Goal: Task Accomplishment & Management: Complete application form

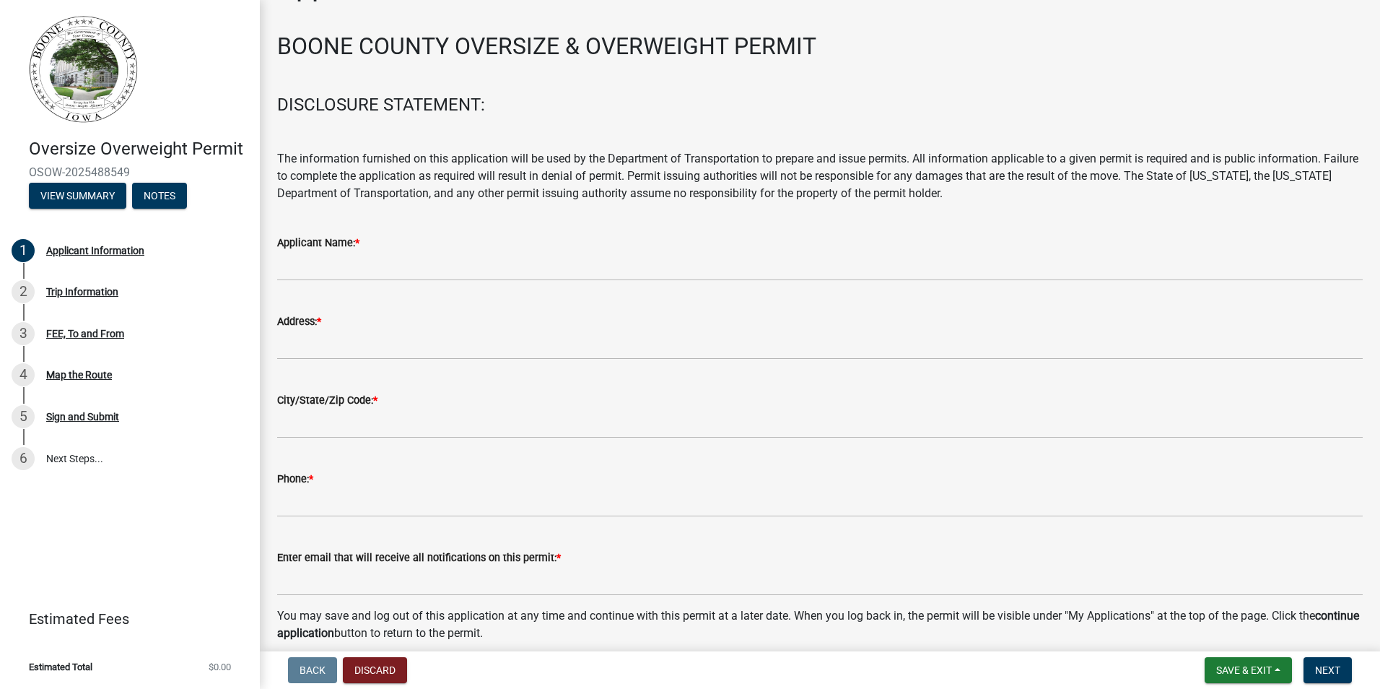
scroll to position [72, 0]
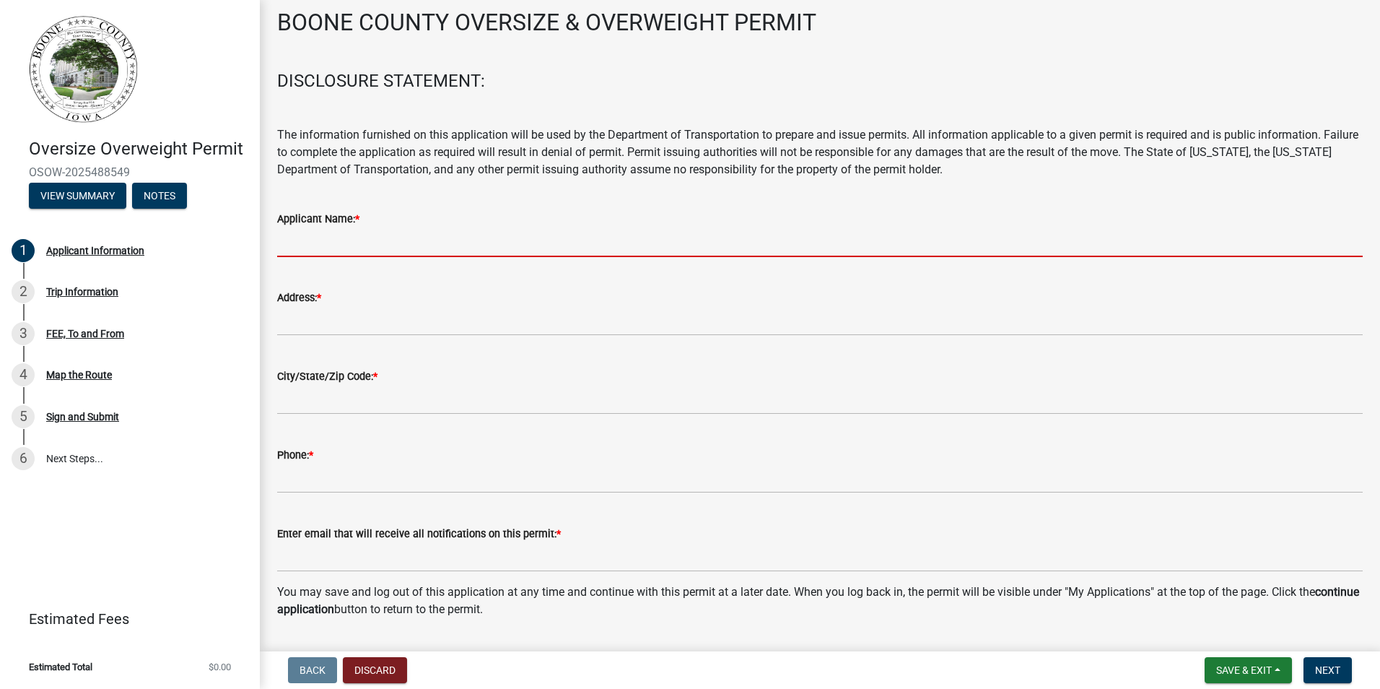
click at [409, 240] on input "Applicant Name: *" at bounding box center [820, 242] width 1086 height 30
type input "[PERSON_NAME], Inc."
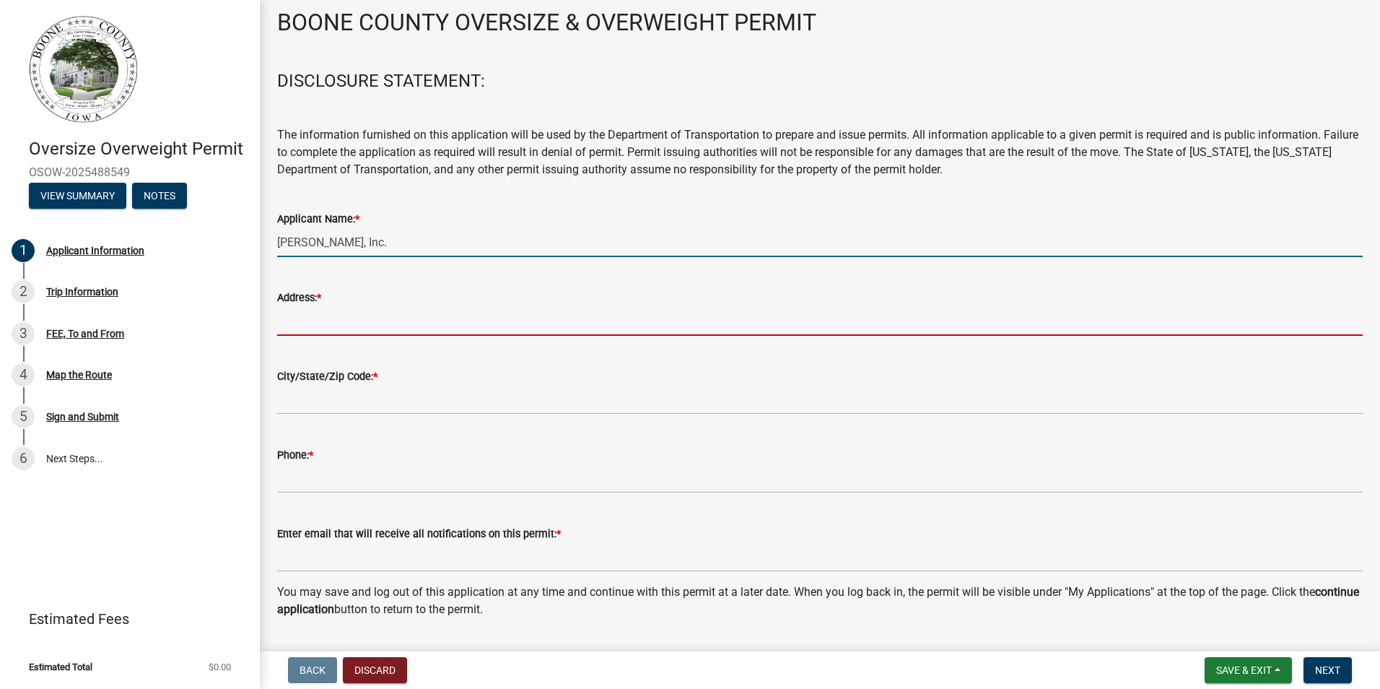
type input "[STREET_ADDRESS]"
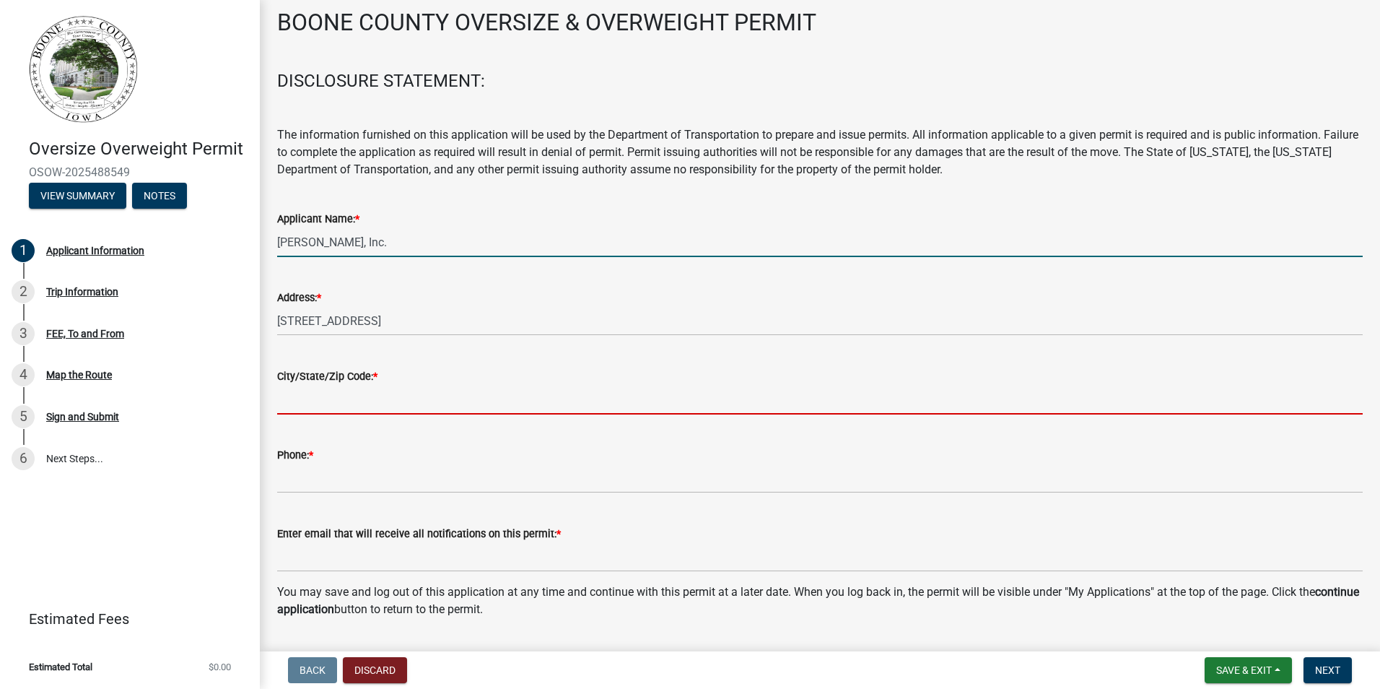
type input "[PERSON_NAME]"
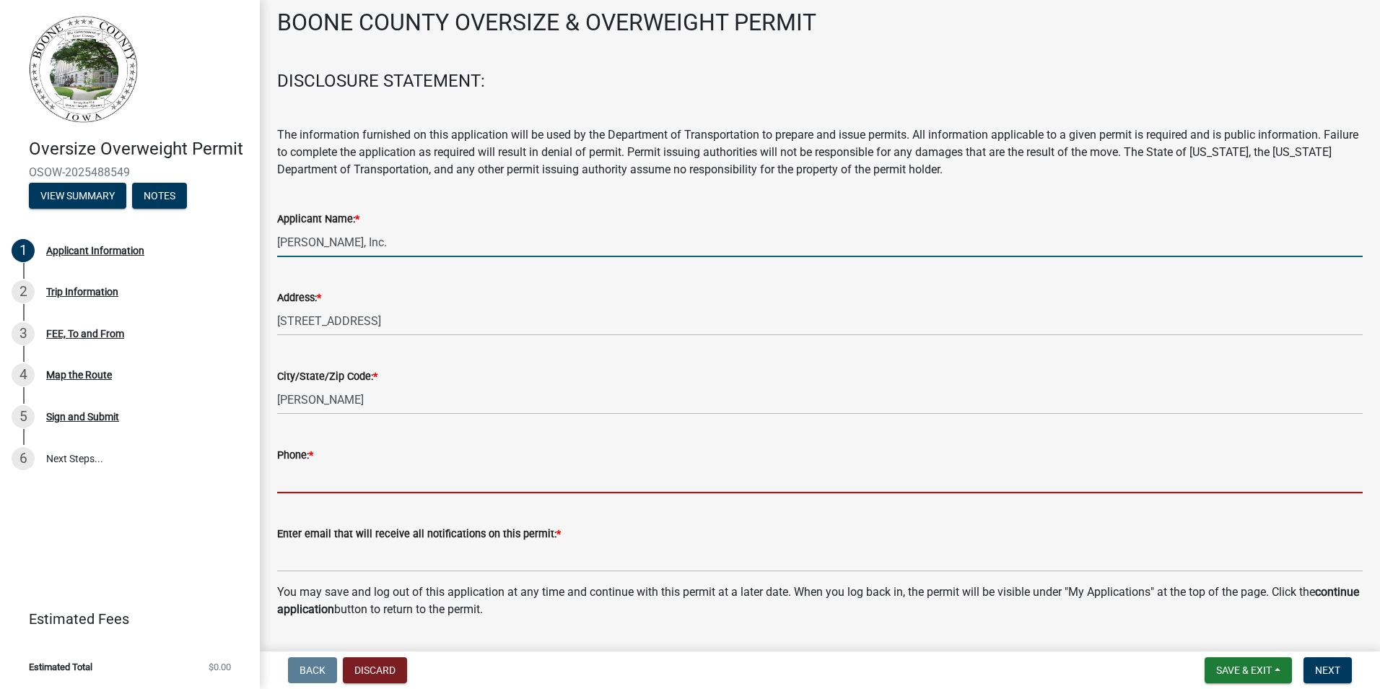
type input "5152638900"
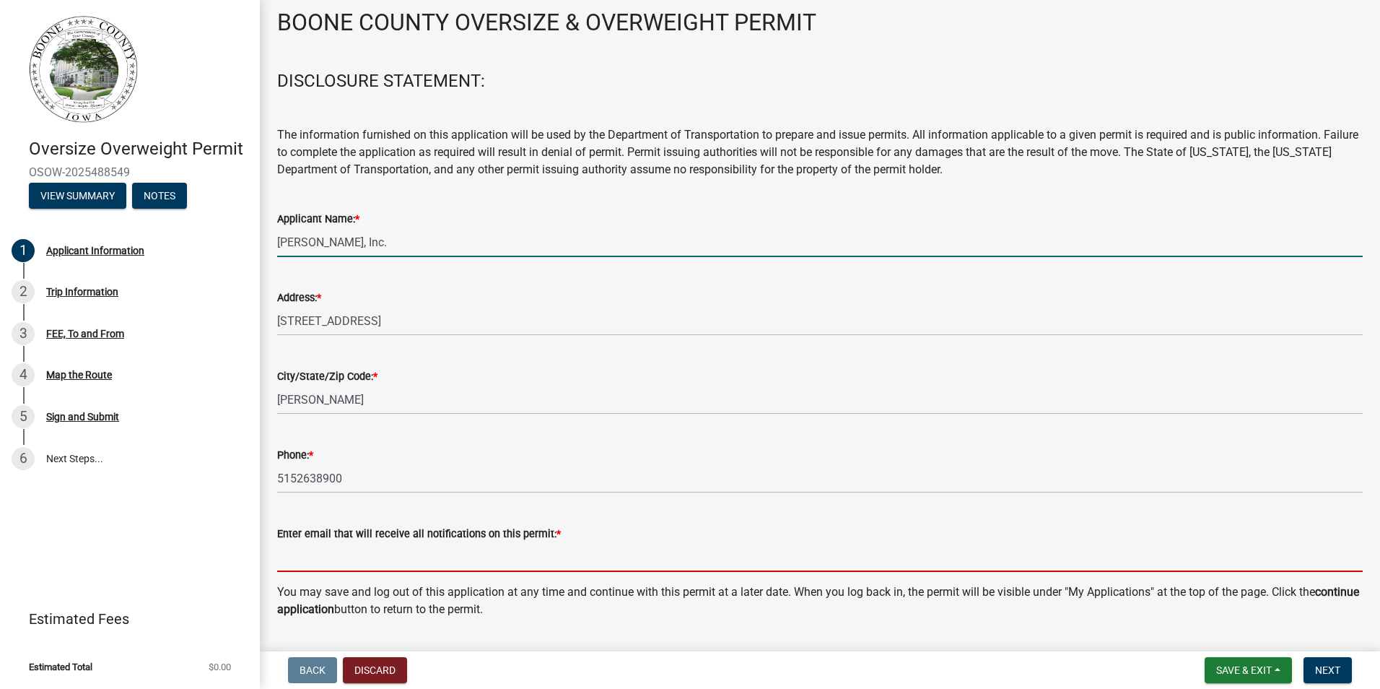
type input "[EMAIL_ADDRESS][DOMAIN_NAME]"
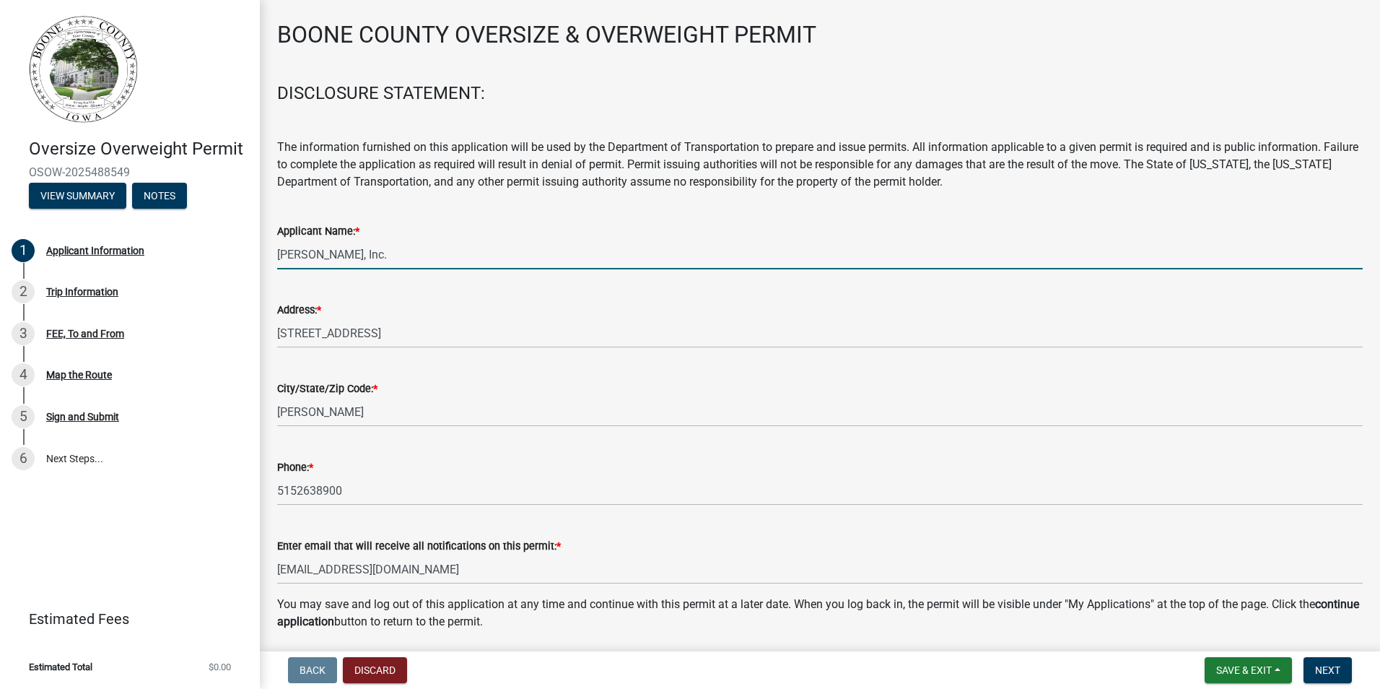
scroll to position [0, 0]
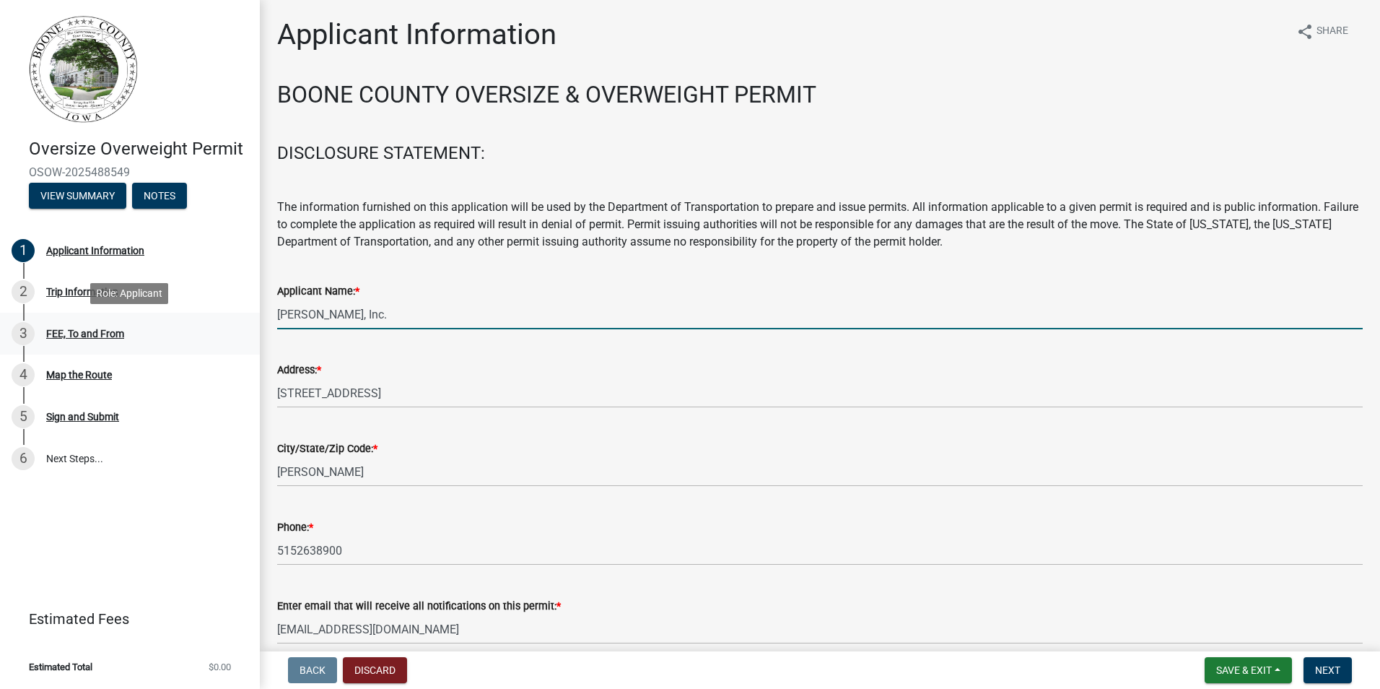
drag, startPoint x: 424, startPoint y: 307, endPoint x: 217, endPoint y: 312, distance: 208.0
click at [217, 312] on div "Oversize Overweight Permit OSOW-2025488549 View Summary Notes 1 Applicant Infor…" at bounding box center [690, 344] width 1380 height 689
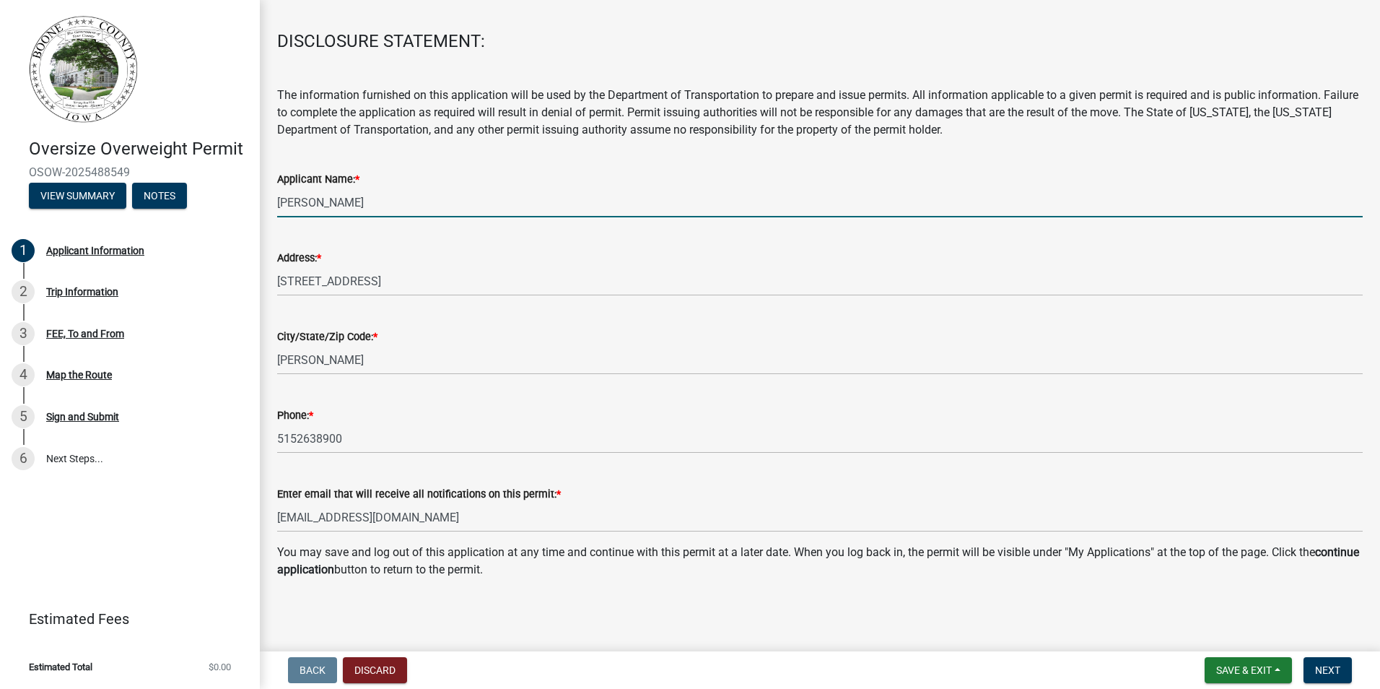
scroll to position [113, 0]
type input "[PERSON_NAME]"
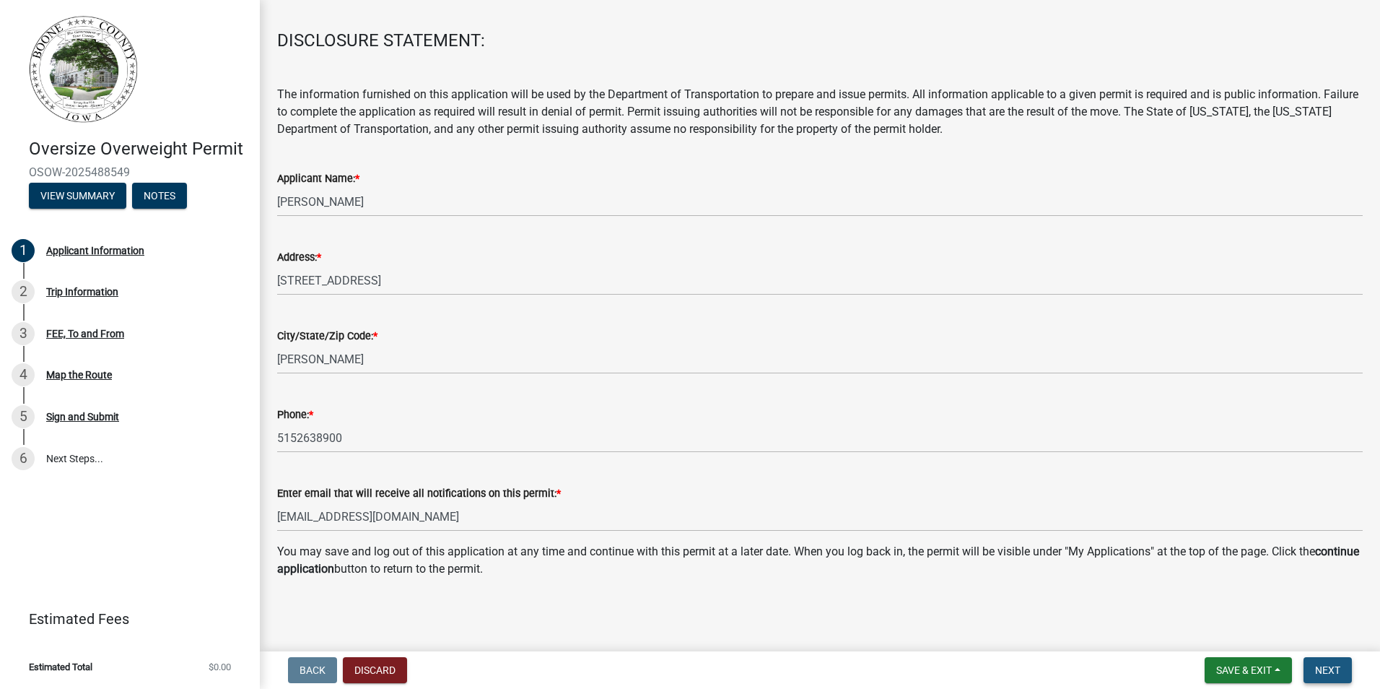
click at [1335, 671] on span "Next" at bounding box center [1327, 670] width 25 height 12
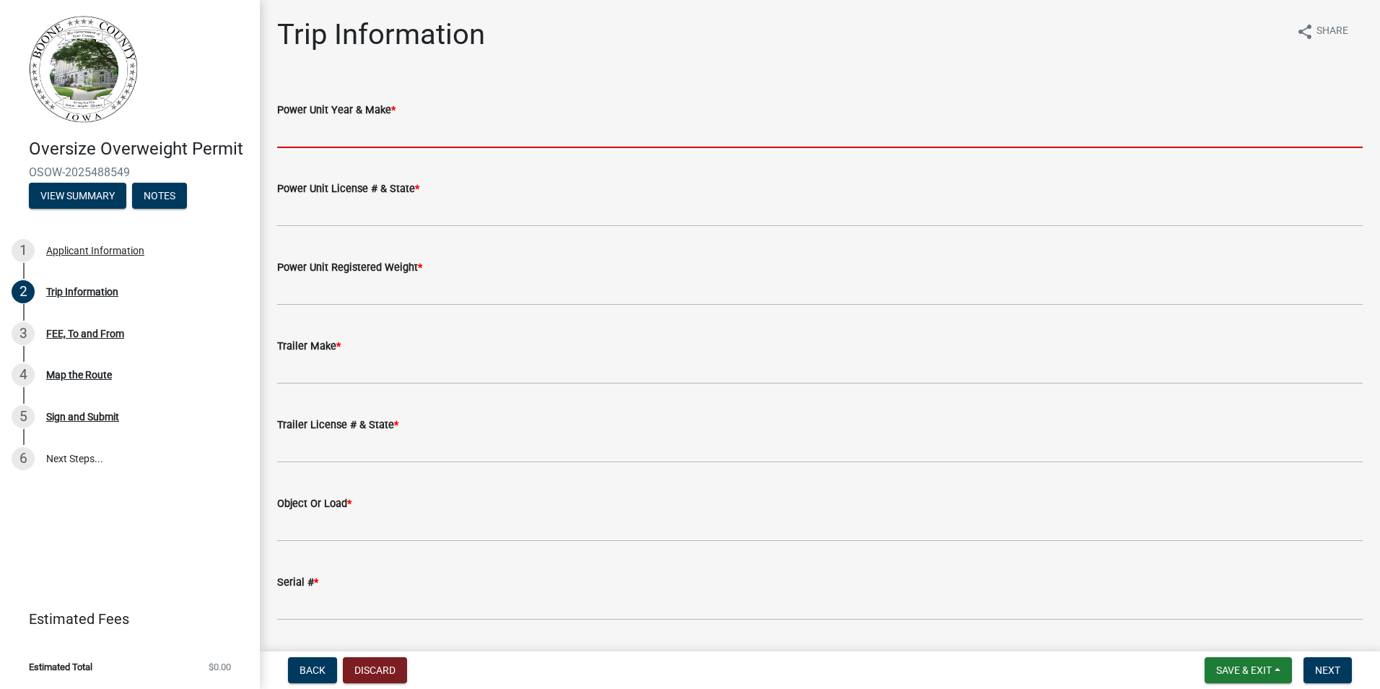
click at [449, 138] on input "Power Unit Year & Make *" at bounding box center [820, 133] width 1086 height 30
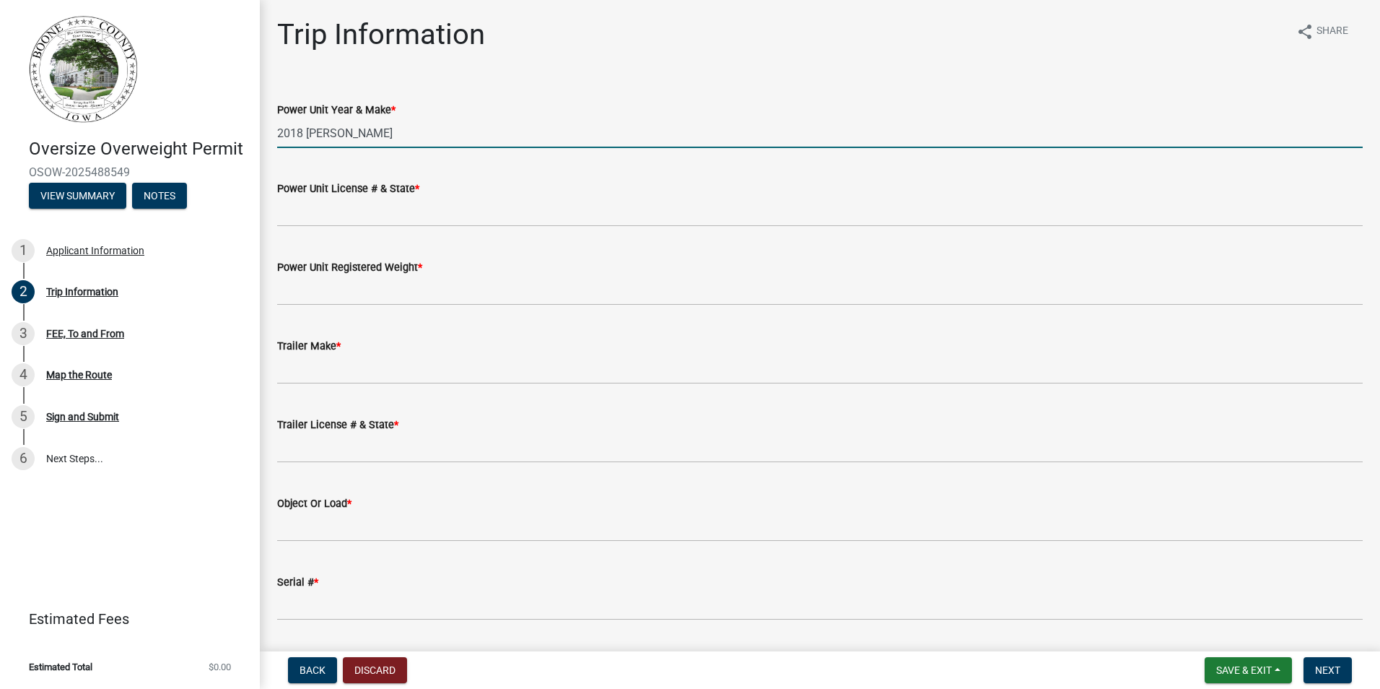
type input "2018 [PERSON_NAME]"
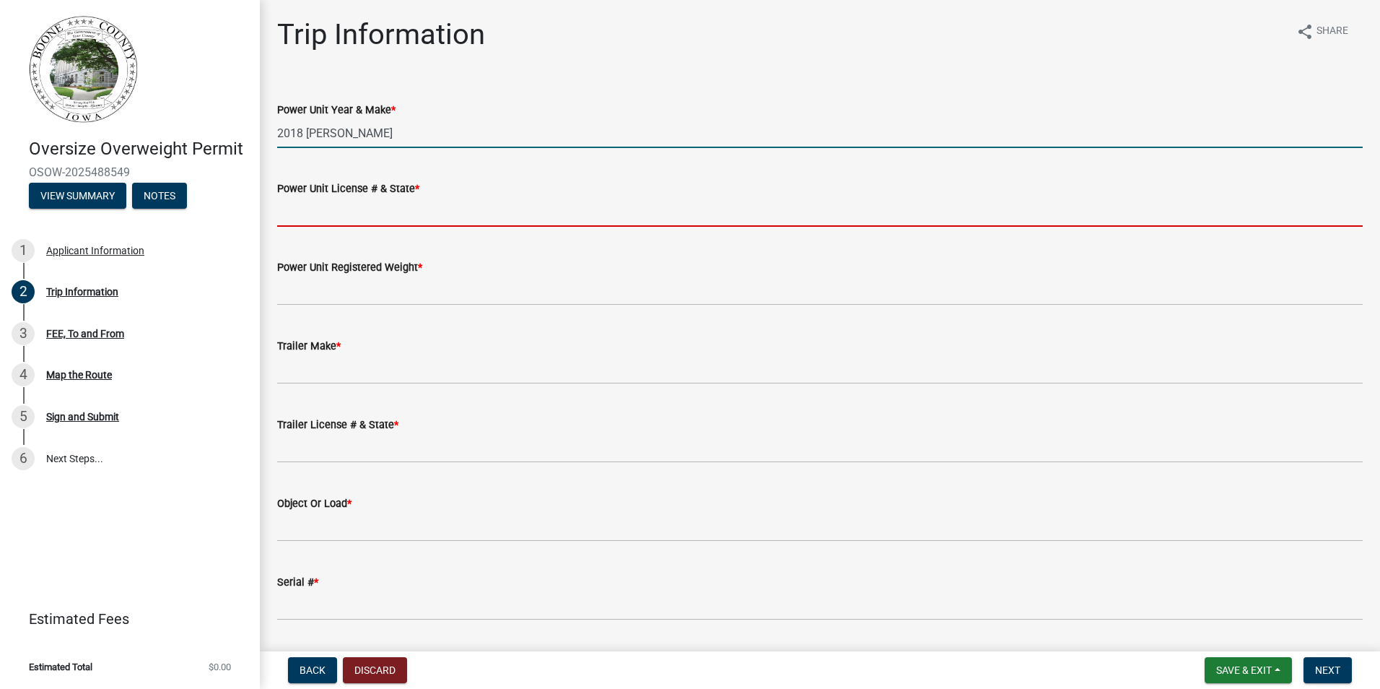
click at [464, 206] on input "Power Unit License # & State *" at bounding box center [820, 212] width 1086 height 30
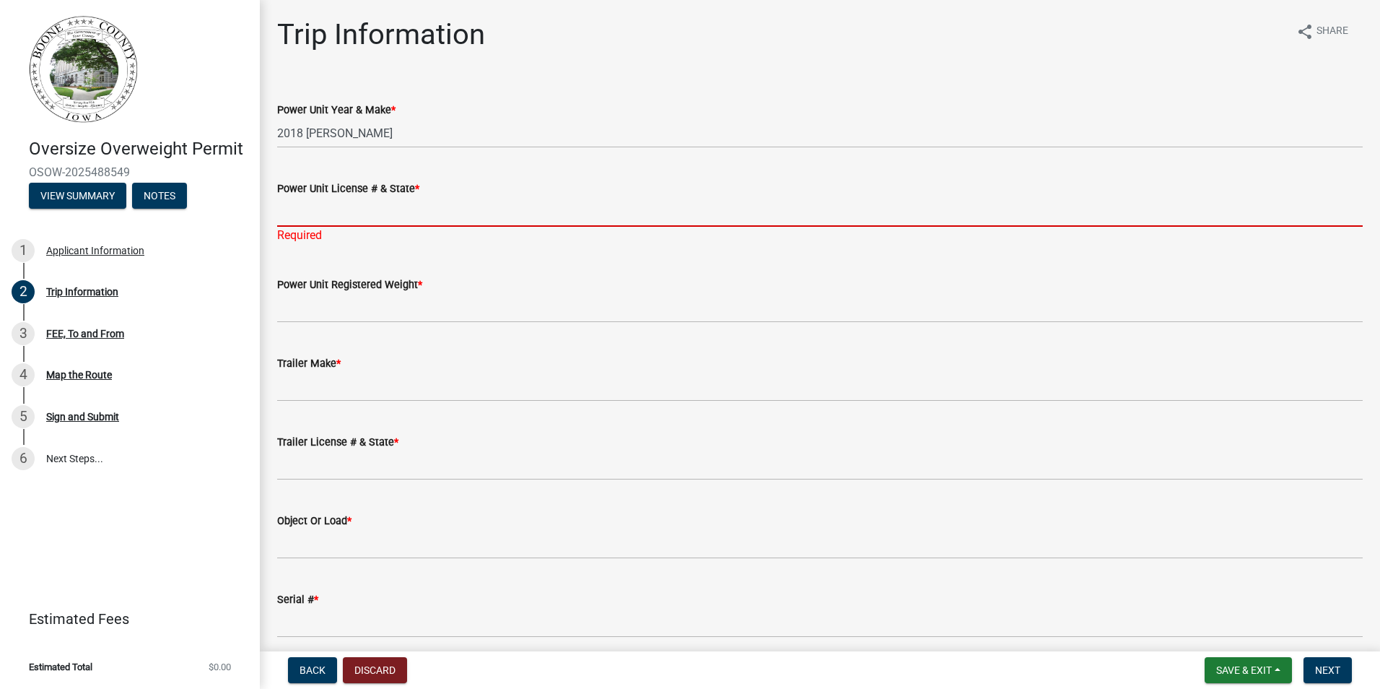
click at [357, 214] on input "Power Unit License # & State *" at bounding box center [820, 212] width 1086 height 30
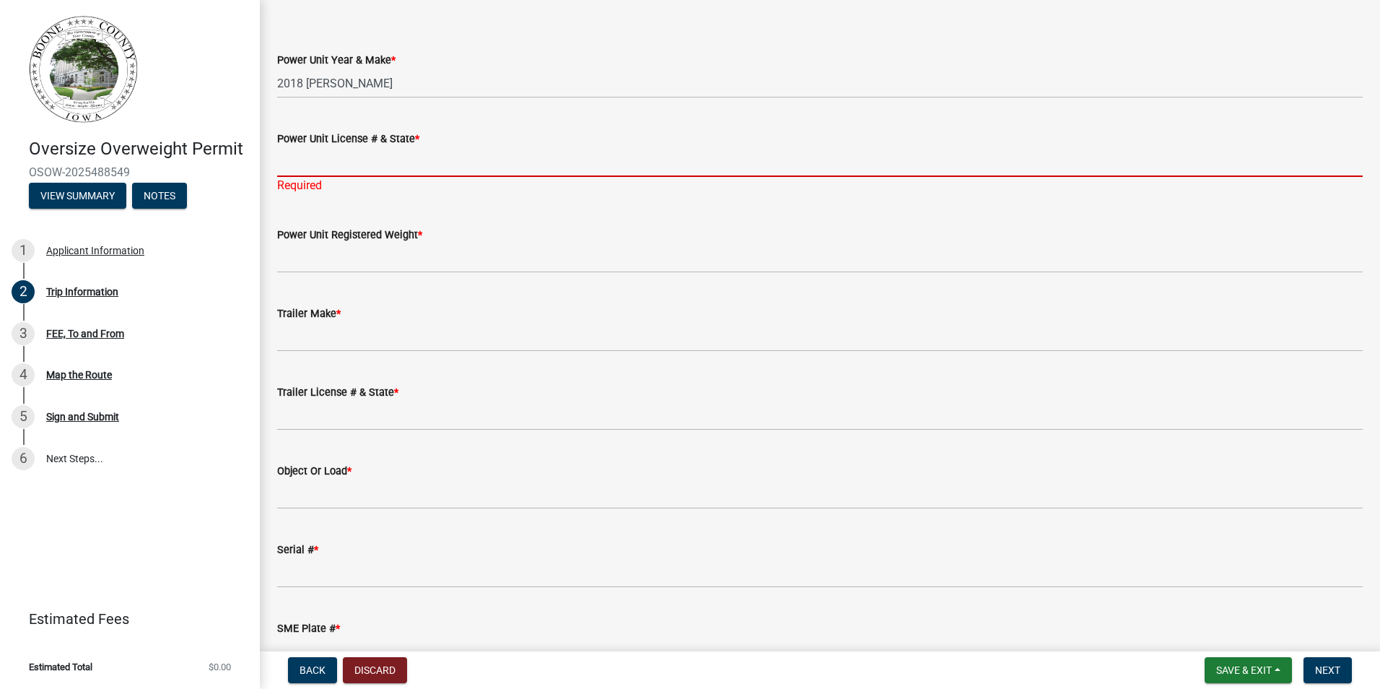
scroll to position [217, 0]
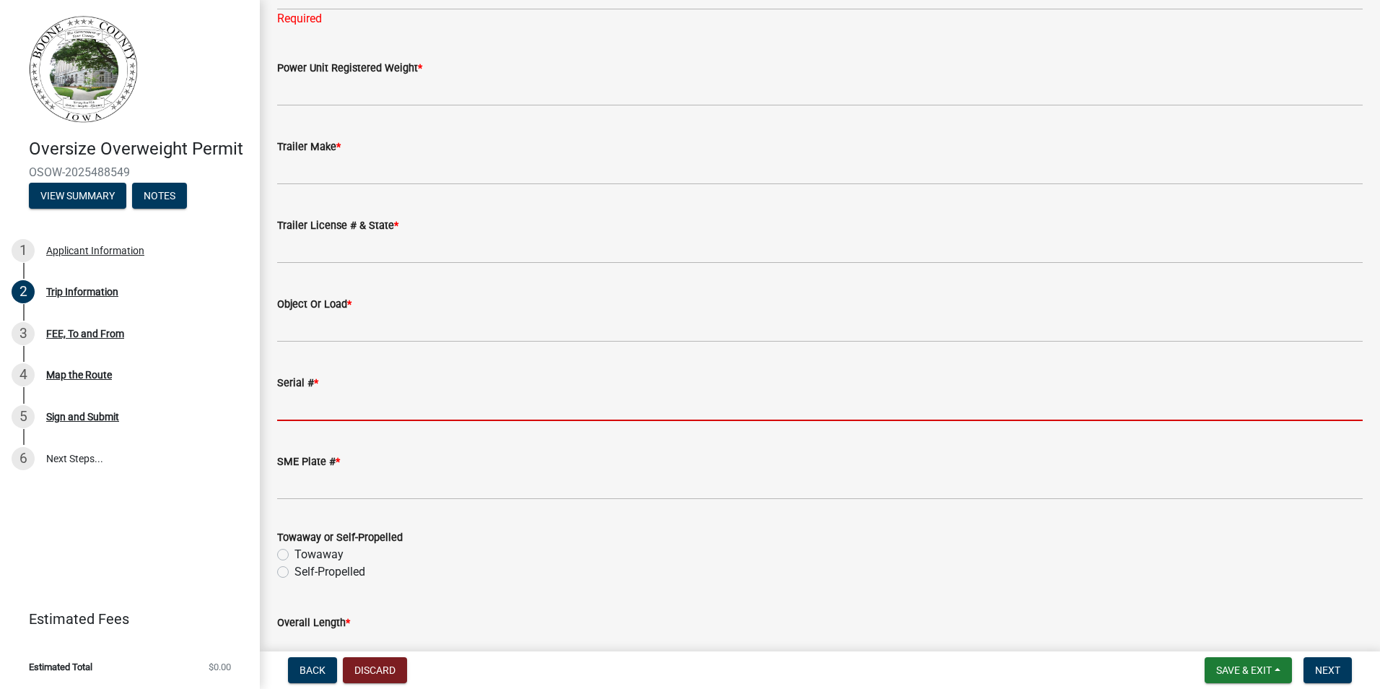
click at [329, 408] on input "Serial # *" at bounding box center [820, 406] width 1086 height 30
paste input "[US_VEHICLE_IDENTIFICATION_NUMBER]"
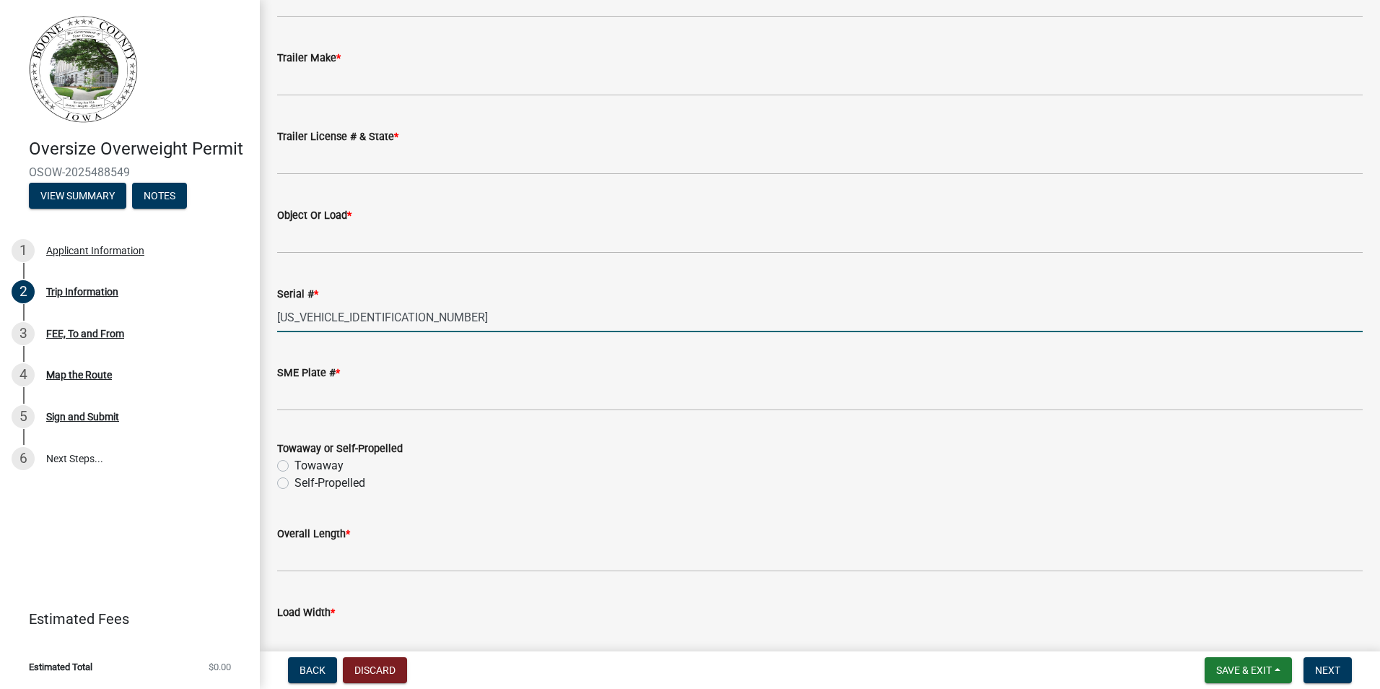
scroll to position [0, 0]
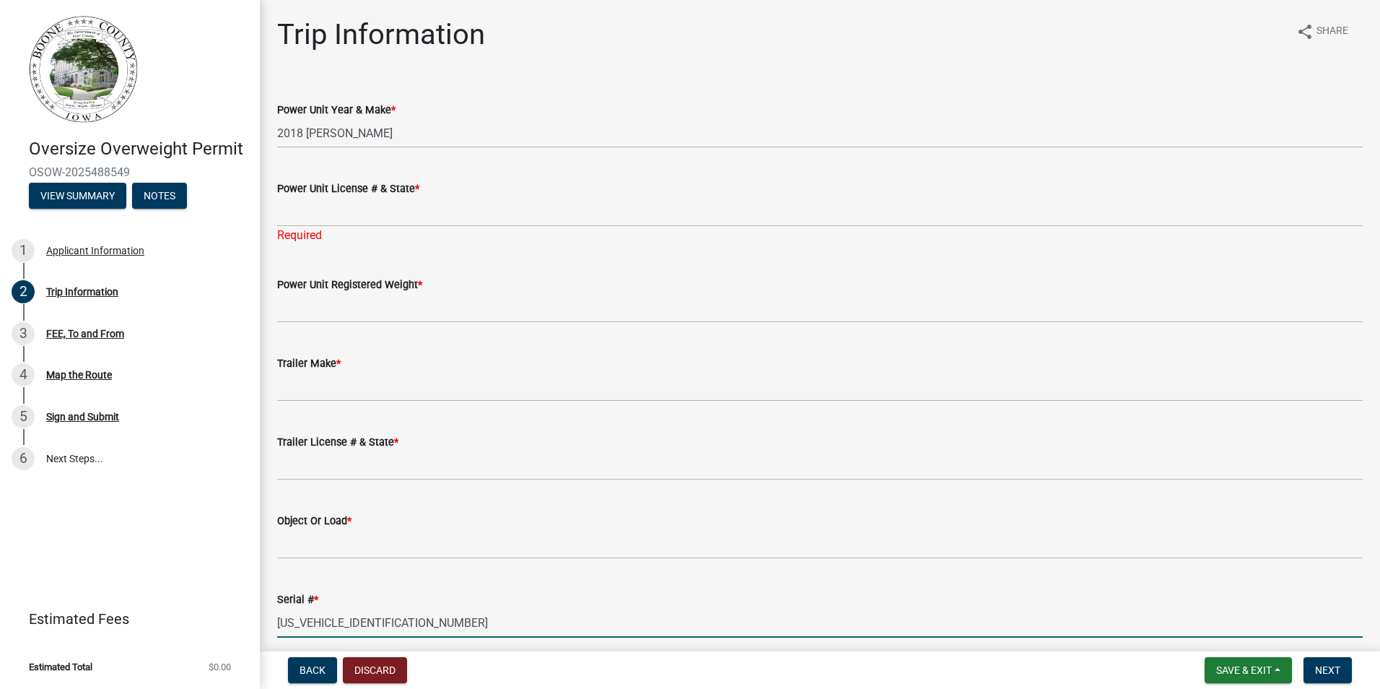
type input "[US_VEHICLE_IDENTIFICATION_NUMBER]"
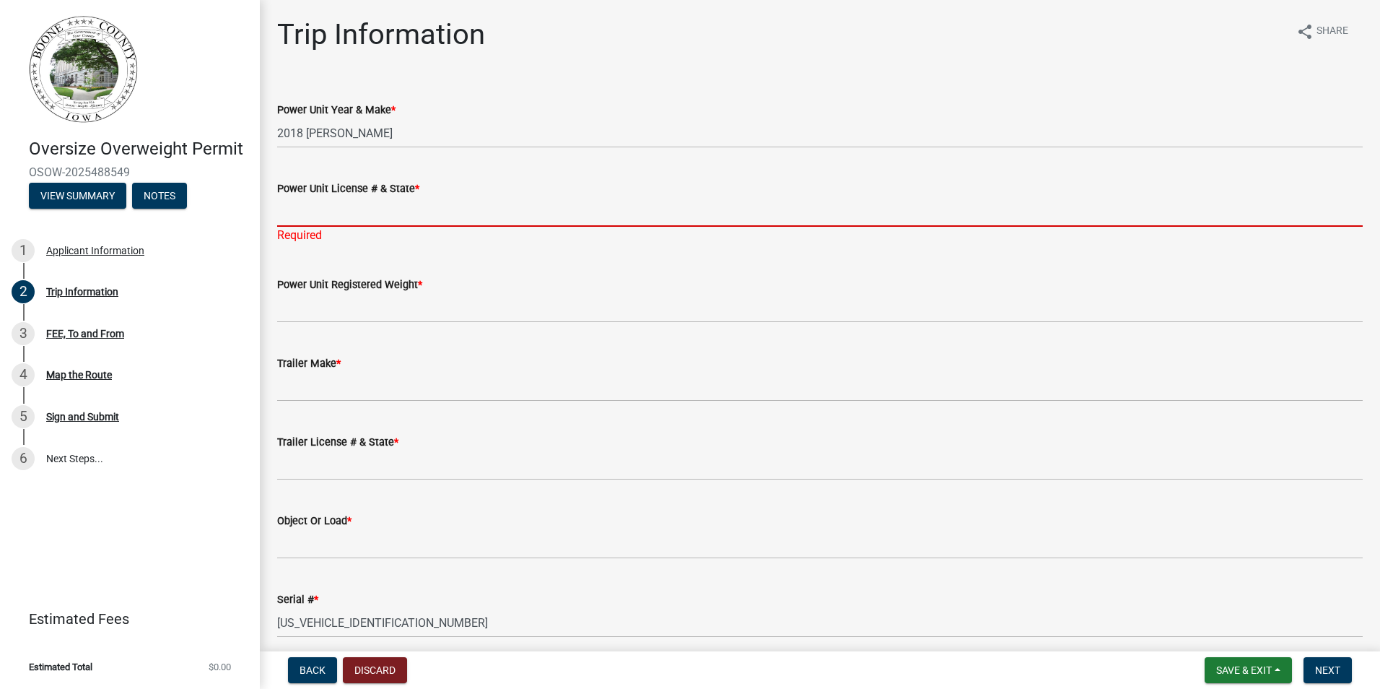
click at [318, 210] on input "Power Unit License # & State *" at bounding box center [820, 212] width 1086 height 30
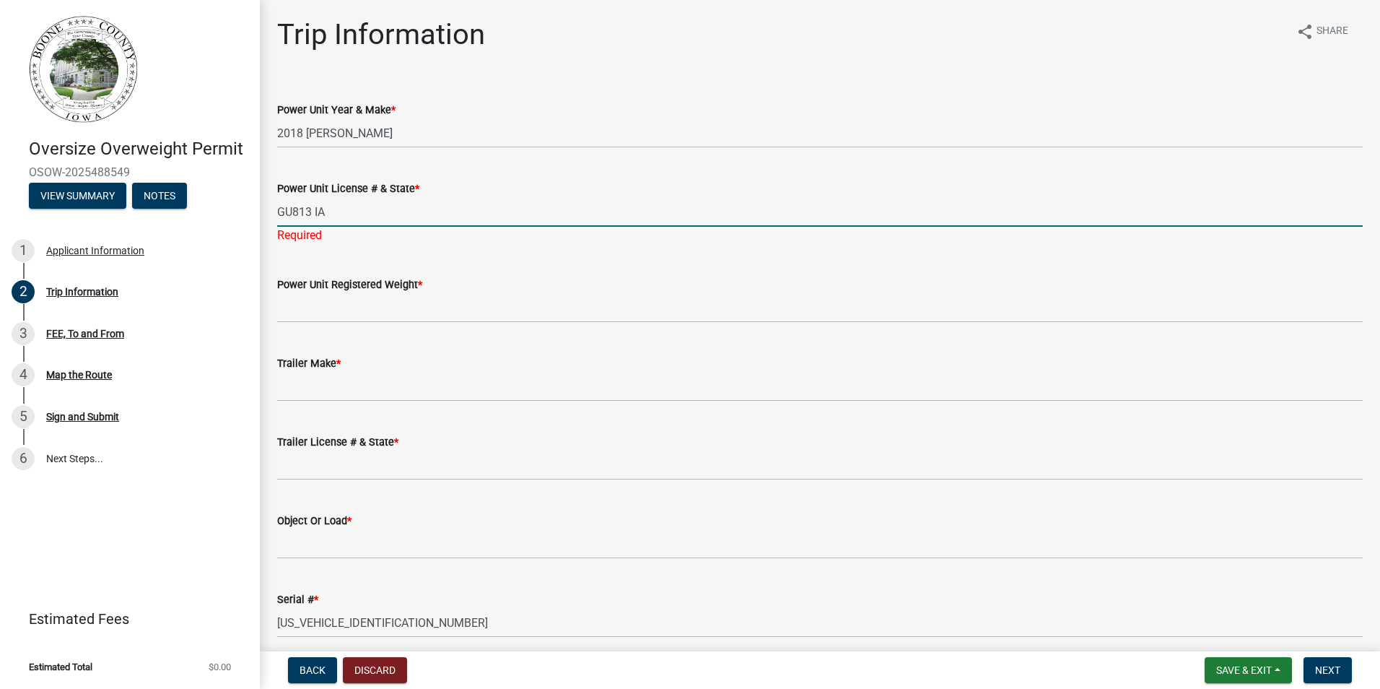
type input "GU813 IA"
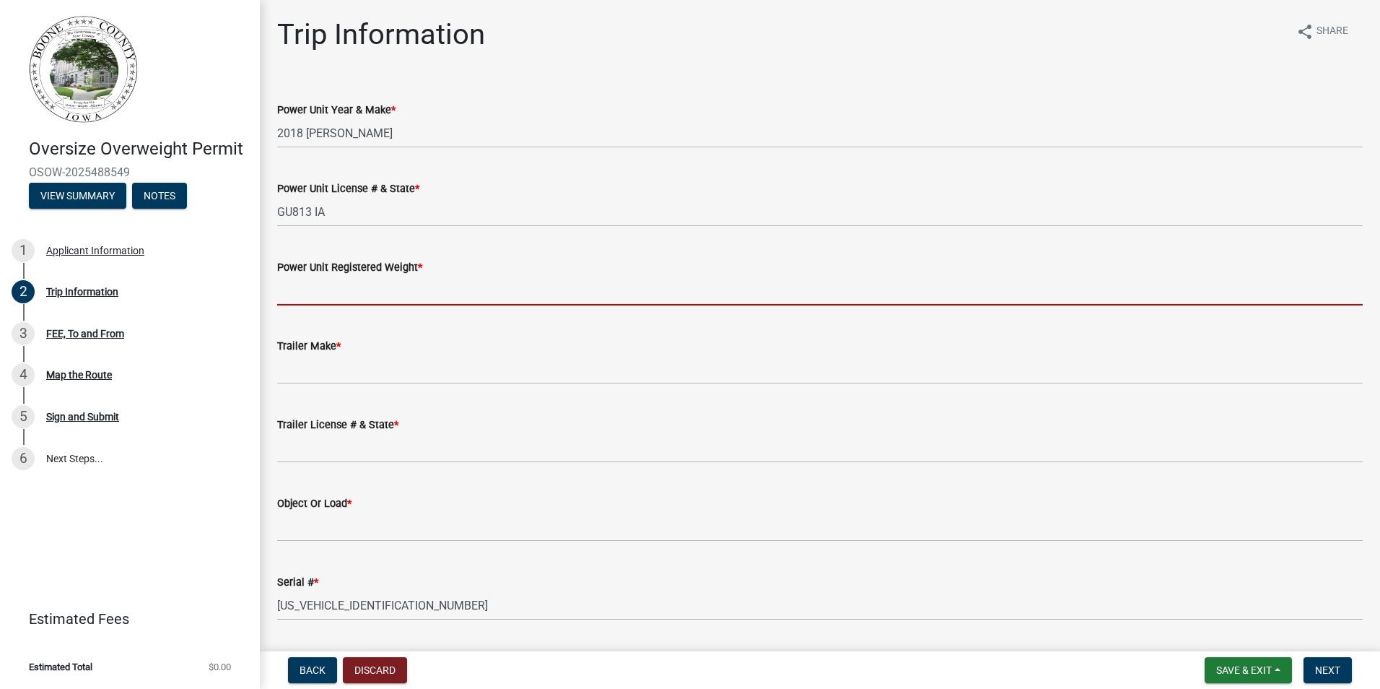
click at [328, 310] on wm-data-entity-input "Power Unit Registered Weight *" at bounding box center [820, 277] width 1086 height 79
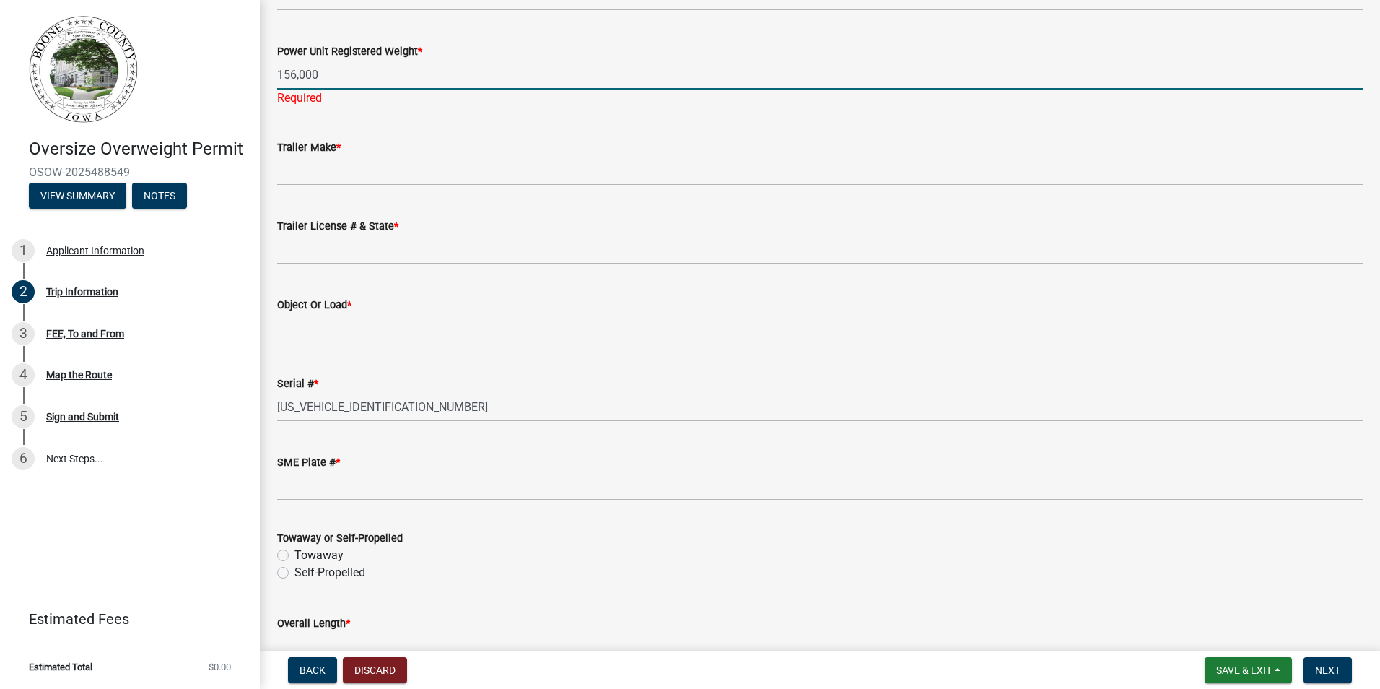
scroll to position [217, 0]
type input "156,000"
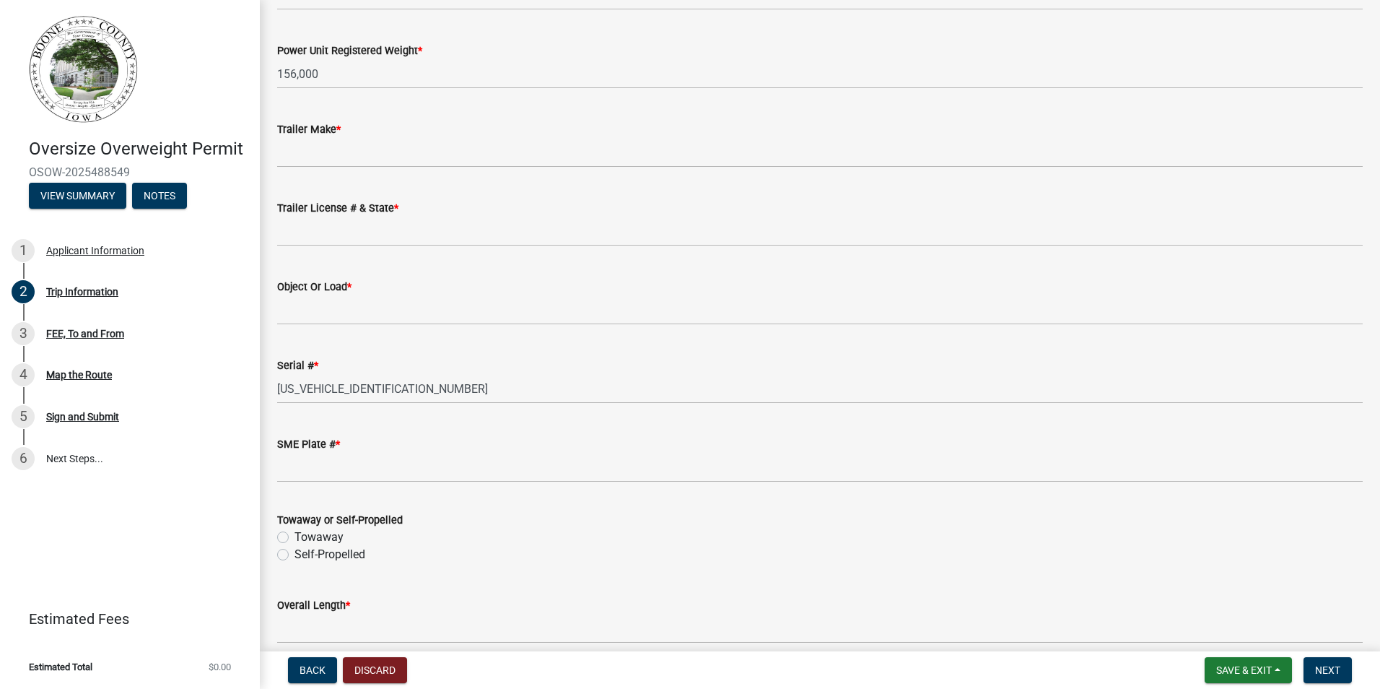
click at [283, 572] on wm-data-entity-input "Towaway or Self-Propelled Towaway Self-Propelled" at bounding box center [820, 535] width 1086 height 82
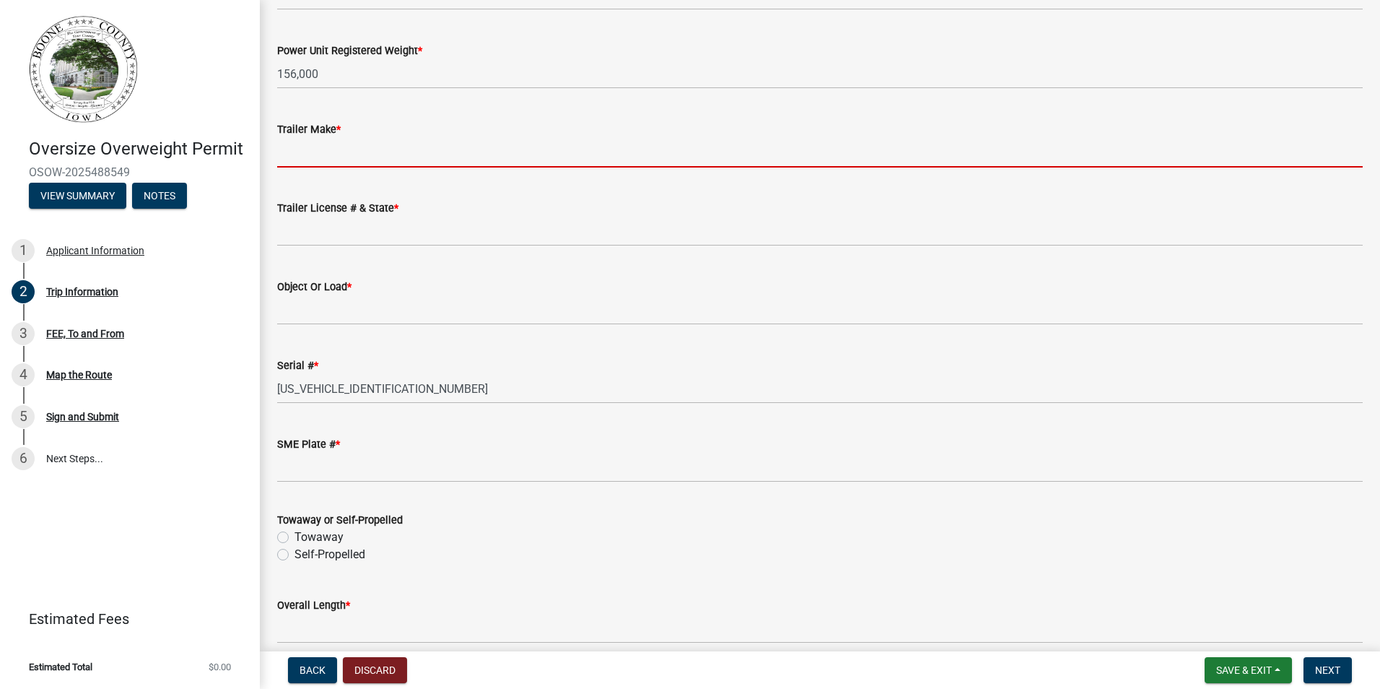
click at [328, 163] on input "Trailer Make *" at bounding box center [820, 153] width 1086 height 30
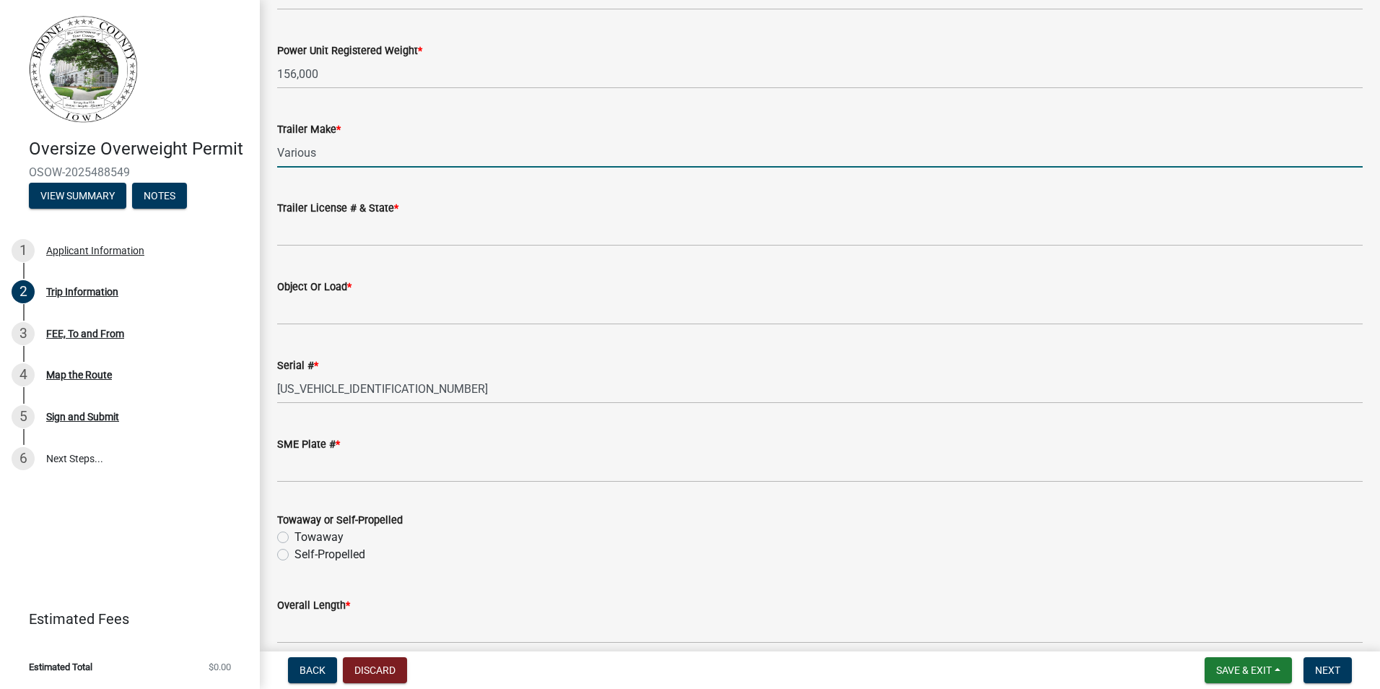
type input "Various"
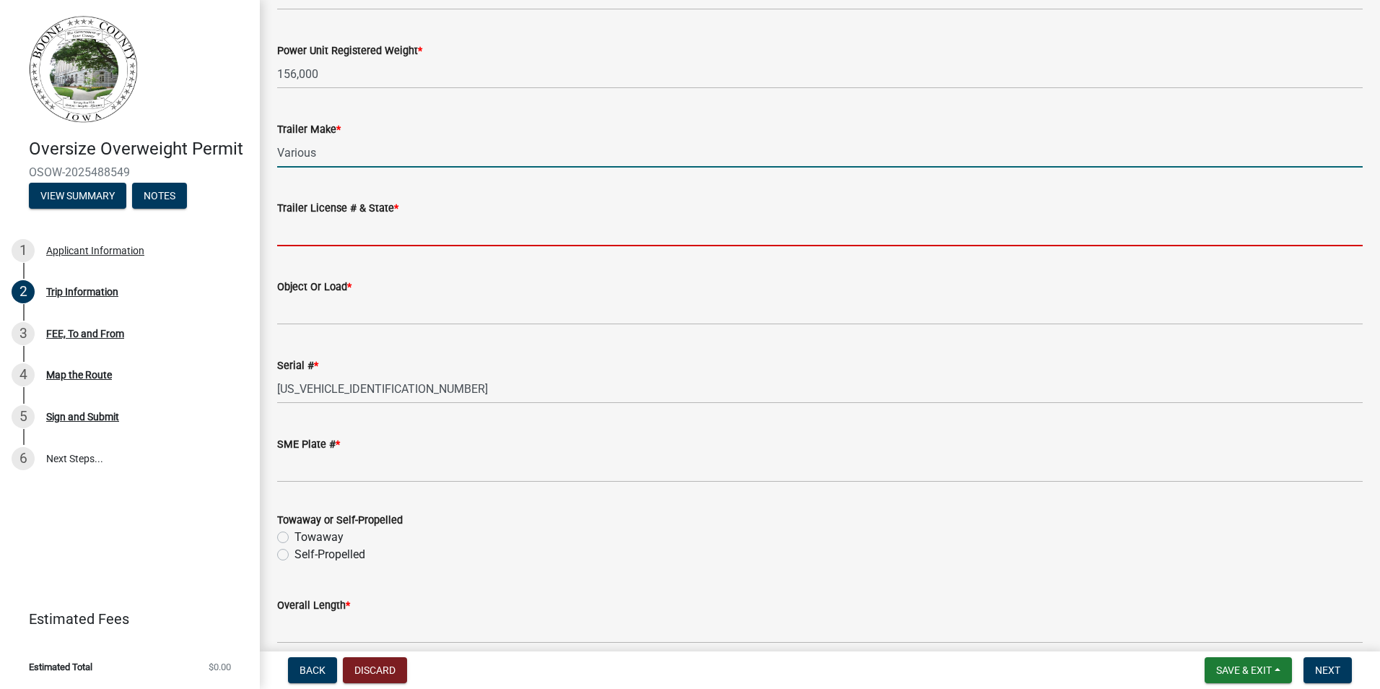
click at [359, 224] on input "Trailer License # & State *" at bounding box center [820, 232] width 1086 height 30
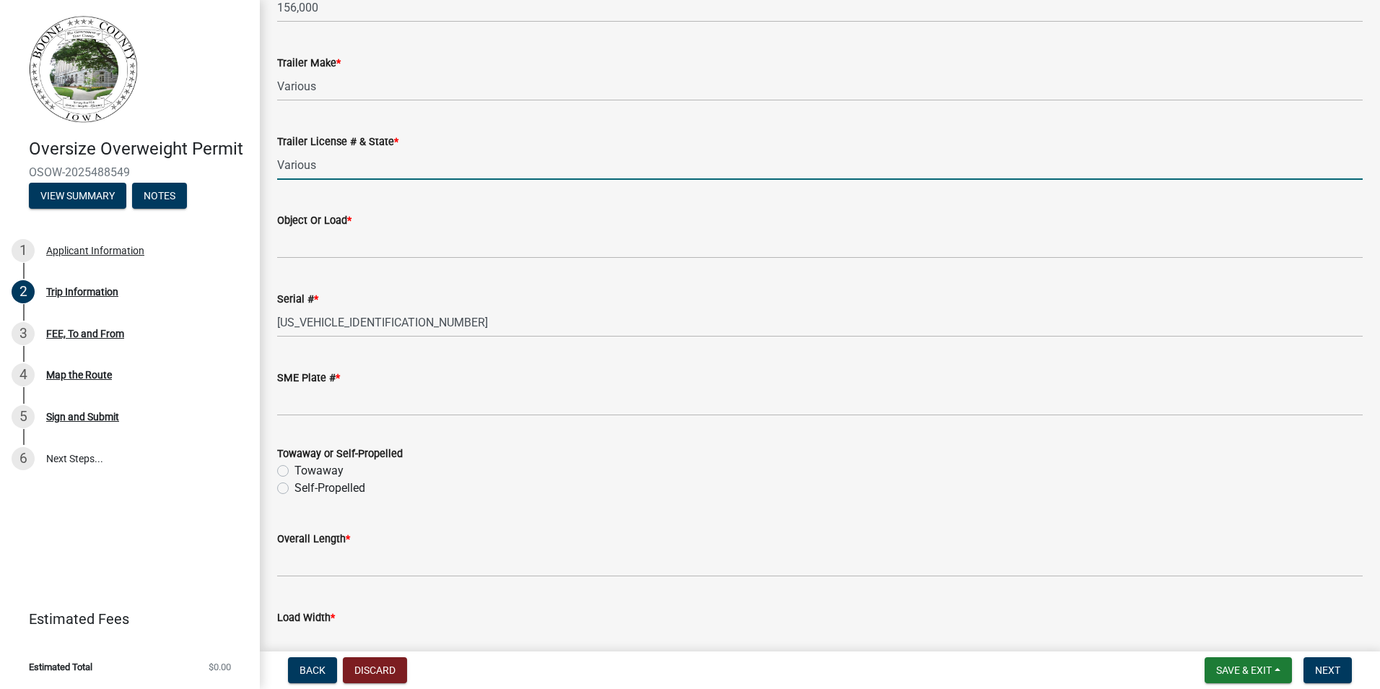
scroll to position [289, 0]
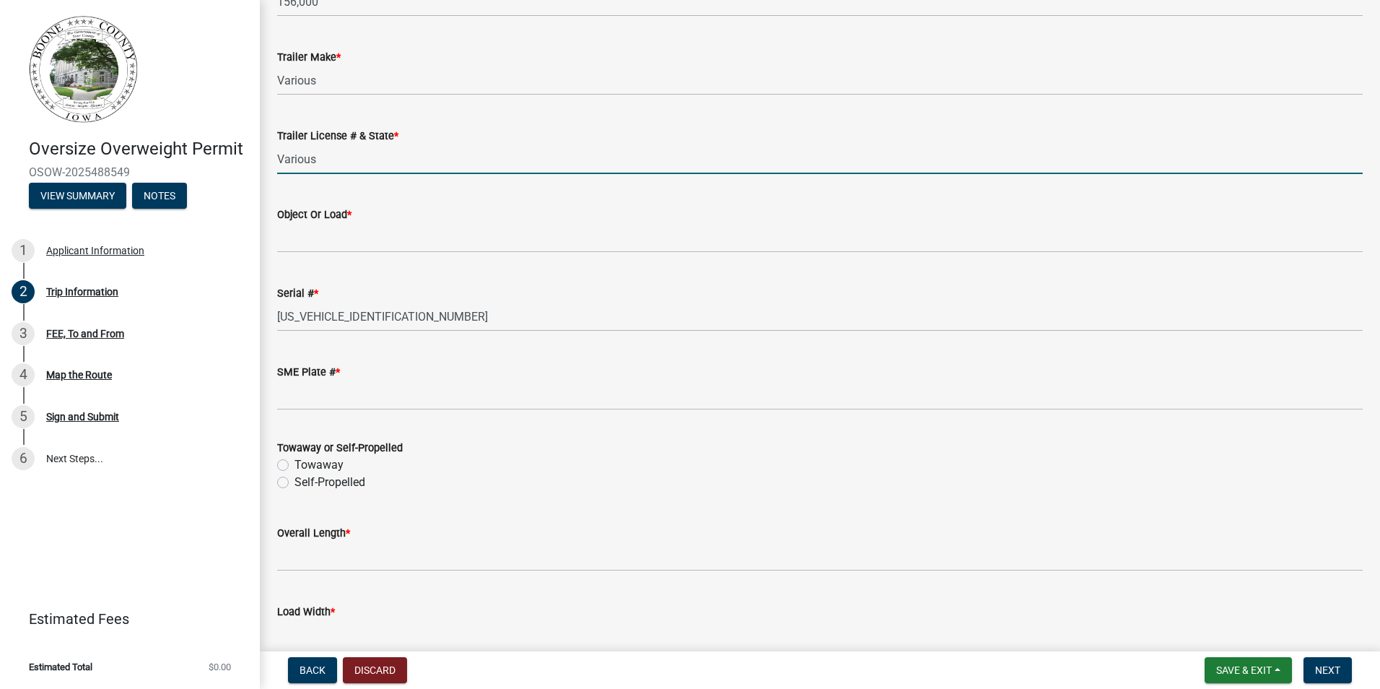
type input "Various"
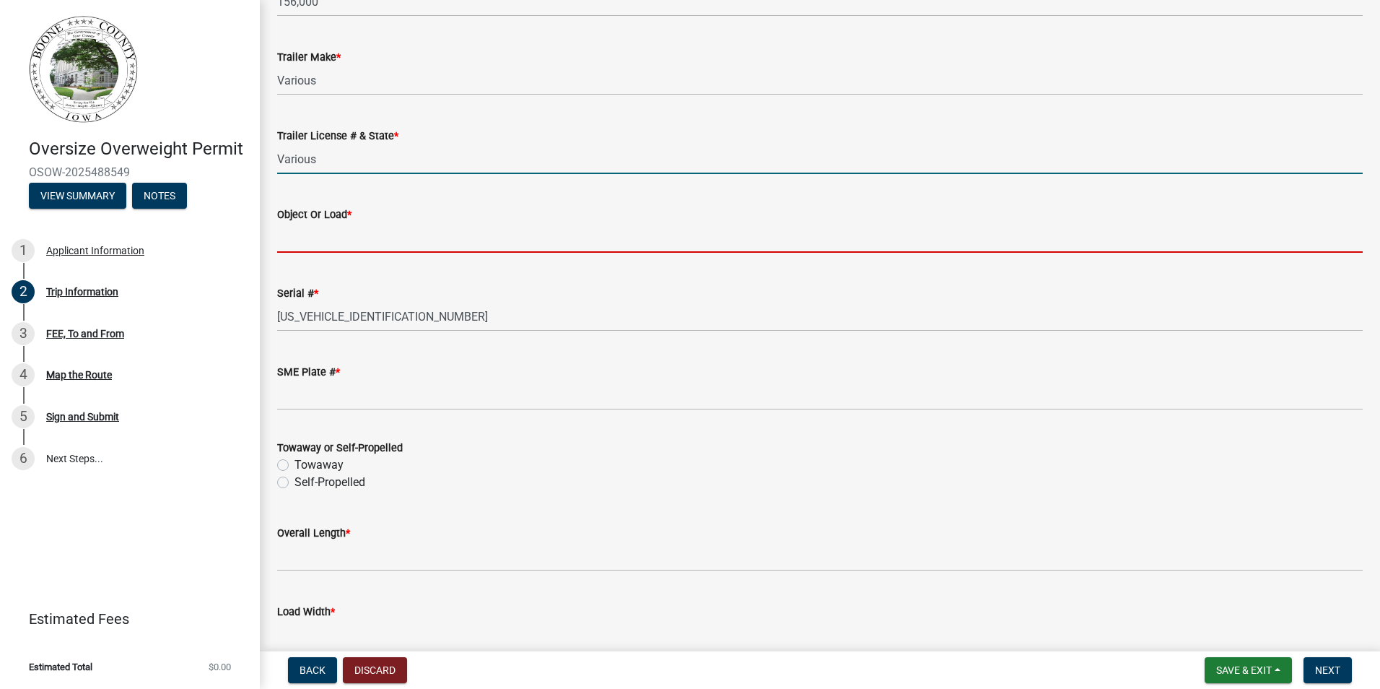
click at [367, 246] on input "Object Or Load *" at bounding box center [820, 238] width 1086 height 30
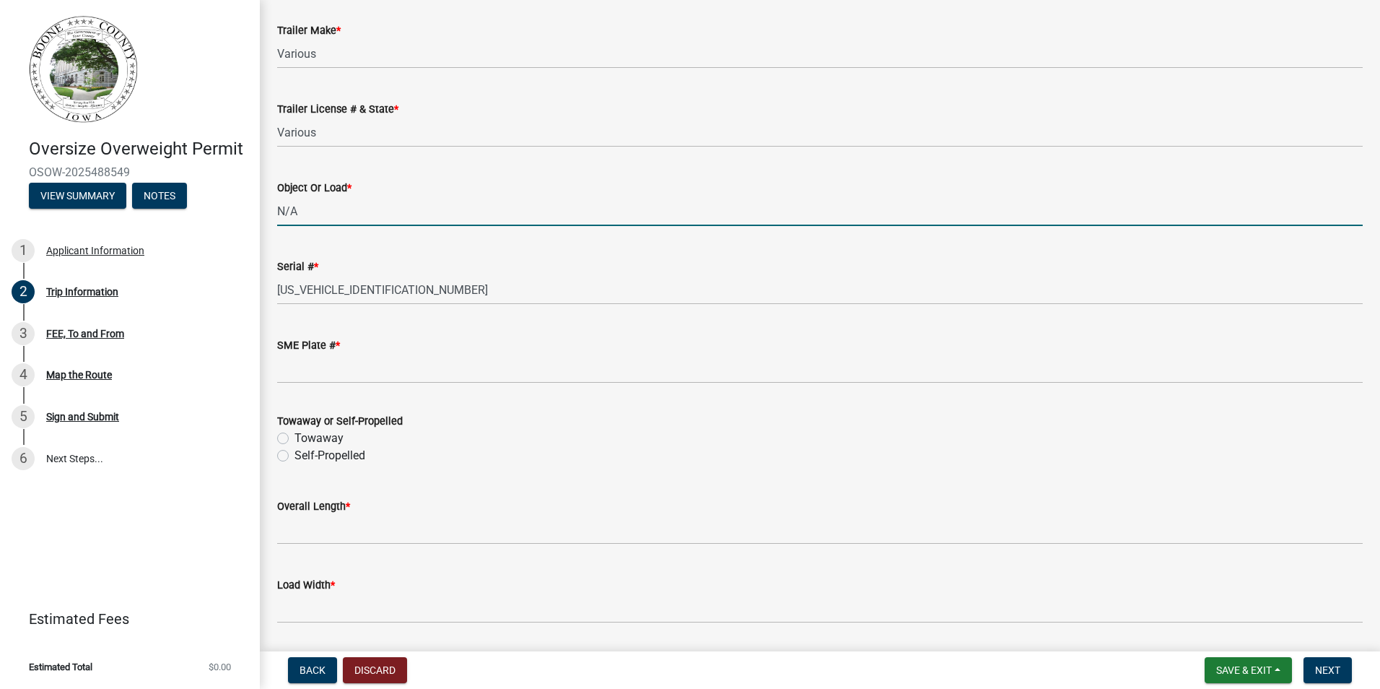
scroll to position [361, 0]
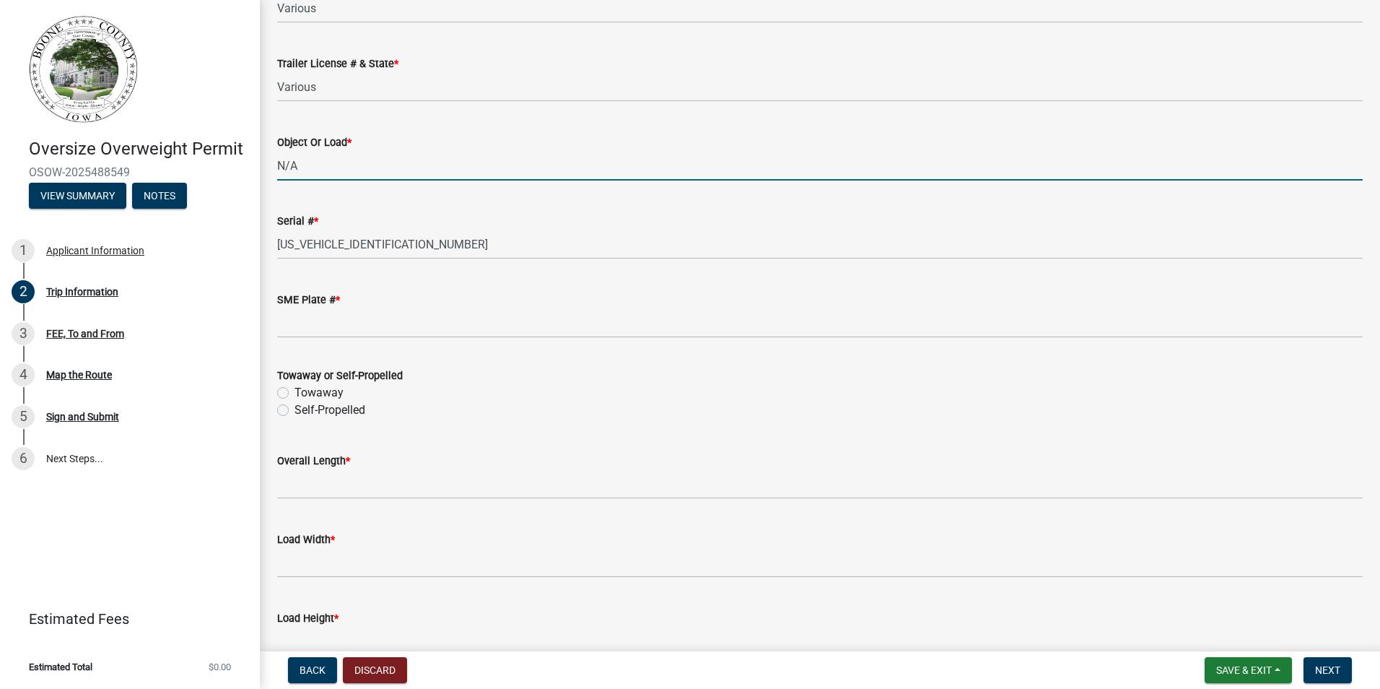
type input "N/A"
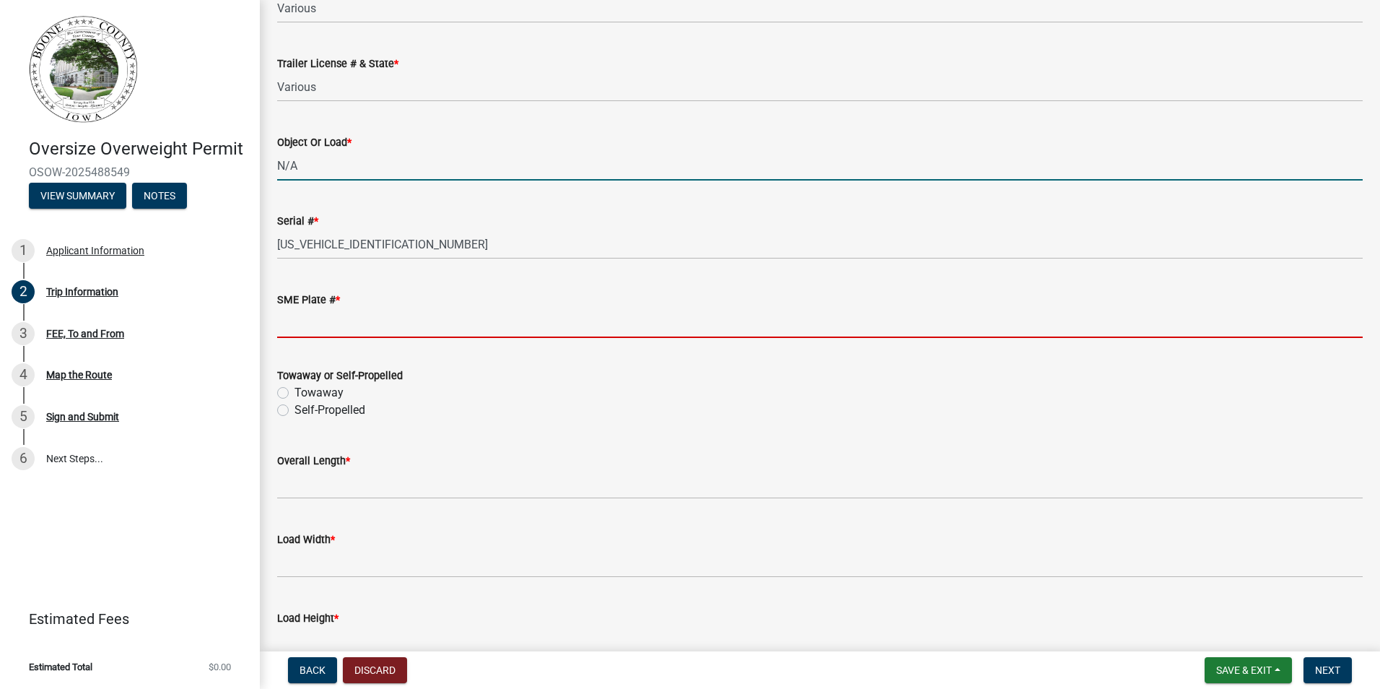
click at [359, 328] on input "SME Plate # *" at bounding box center [820, 323] width 1086 height 30
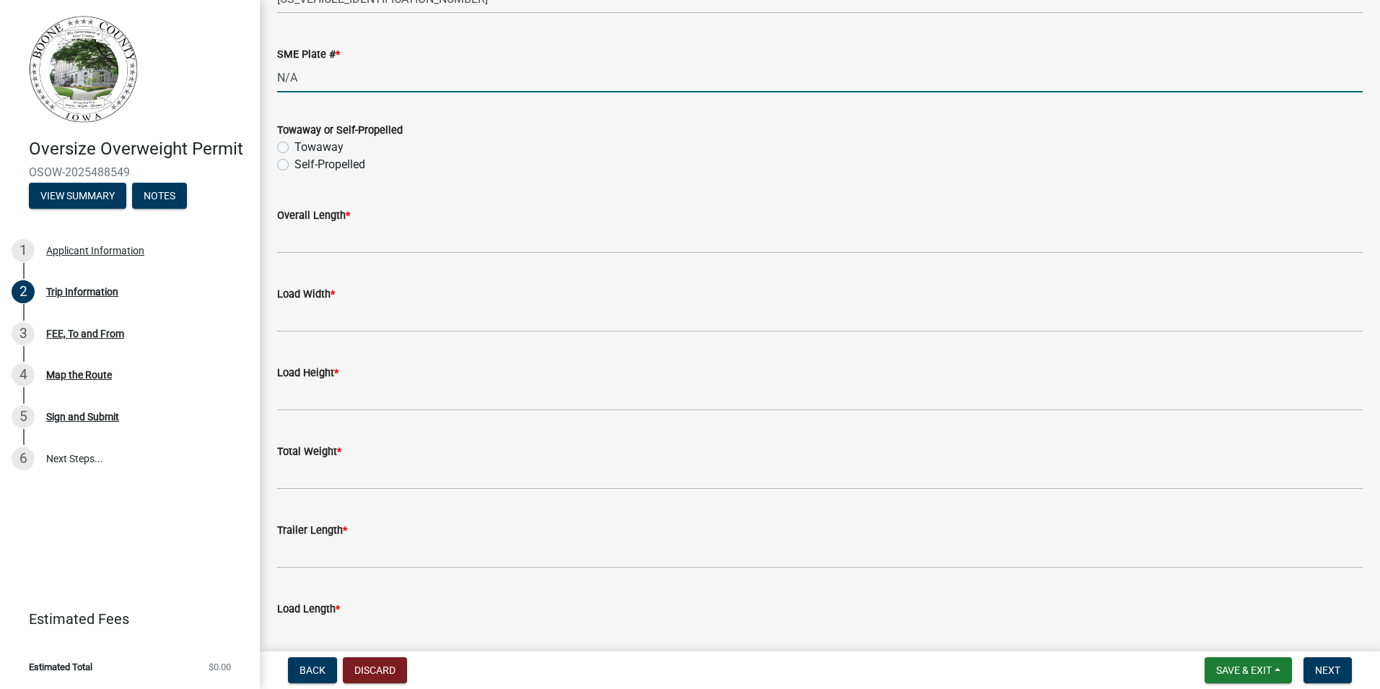
scroll to position [650, 0]
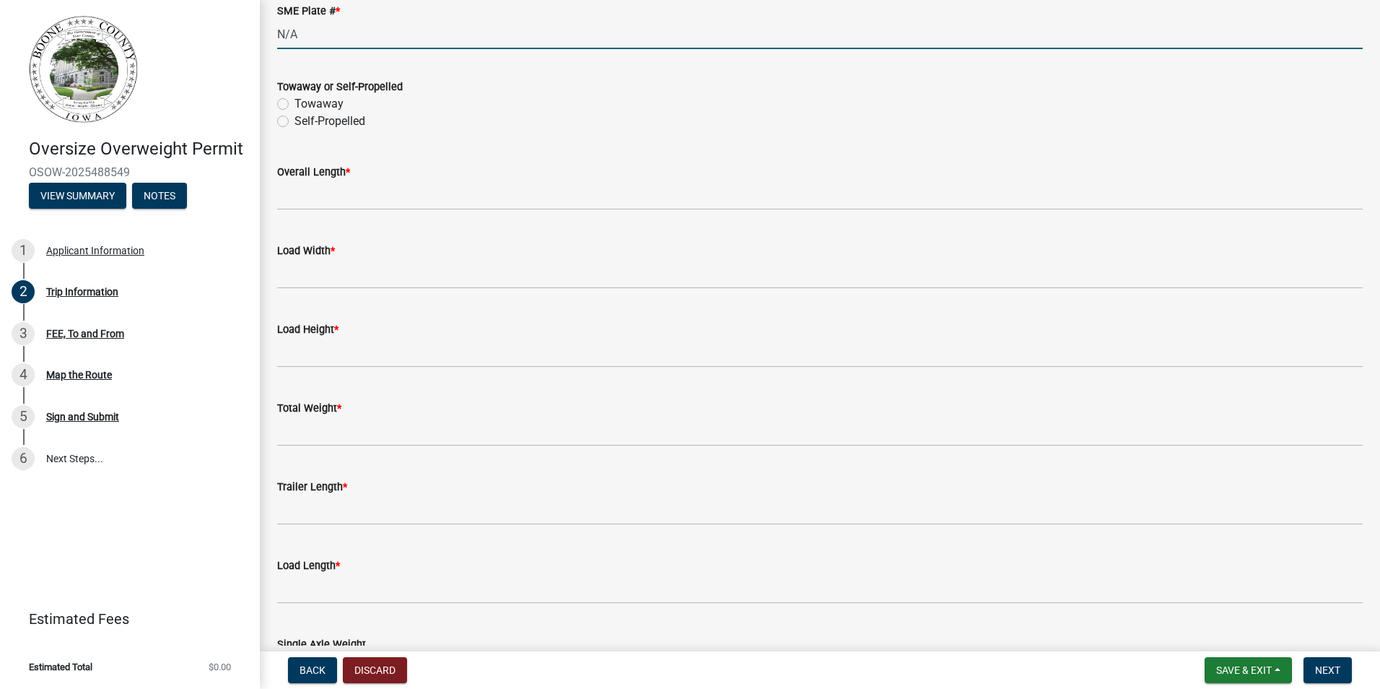
type input "N/A"
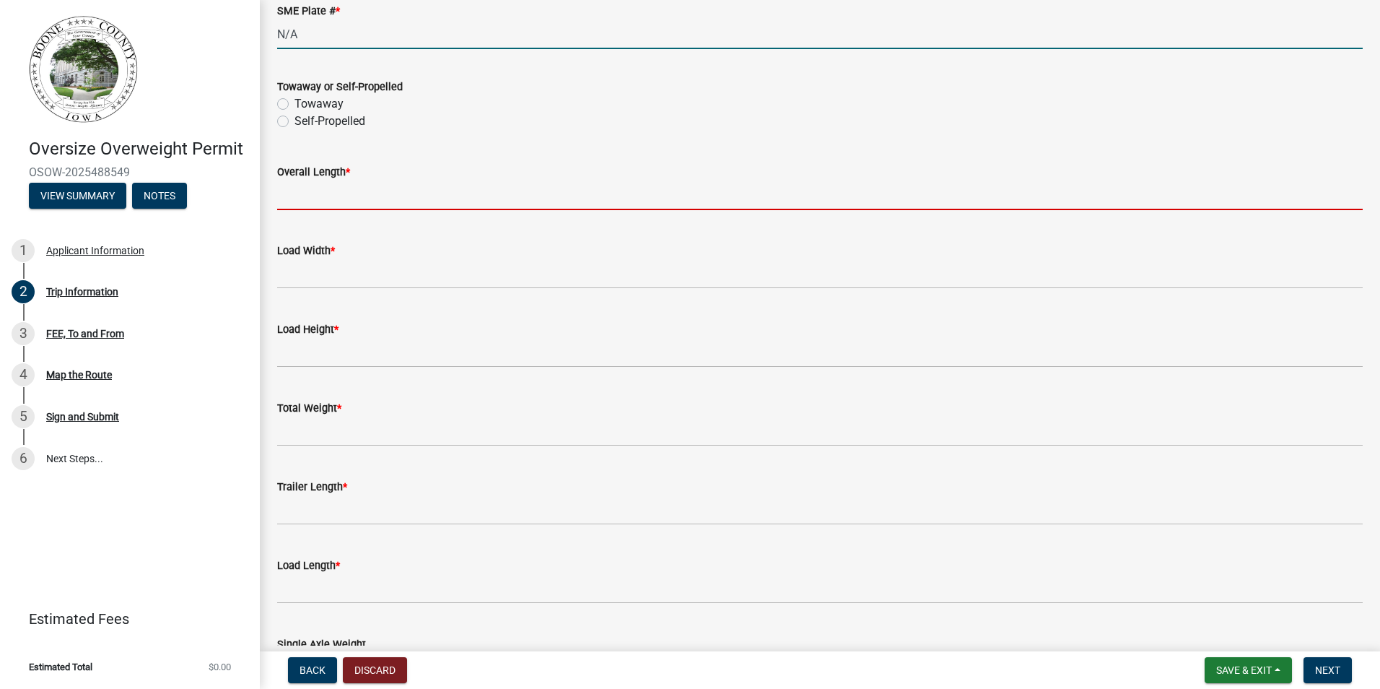
click at [419, 194] on input "Overall Length *" at bounding box center [820, 195] width 1086 height 30
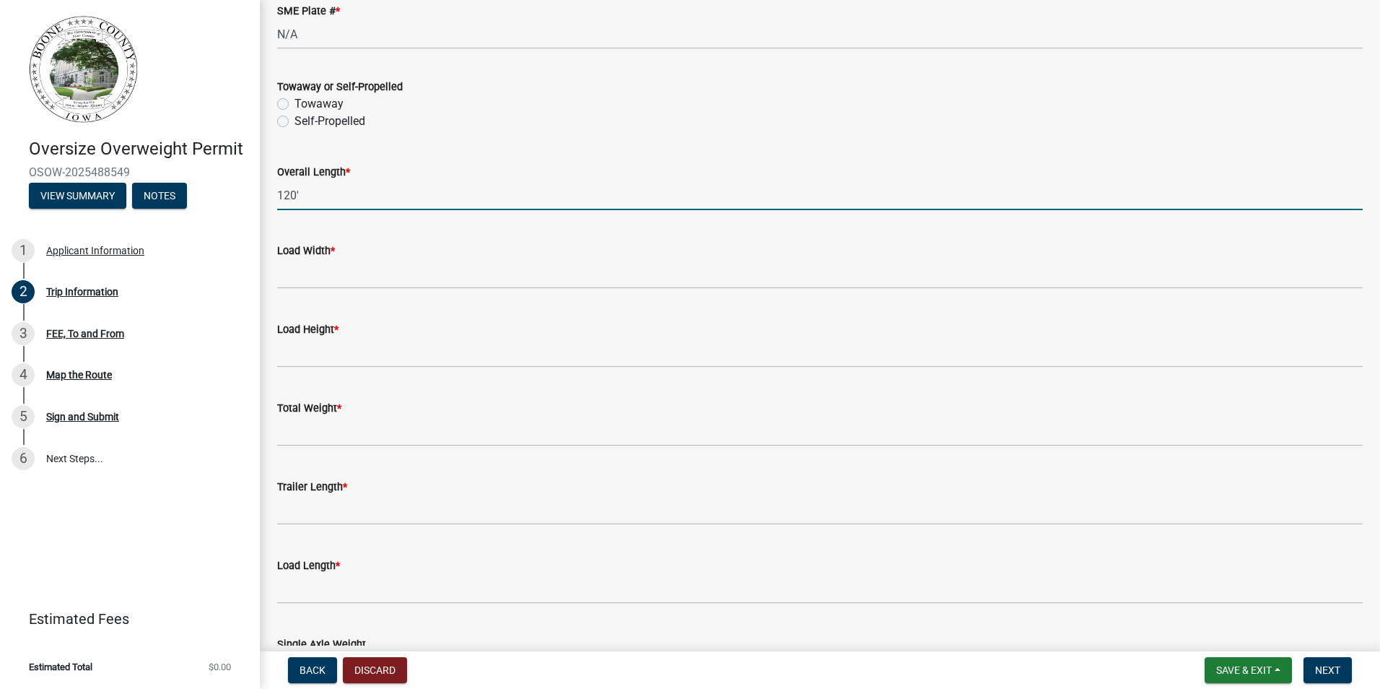
type input "120'"
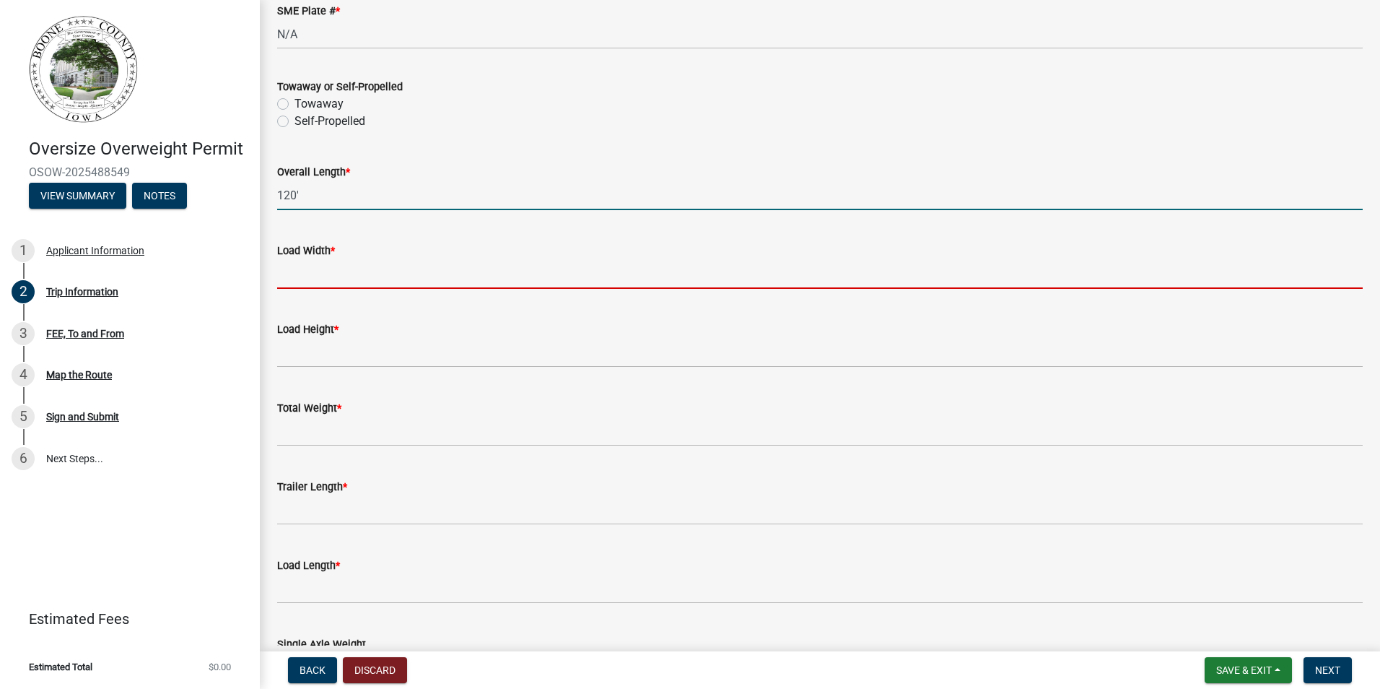
click at [336, 269] on input "[PERSON_NAME] *" at bounding box center [820, 274] width 1086 height 30
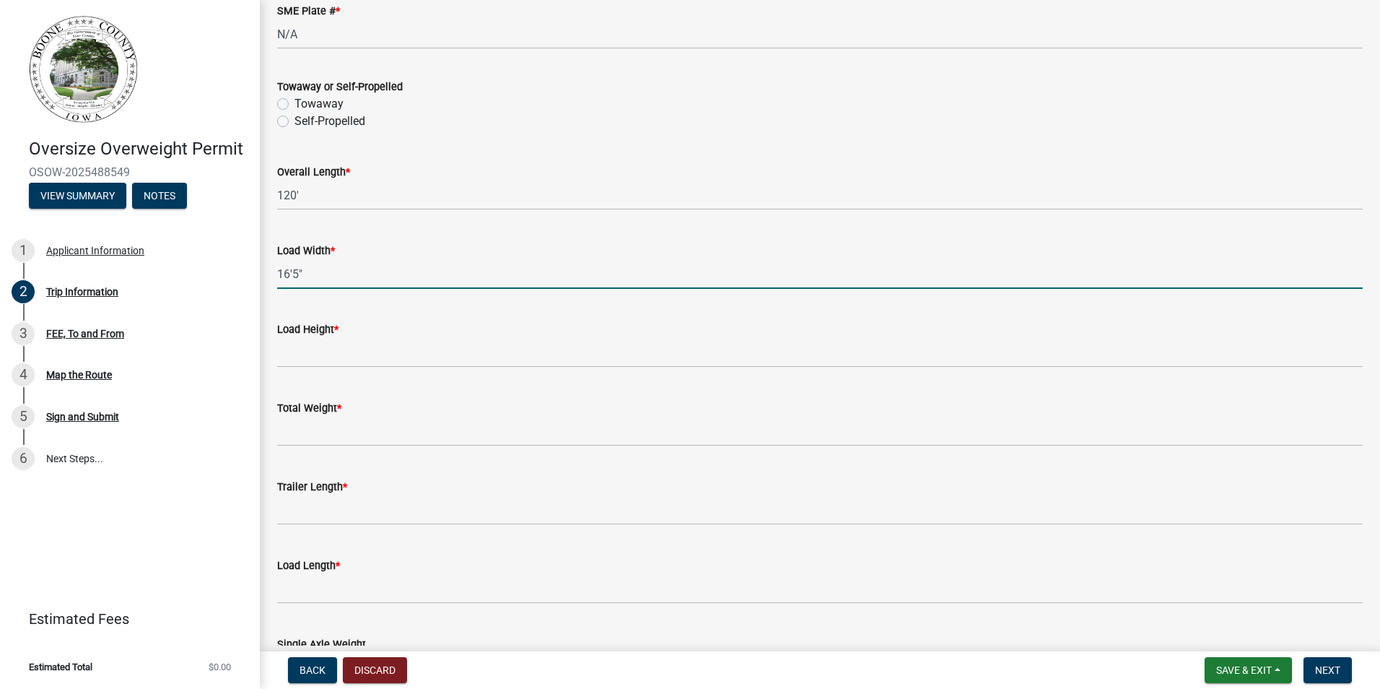
click at [290, 276] on input "16'5"" at bounding box center [820, 274] width 1086 height 30
type input "15'5""
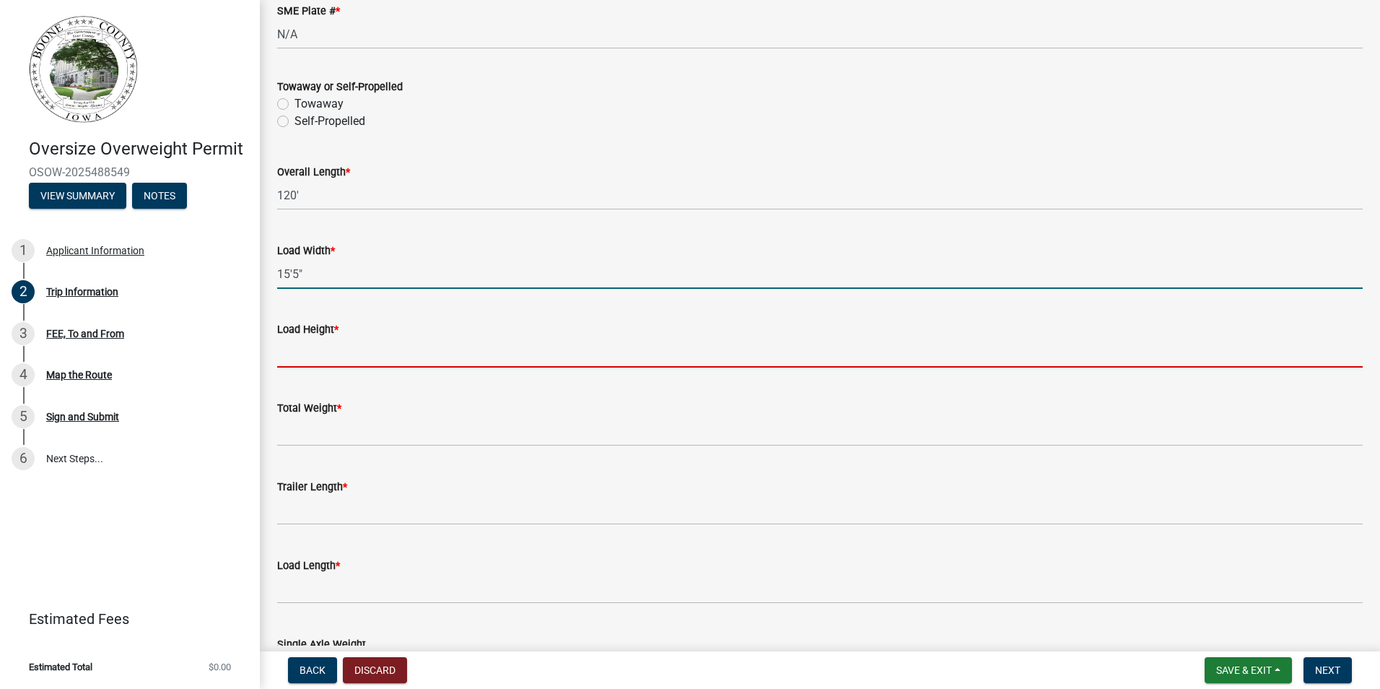
click at [314, 355] on input "Load Height *" at bounding box center [820, 353] width 1086 height 30
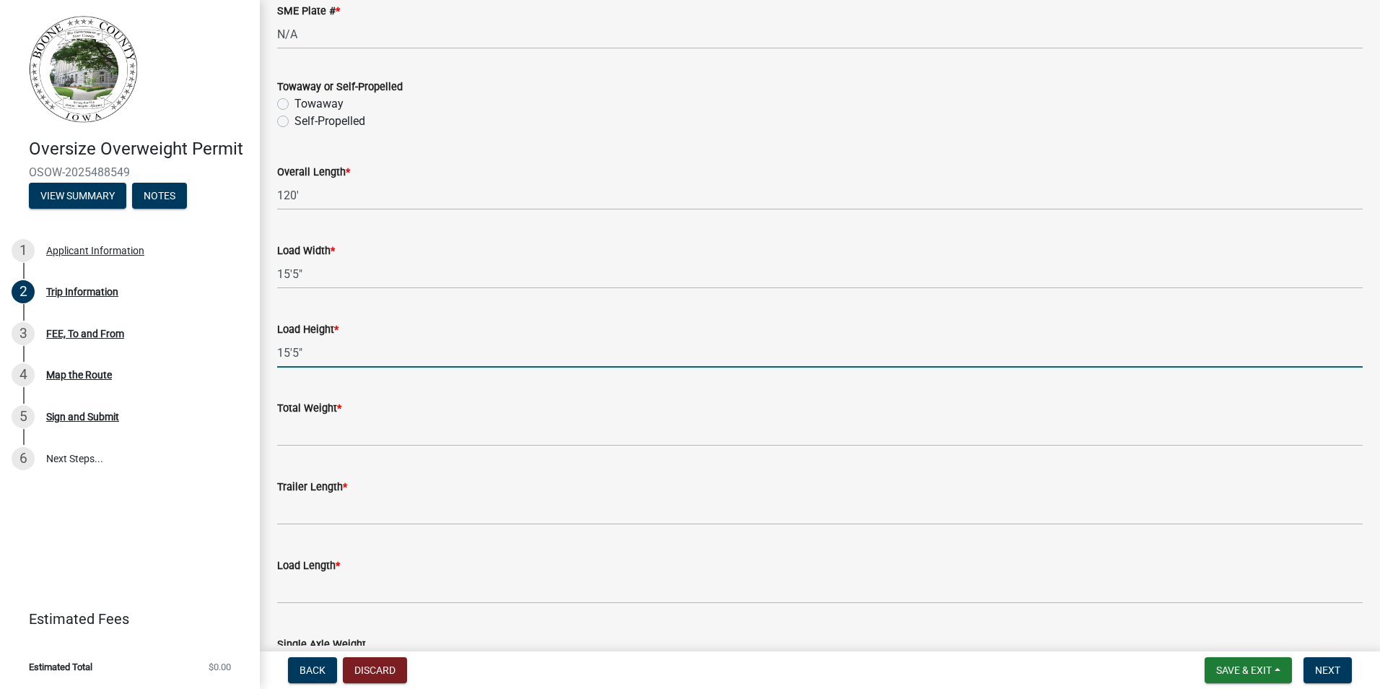
type input "15'5""
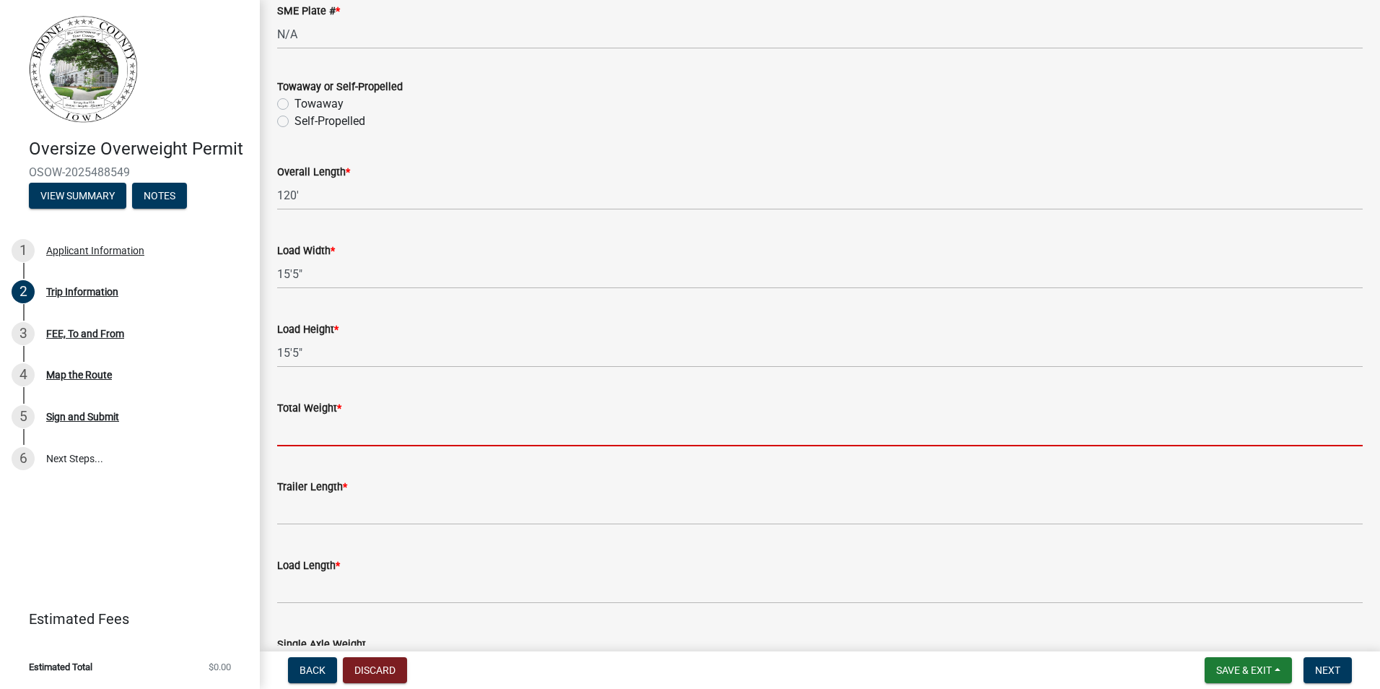
click at [333, 424] on input "Total Weight *" at bounding box center [820, 432] width 1086 height 30
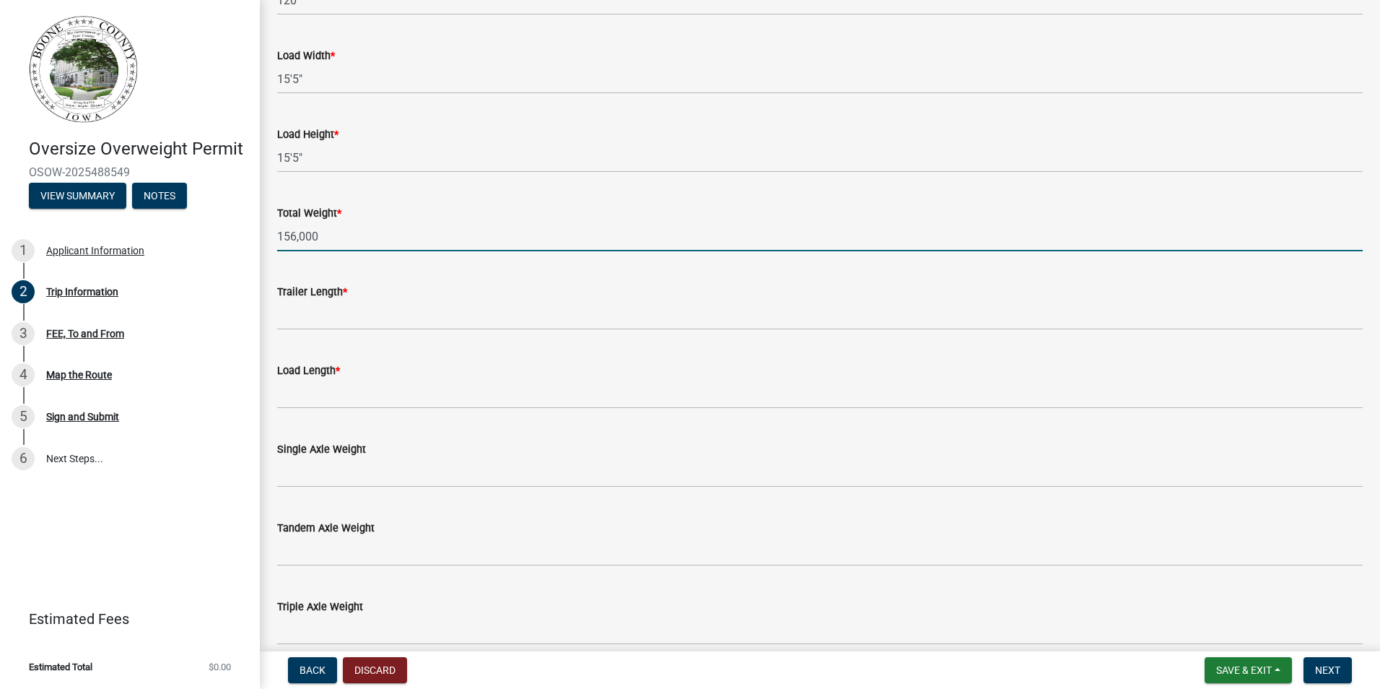
scroll to position [866, 0]
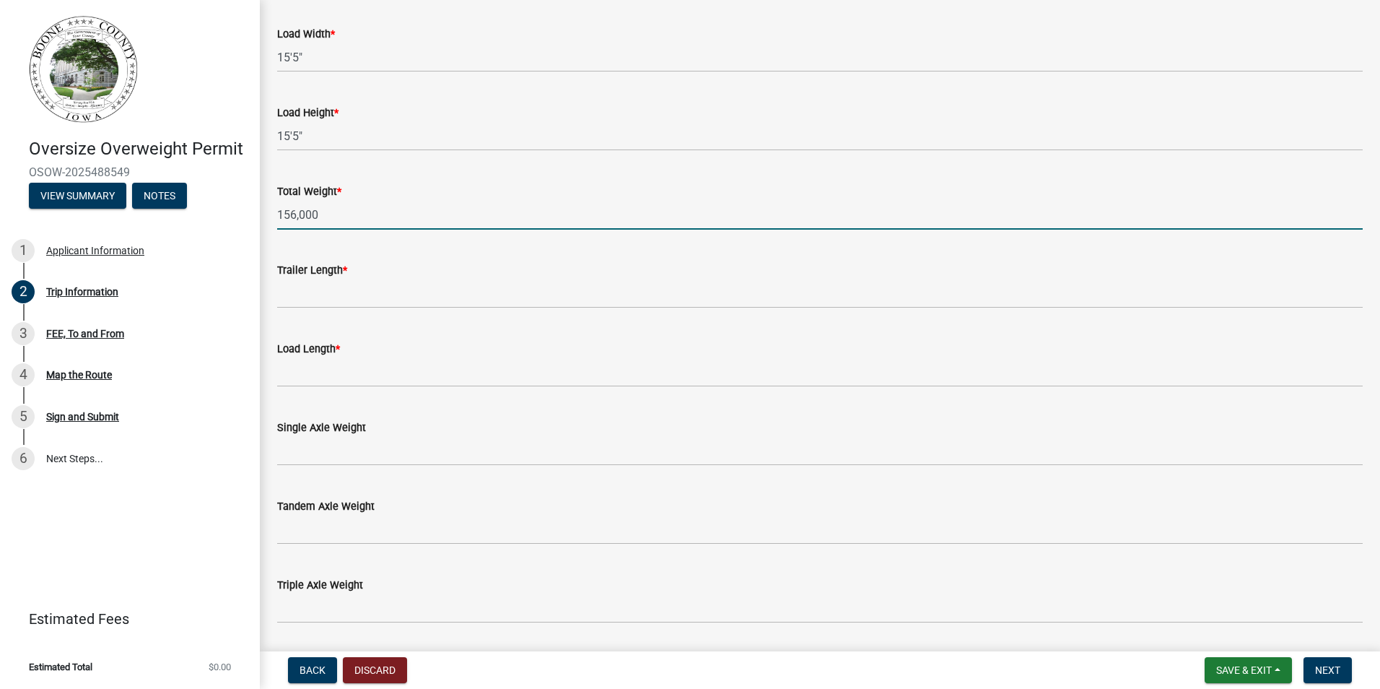
type input "156,000"
click at [355, 314] on wm-data-entity-input "Trailer Length *" at bounding box center [820, 280] width 1086 height 79
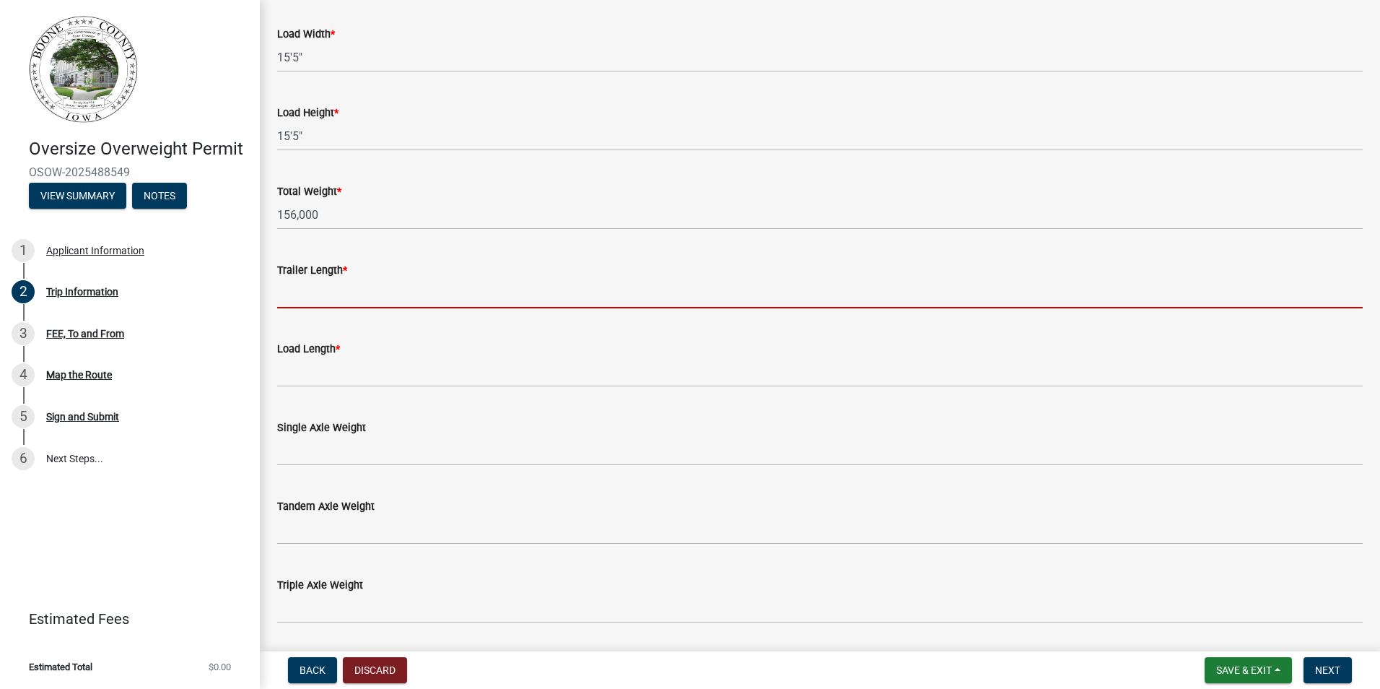
click at [358, 285] on input "Trailer Length *" at bounding box center [820, 294] width 1086 height 30
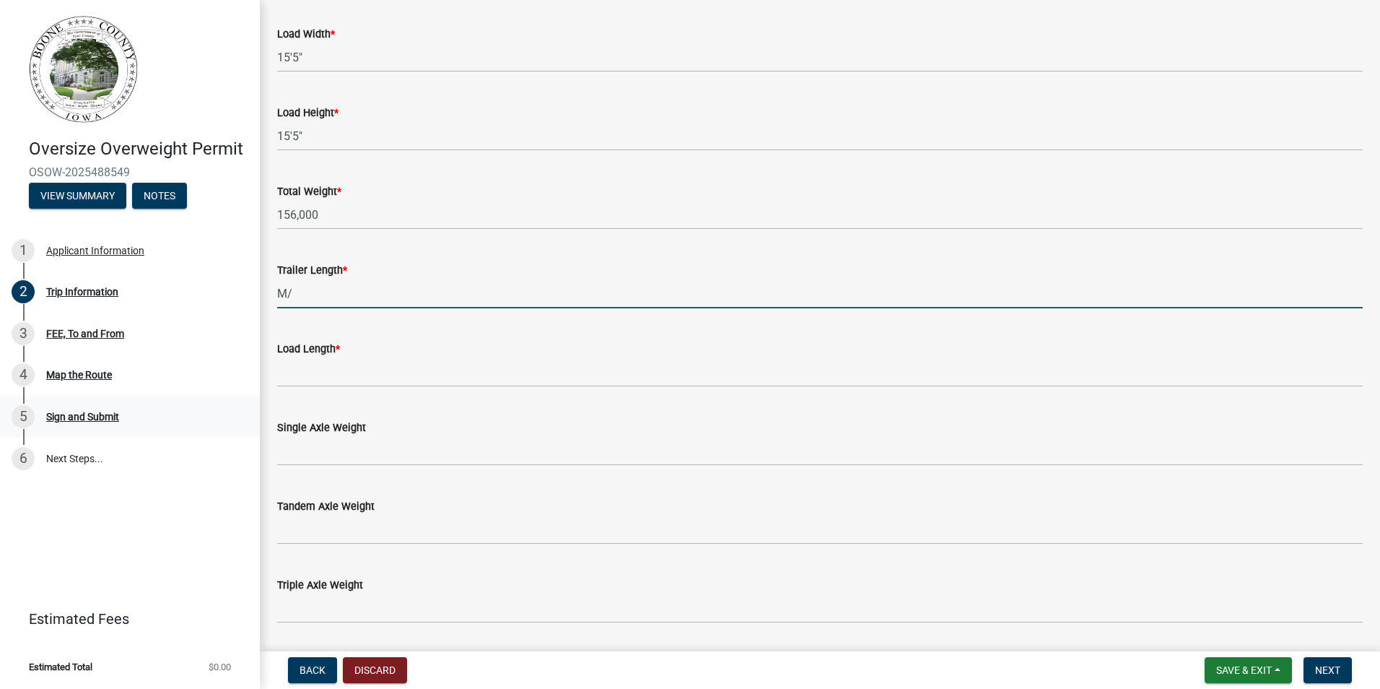
type input "M"
type input "N/A"
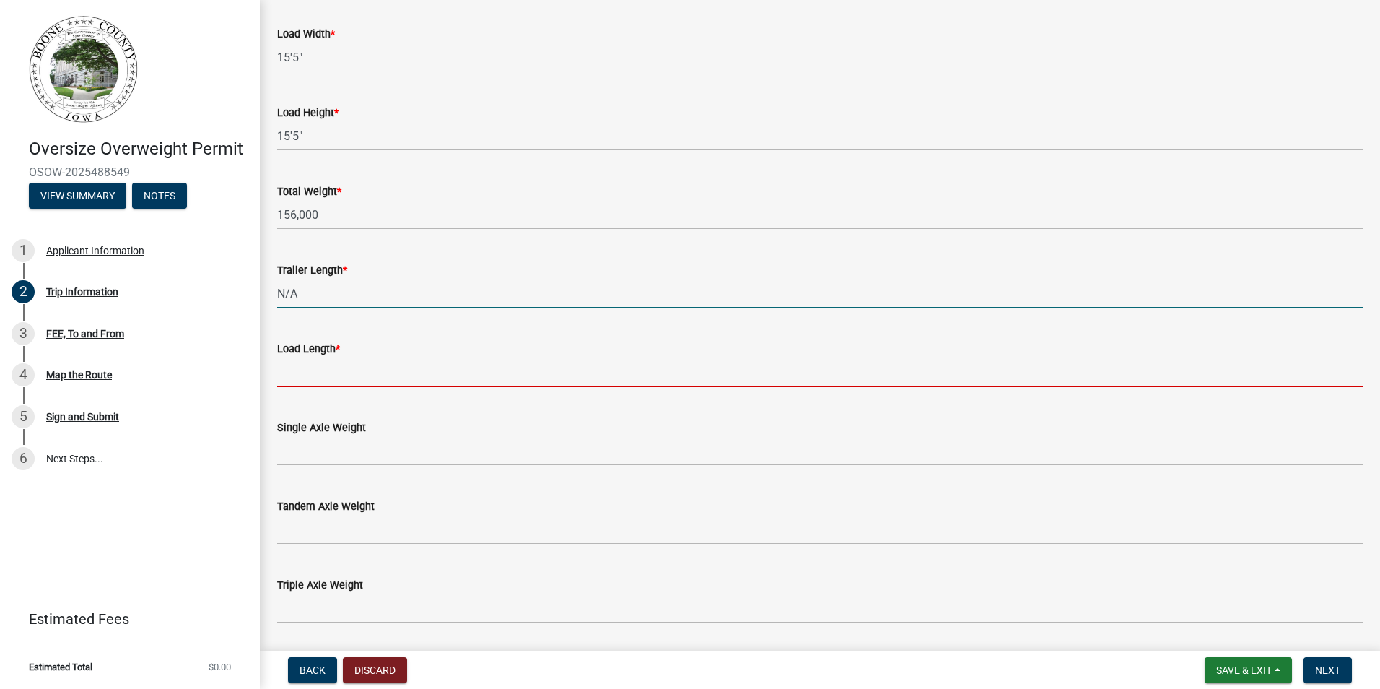
click at [369, 371] on input "Load Length *" at bounding box center [820, 372] width 1086 height 30
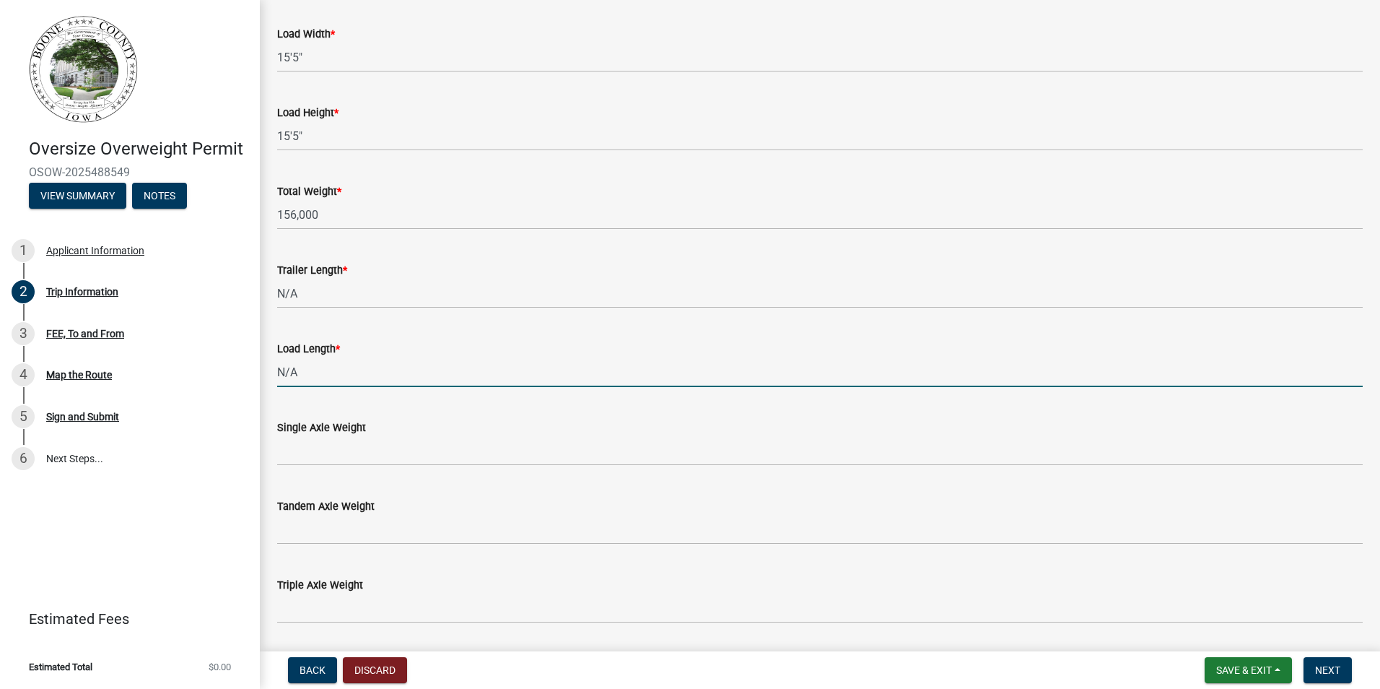
type input "N/A"
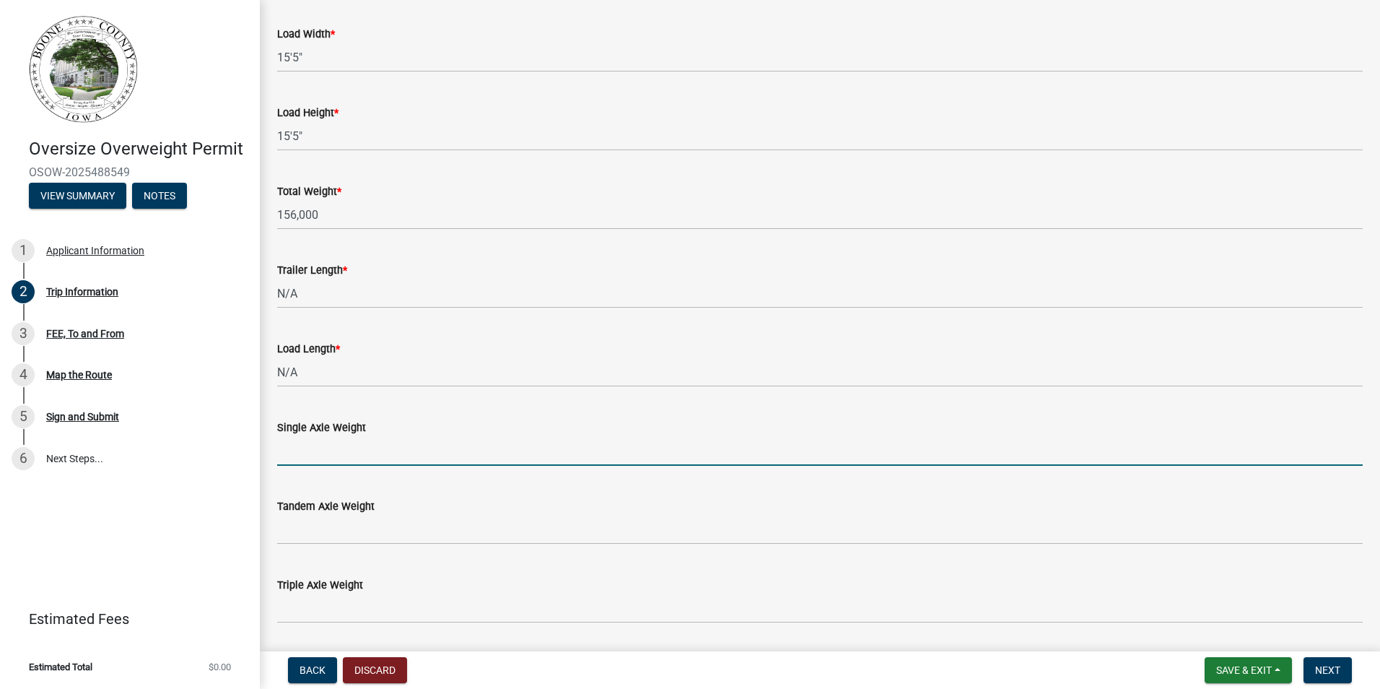
click at [325, 453] on input "Single Axle Weight" at bounding box center [820, 451] width 1086 height 30
type input "18K"
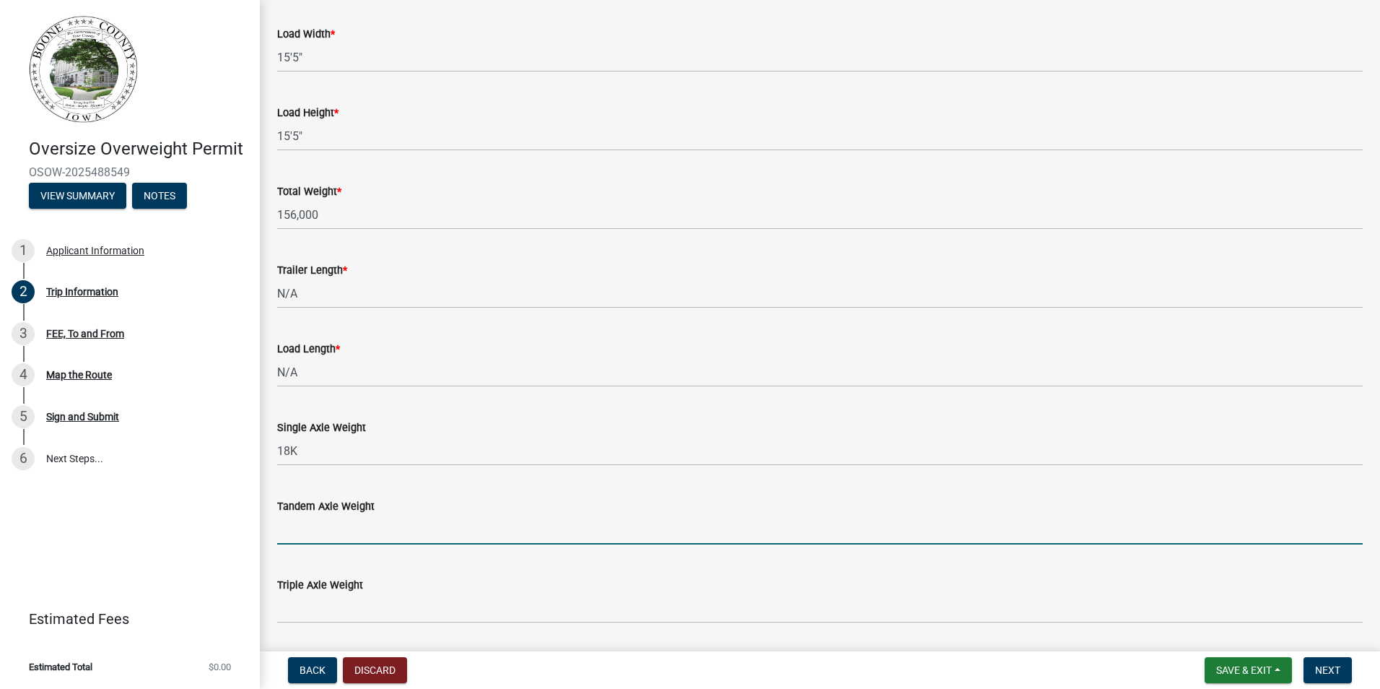
click at [315, 531] on input "Tandem Axle Weight" at bounding box center [820, 530] width 1086 height 30
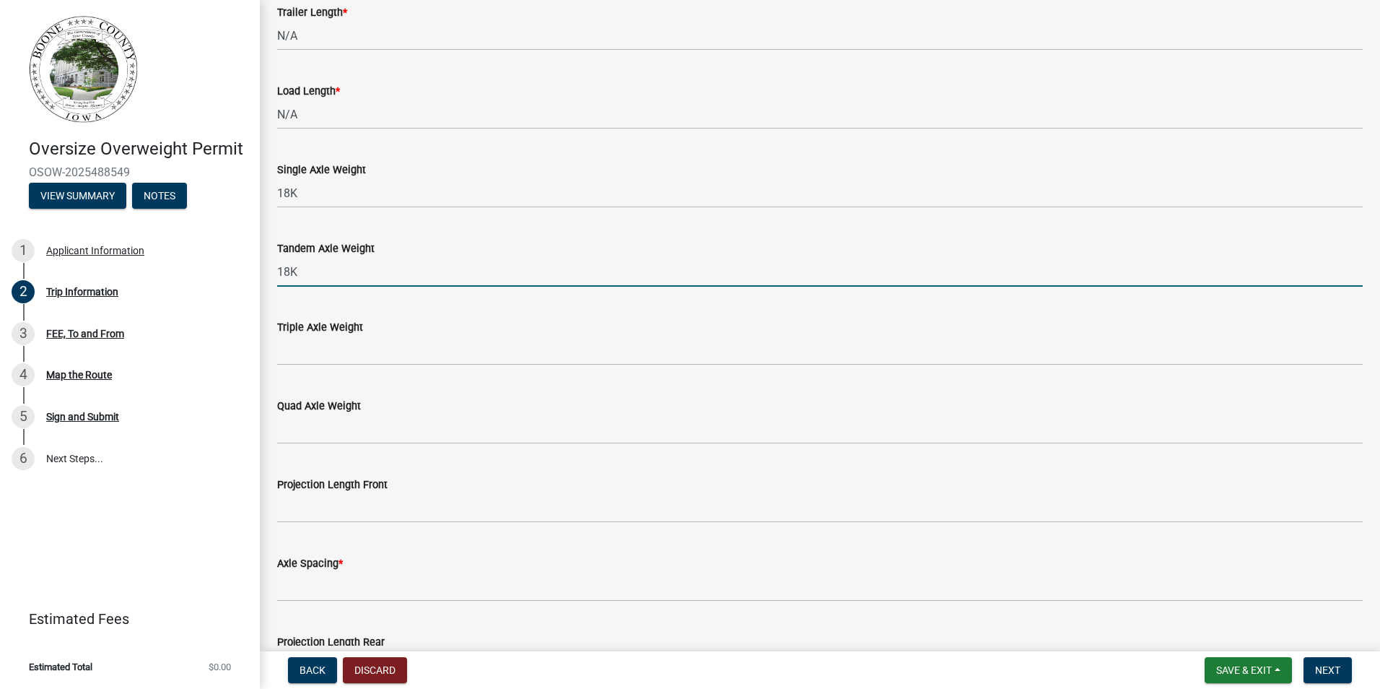
scroll to position [1155, 0]
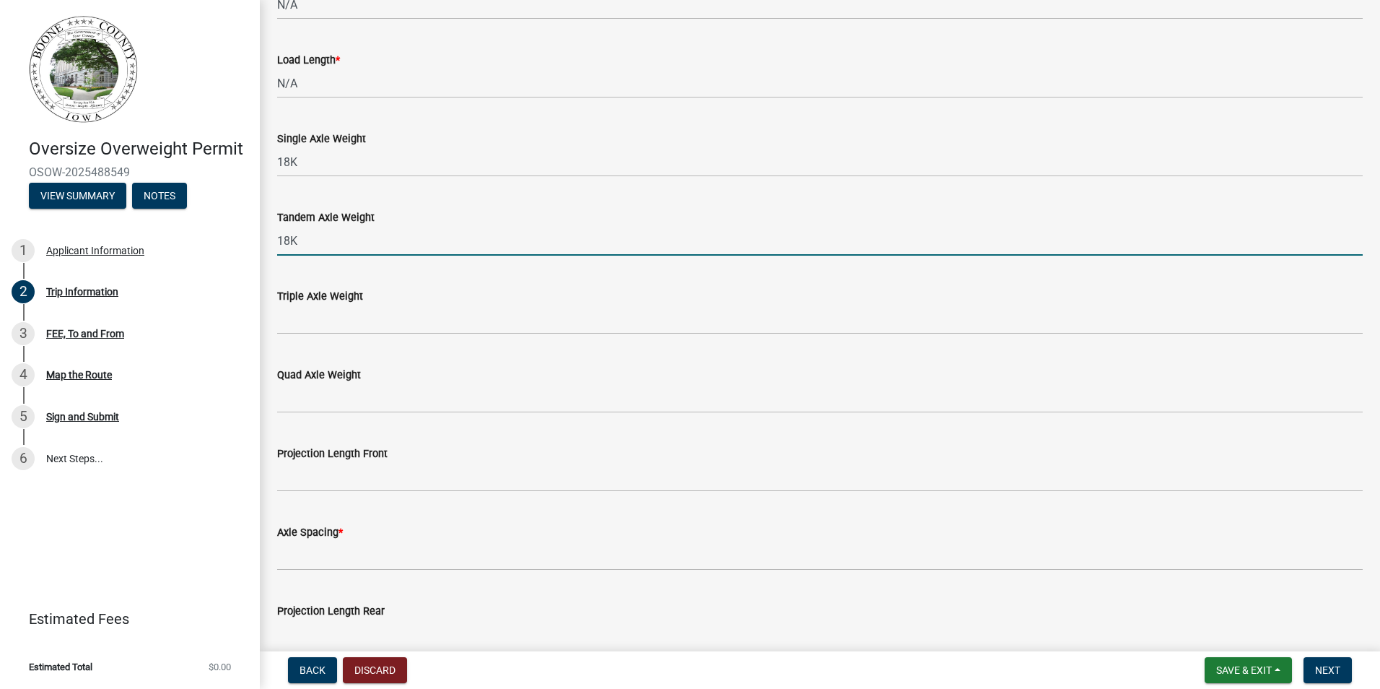
type input "18K"
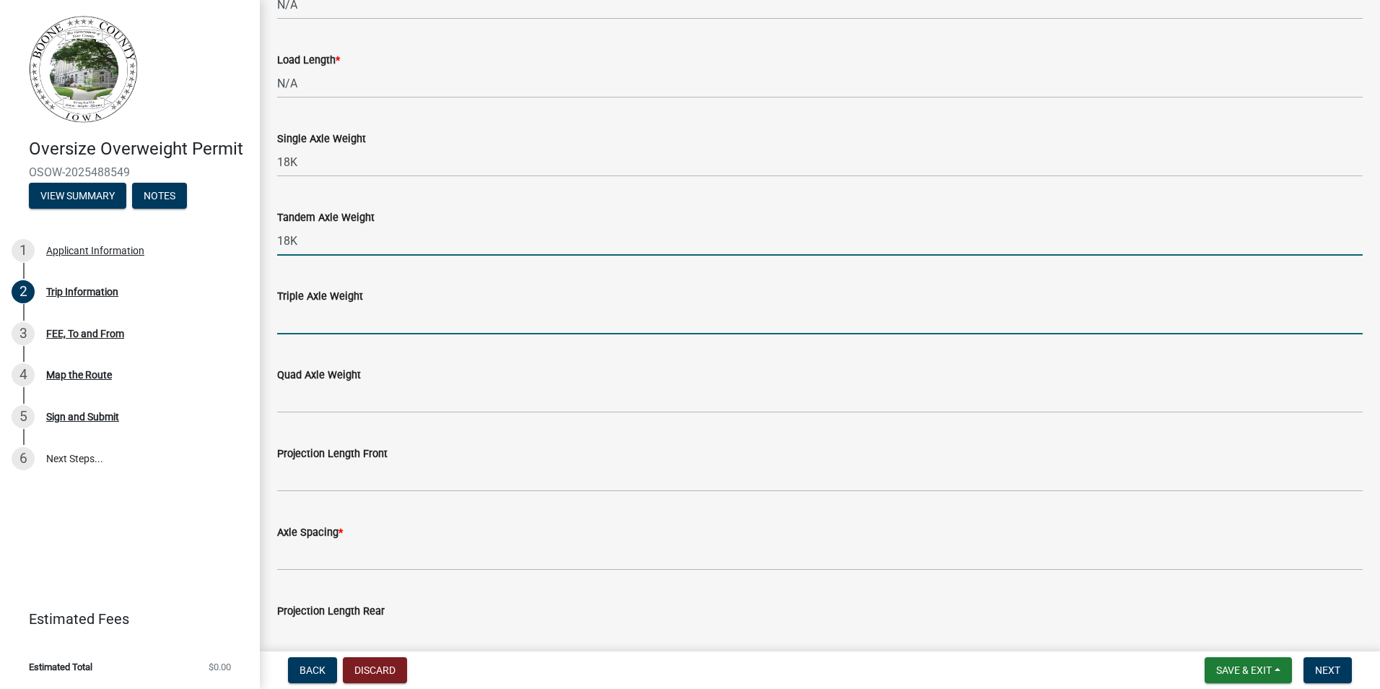
click at [414, 324] on input "Triple Axle Weight" at bounding box center [820, 320] width 1086 height 30
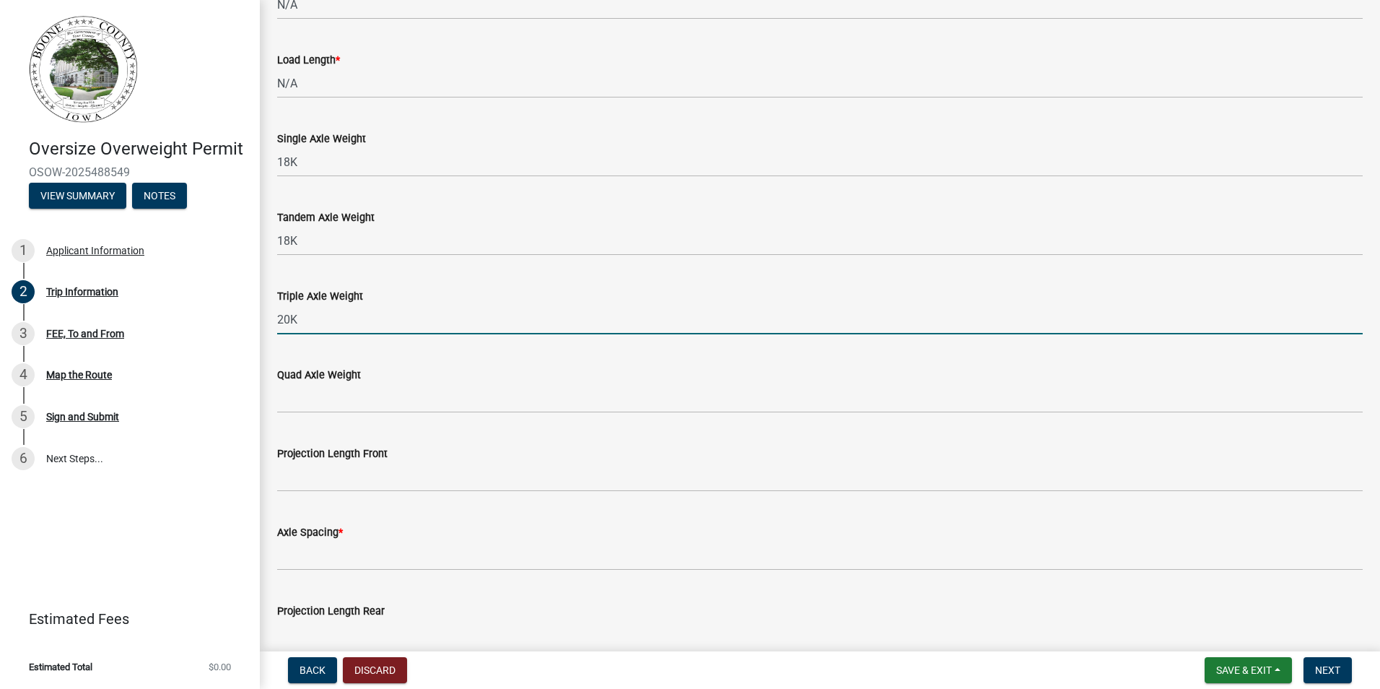
type input "20K"
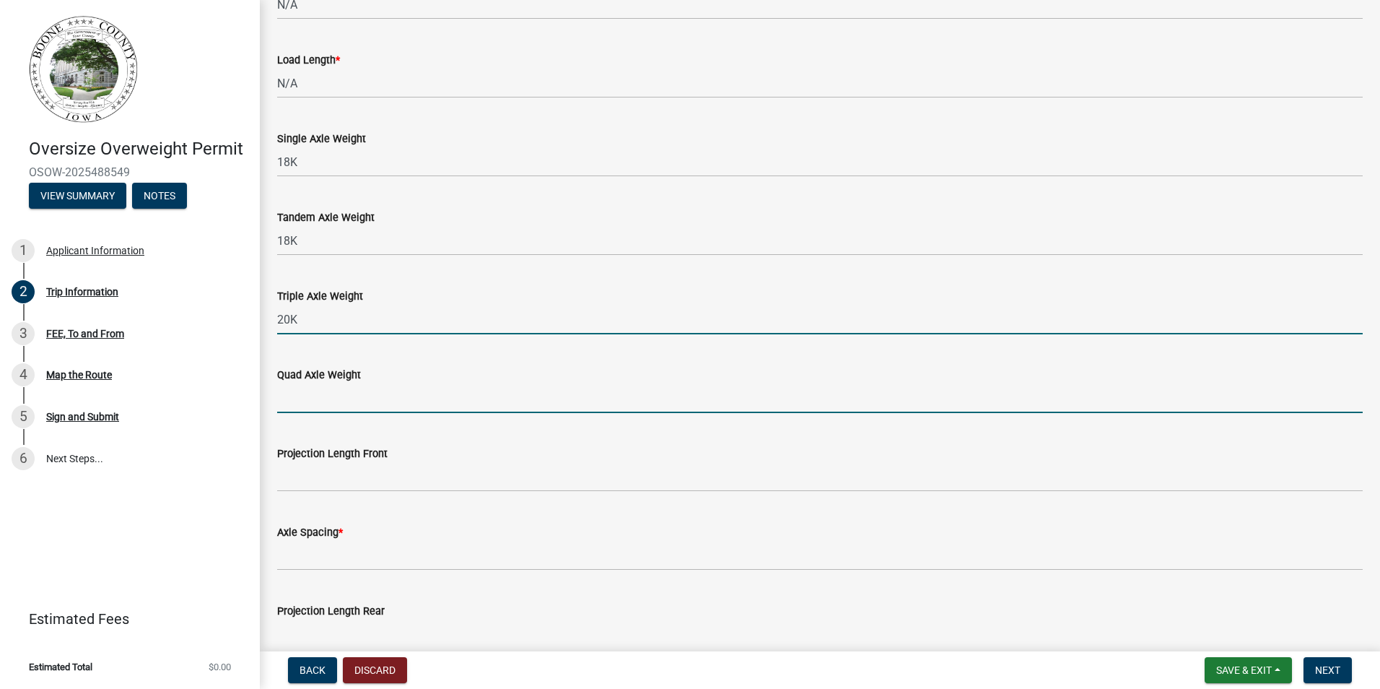
click at [383, 398] on input "Quad Axle Weight" at bounding box center [820, 398] width 1086 height 30
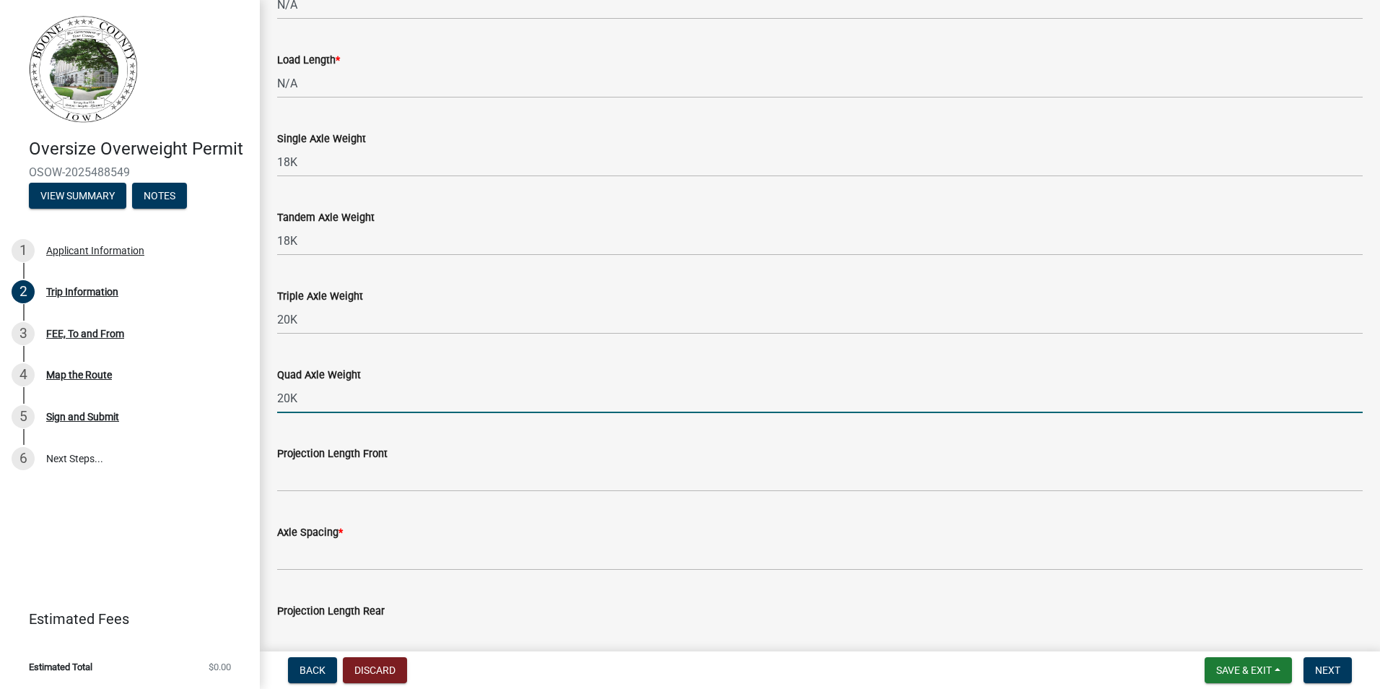
type input "20K"
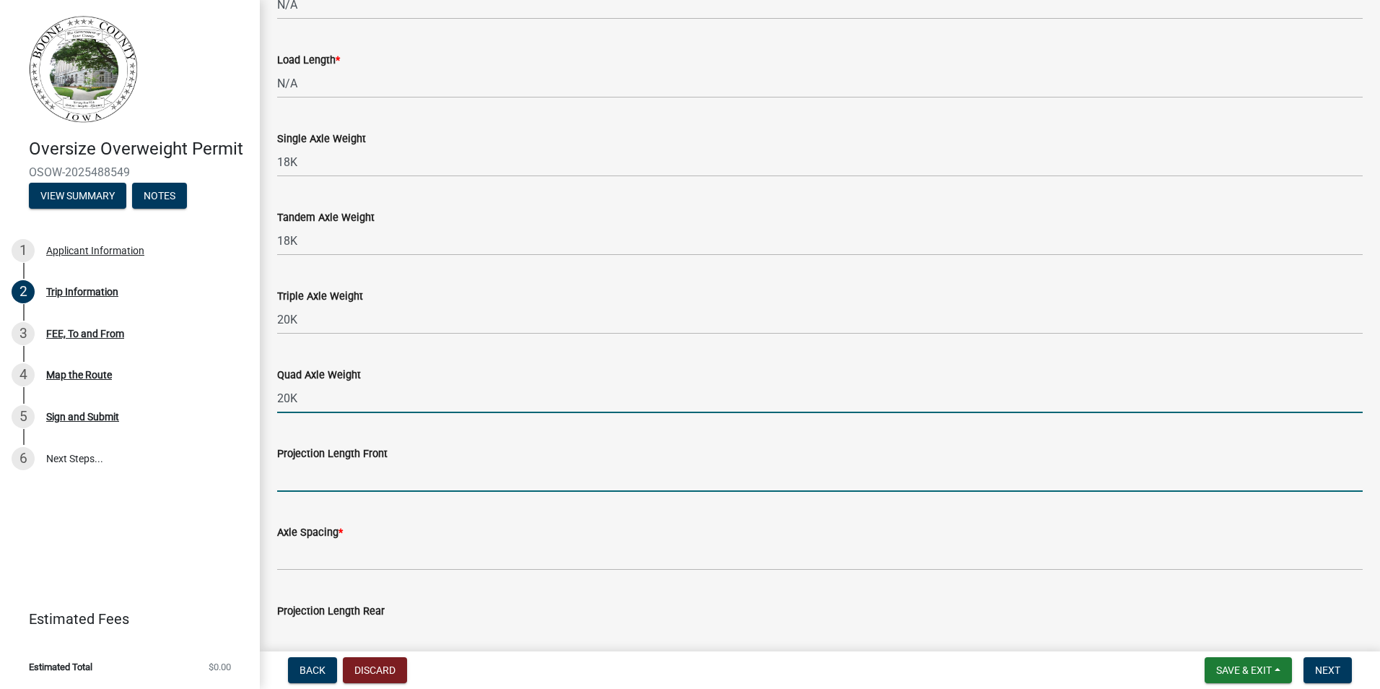
click at [331, 462] on input "Projection Length Front" at bounding box center [820, 477] width 1086 height 30
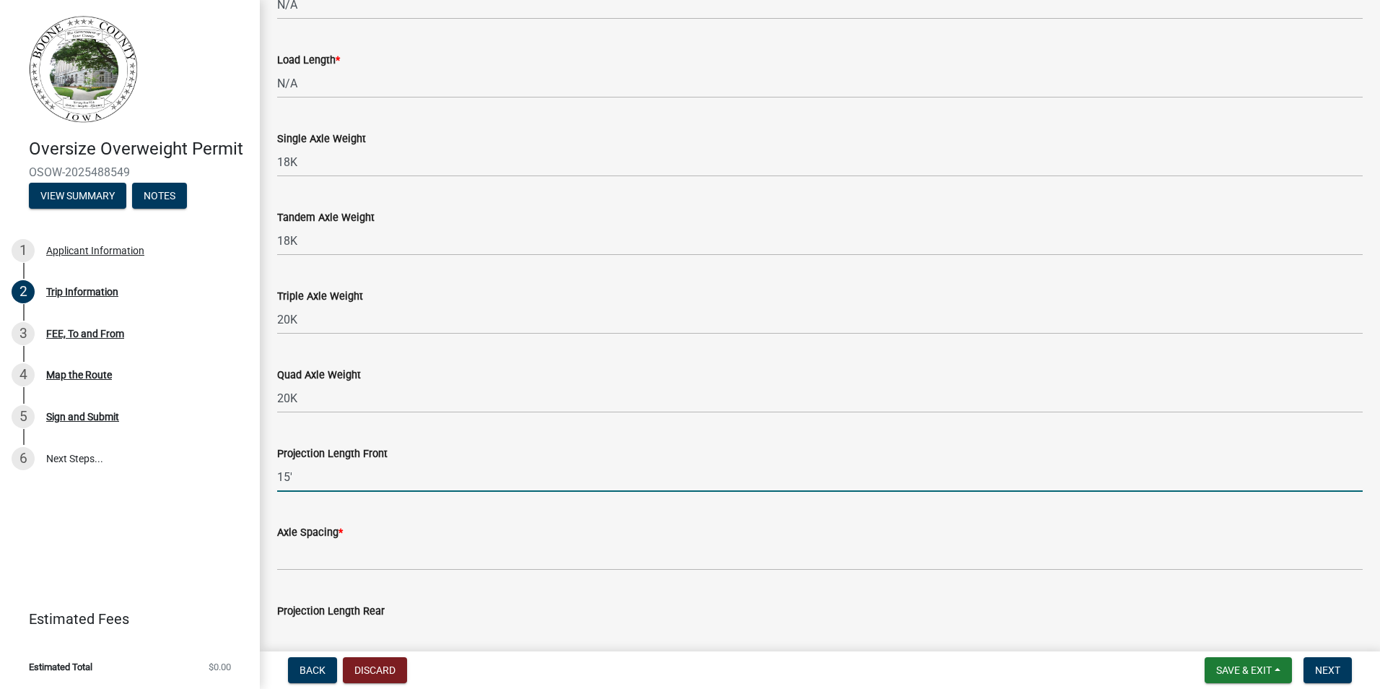
scroll to position [1226, 0]
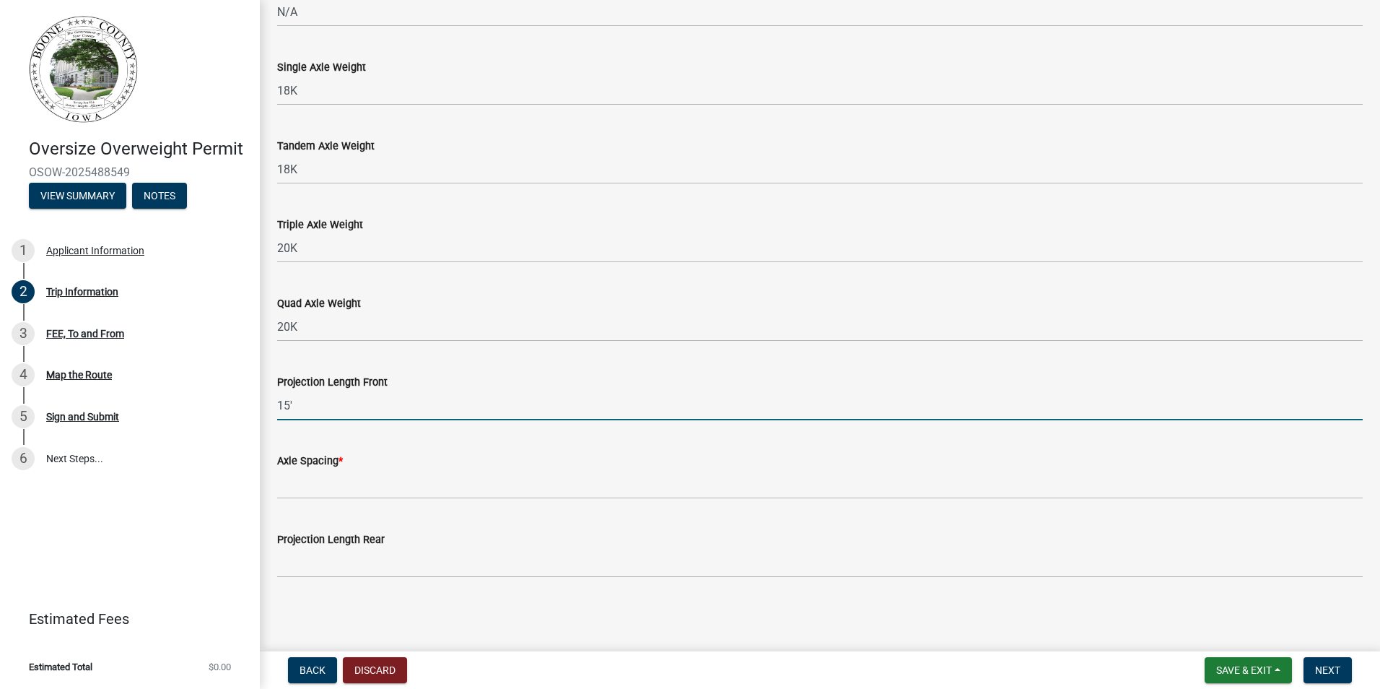
type input "15'"
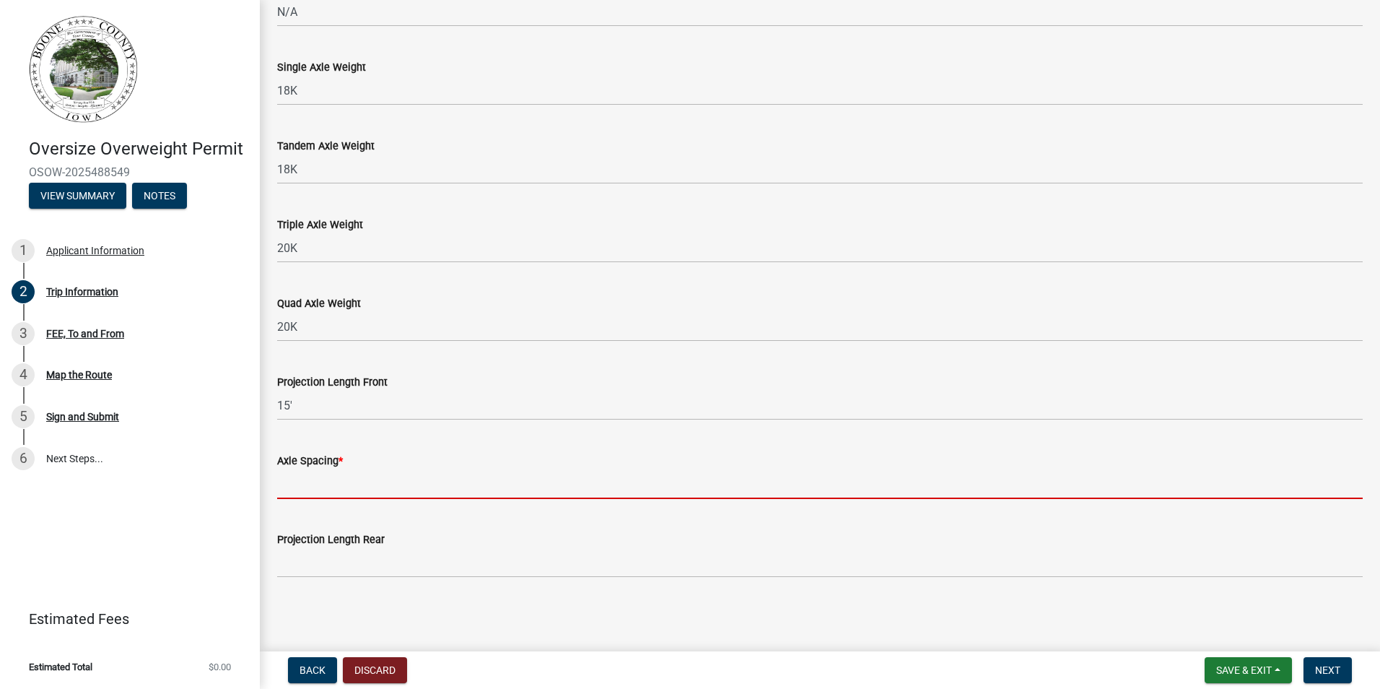
click at [381, 480] on input "Axle Spacing *" at bounding box center [820, 484] width 1086 height 30
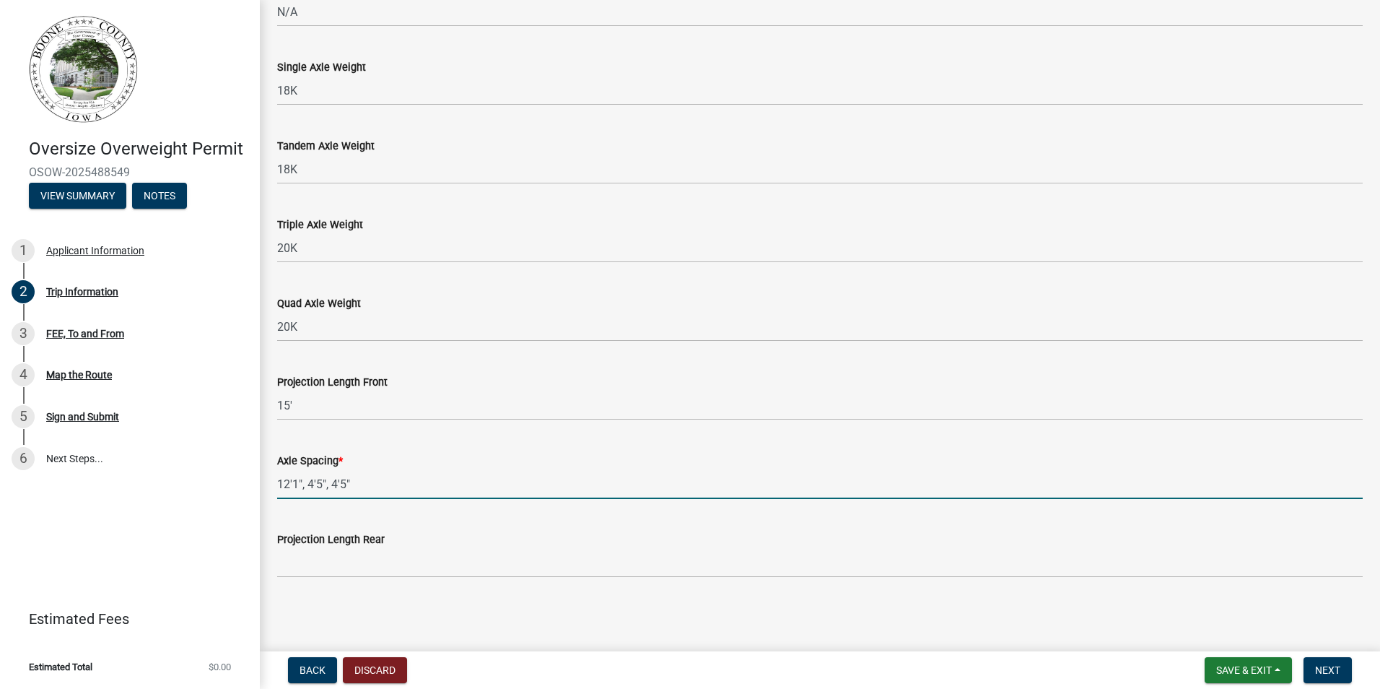
type input "12'1", 4'5", 4'5""
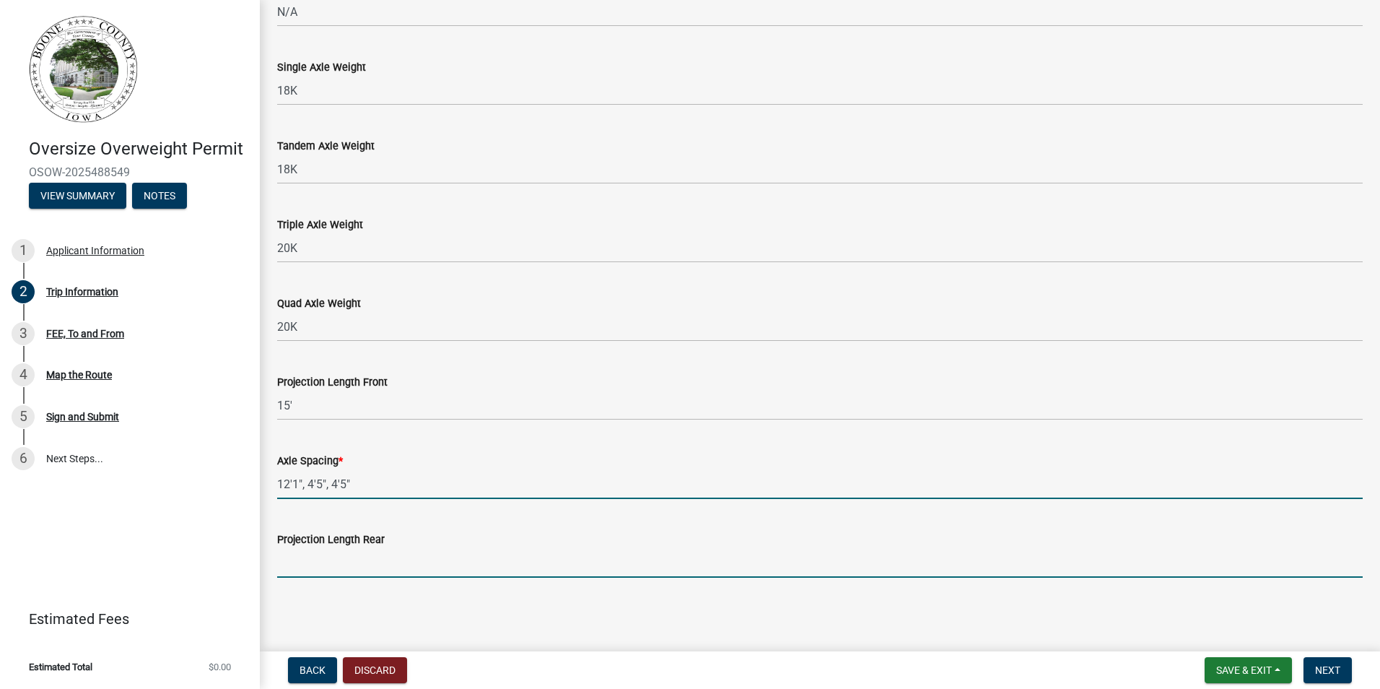
click at [448, 552] on input "Projection Length Rear" at bounding box center [820, 563] width 1086 height 30
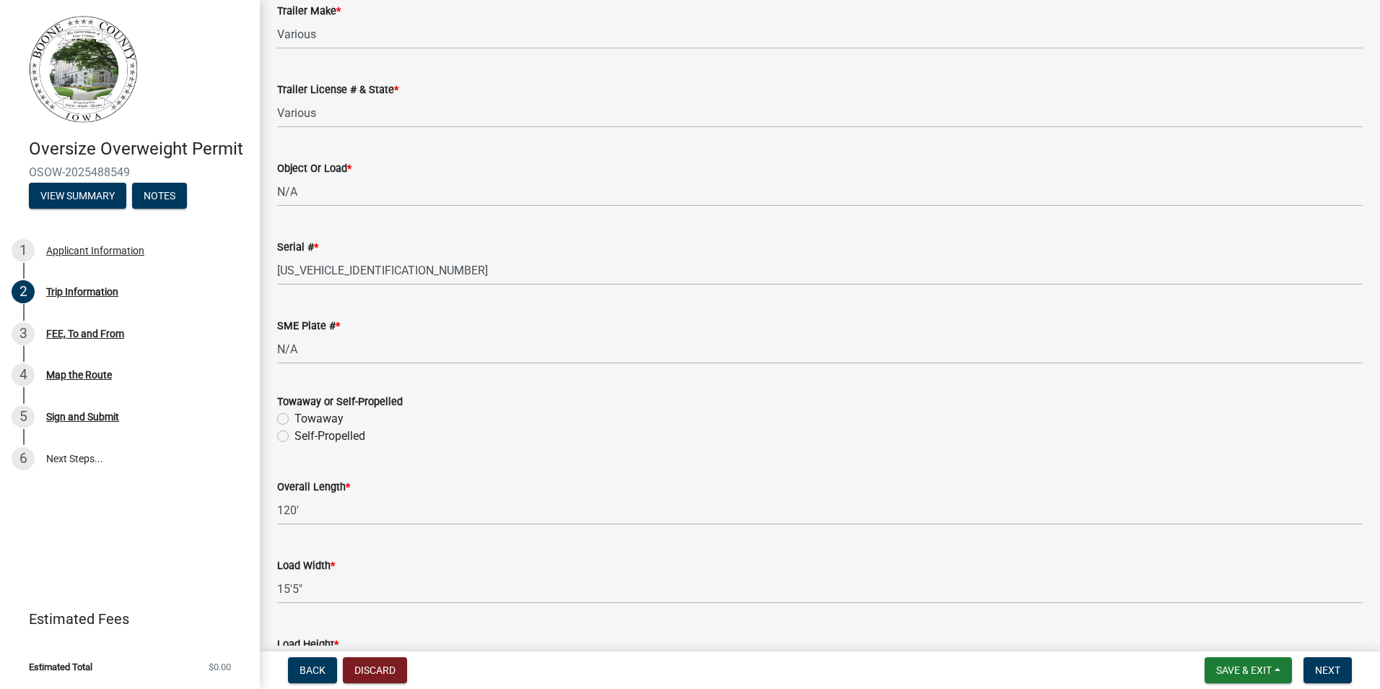
scroll to position [361, 0]
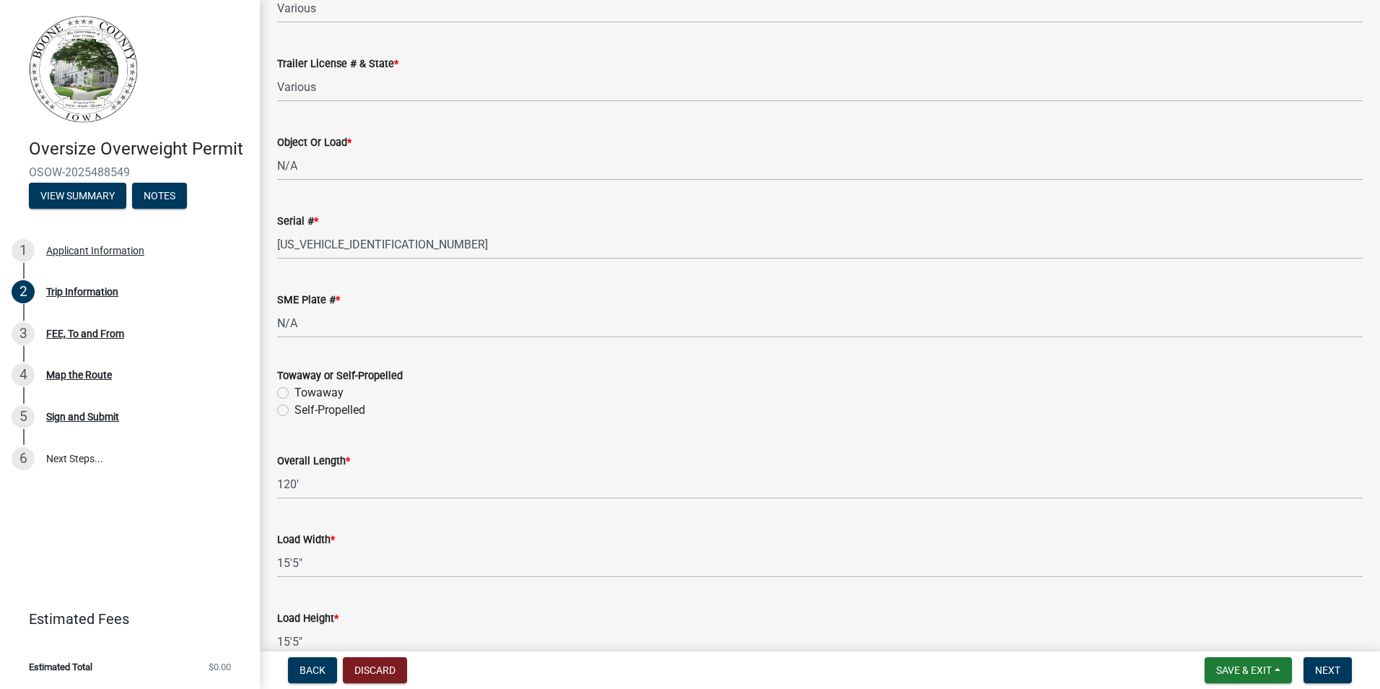
type input "15'"
click at [282, 417] on div "Self-Propelled" at bounding box center [820, 409] width 1086 height 17
click at [289, 409] on div "Self-Propelled" at bounding box center [820, 409] width 1086 height 17
click at [295, 411] on label "Self-Propelled" at bounding box center [330, 409] width 71 height 17
click at [295, 411] on input "Self-Propelled" at bounding box center [299, 405] width 9 height 9
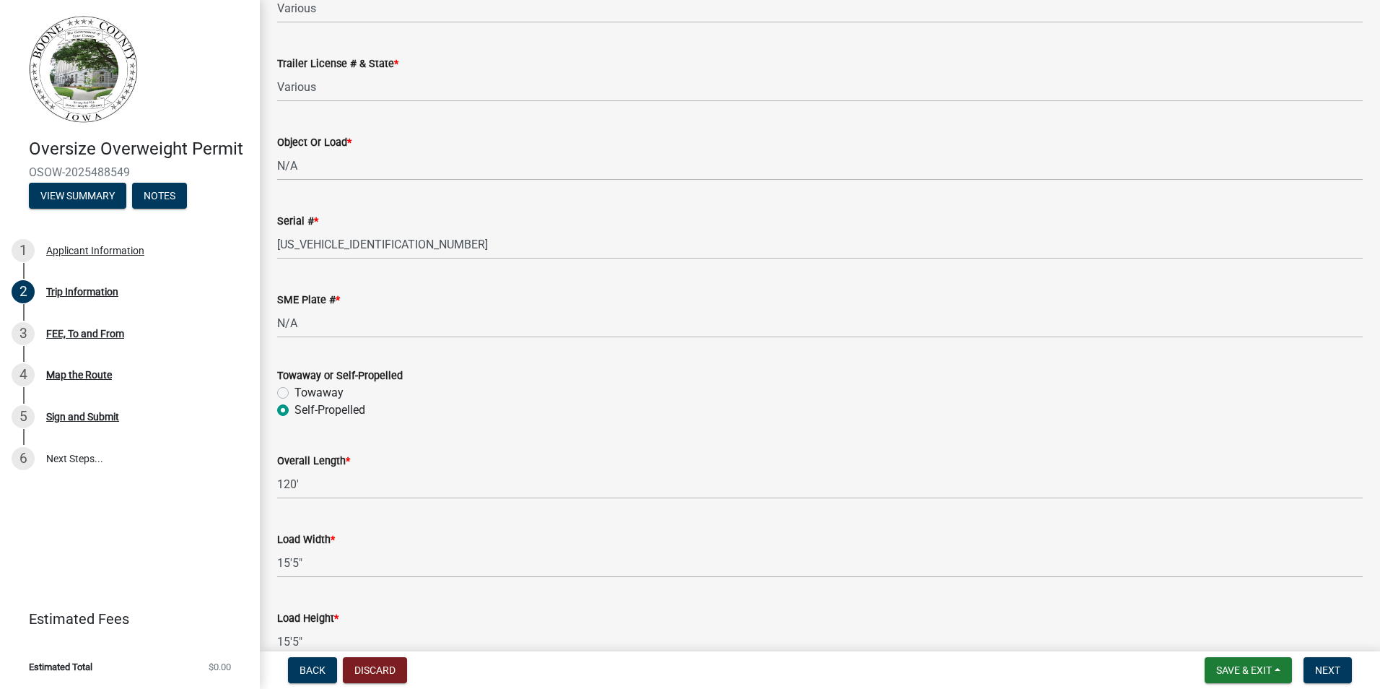
radio input "true"
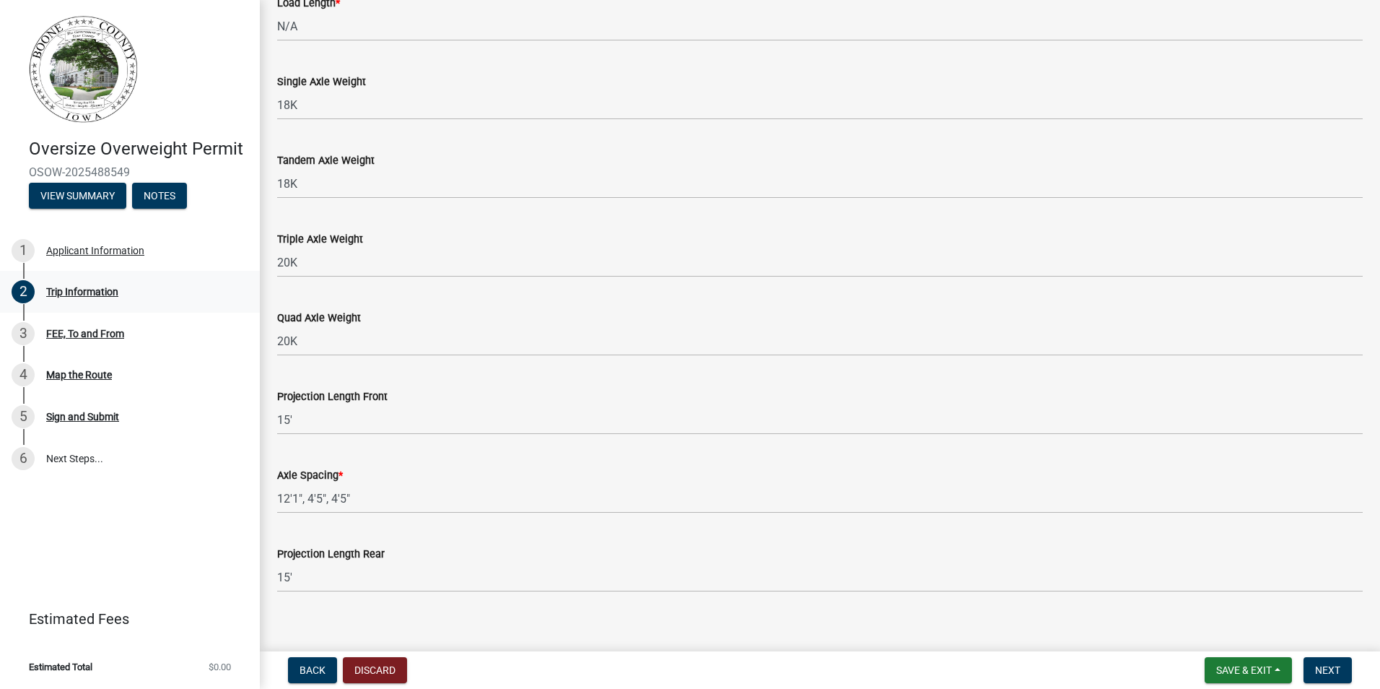
scroll to position [1226, 0]
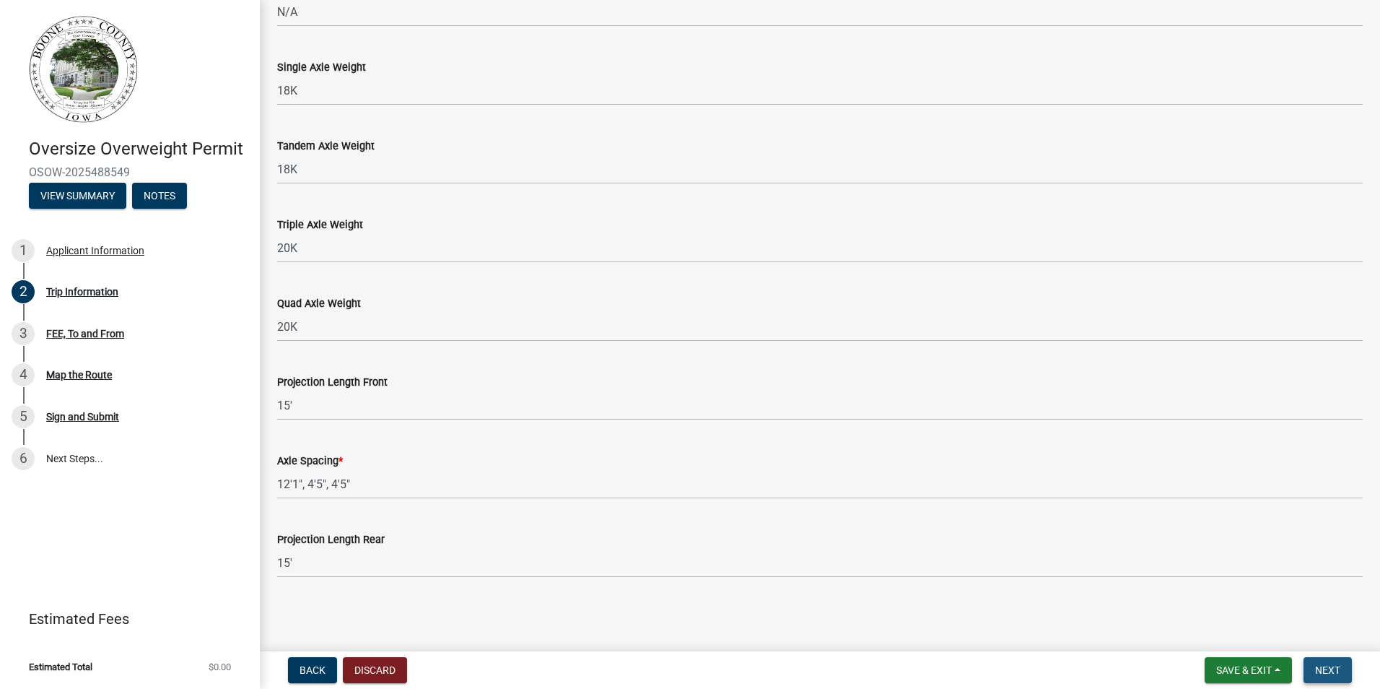
click at [1350, 670] on button "Next" at bounding box center [1328, 670] width 48 height 26
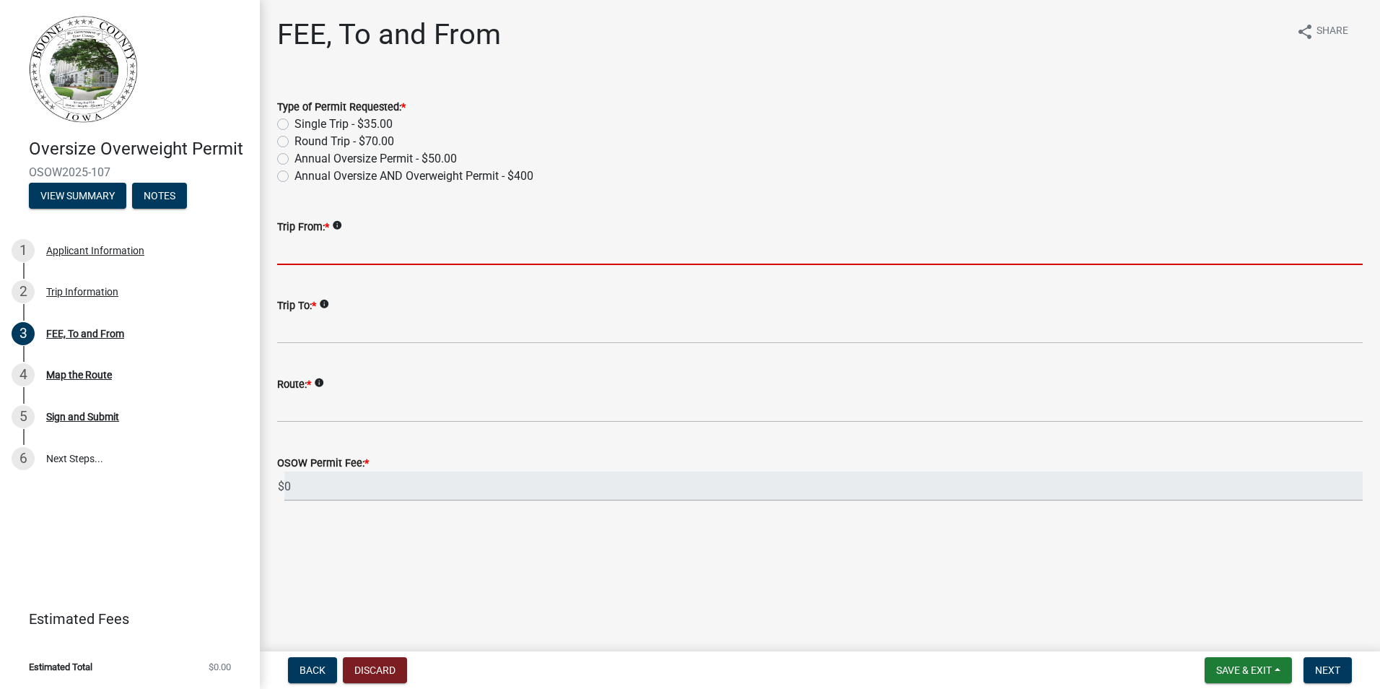
click at [352, 247] on input "Trip From: *" at bounding box center [820, 250] width 1086 height 30
type input "Various"
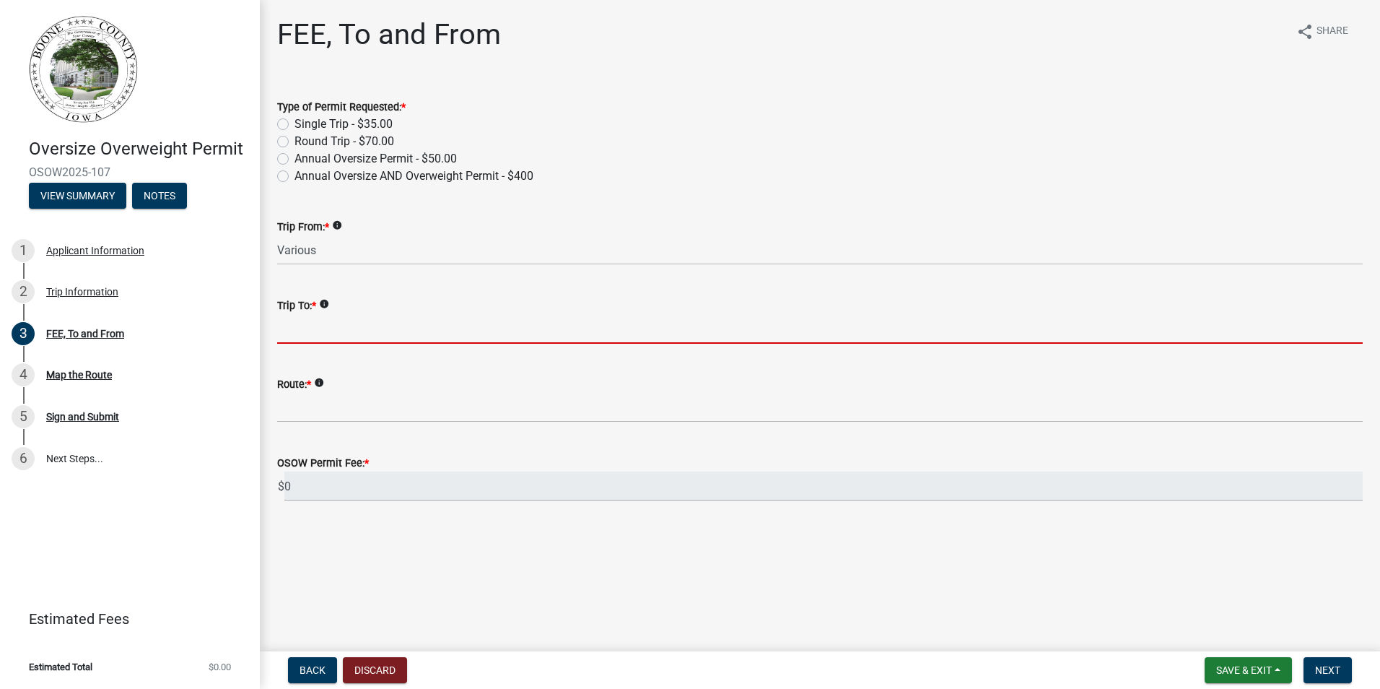
click at [356, 326] on input "Trip To: *" at bounding box center [820, 329] width 1086 height 30
type input "Various"
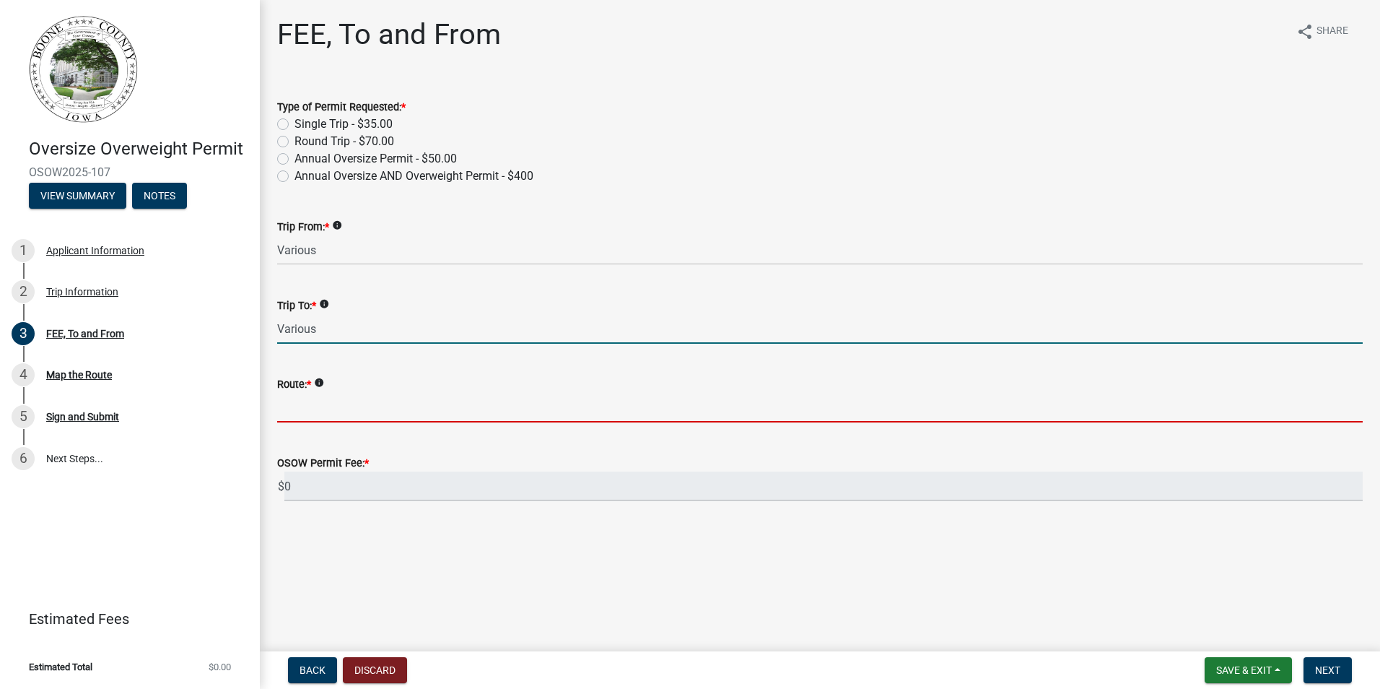
click at [353, 420] on input "Route: *" at bounding box center [820, 408] width 1086 height 30
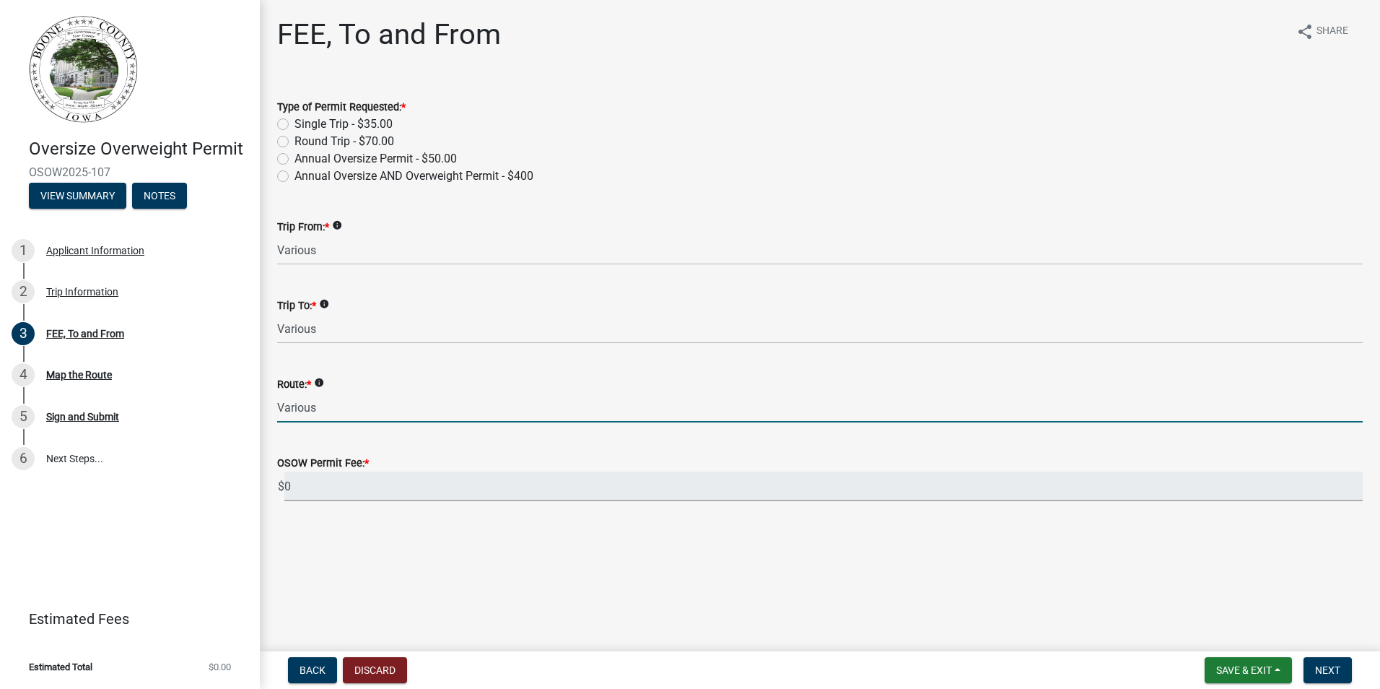
click at [365, 487] on input "0" at bounding box center [823, 486] width 1078 height 30
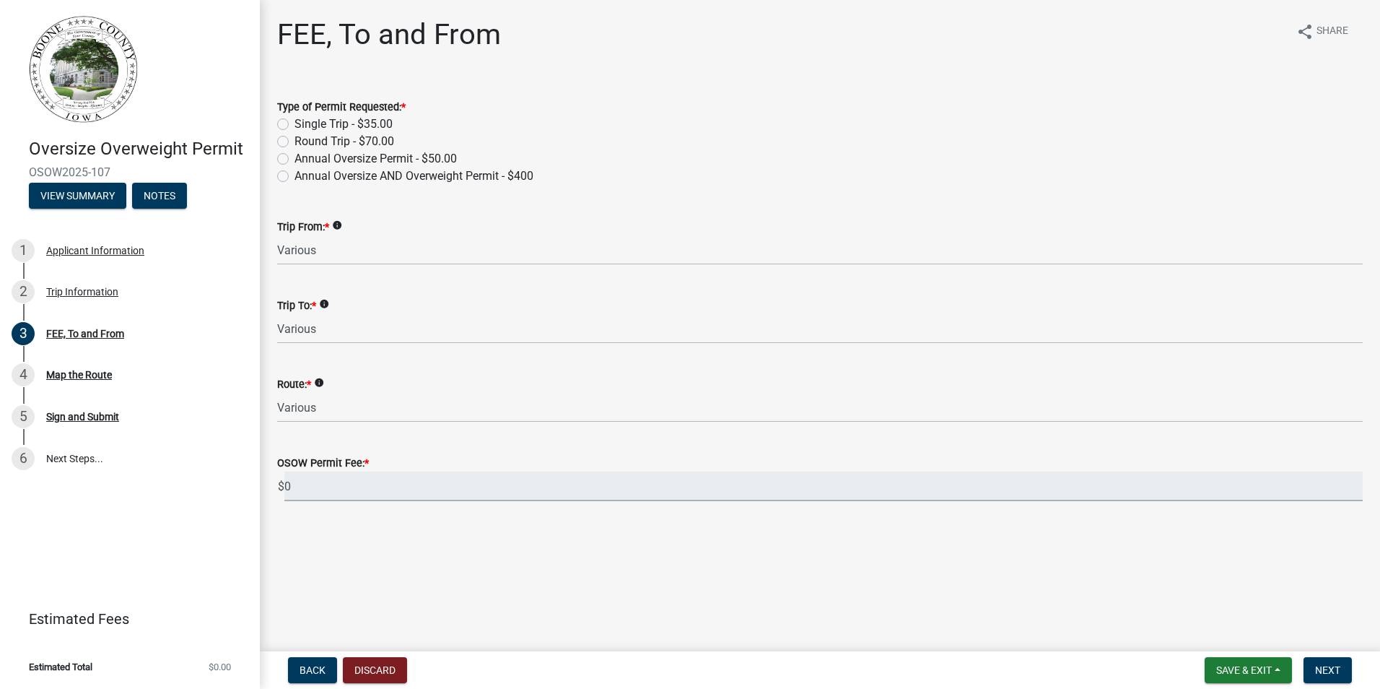
click at [344, 484] on input "0" at bounding box center [823, 486] width 1078 height 30
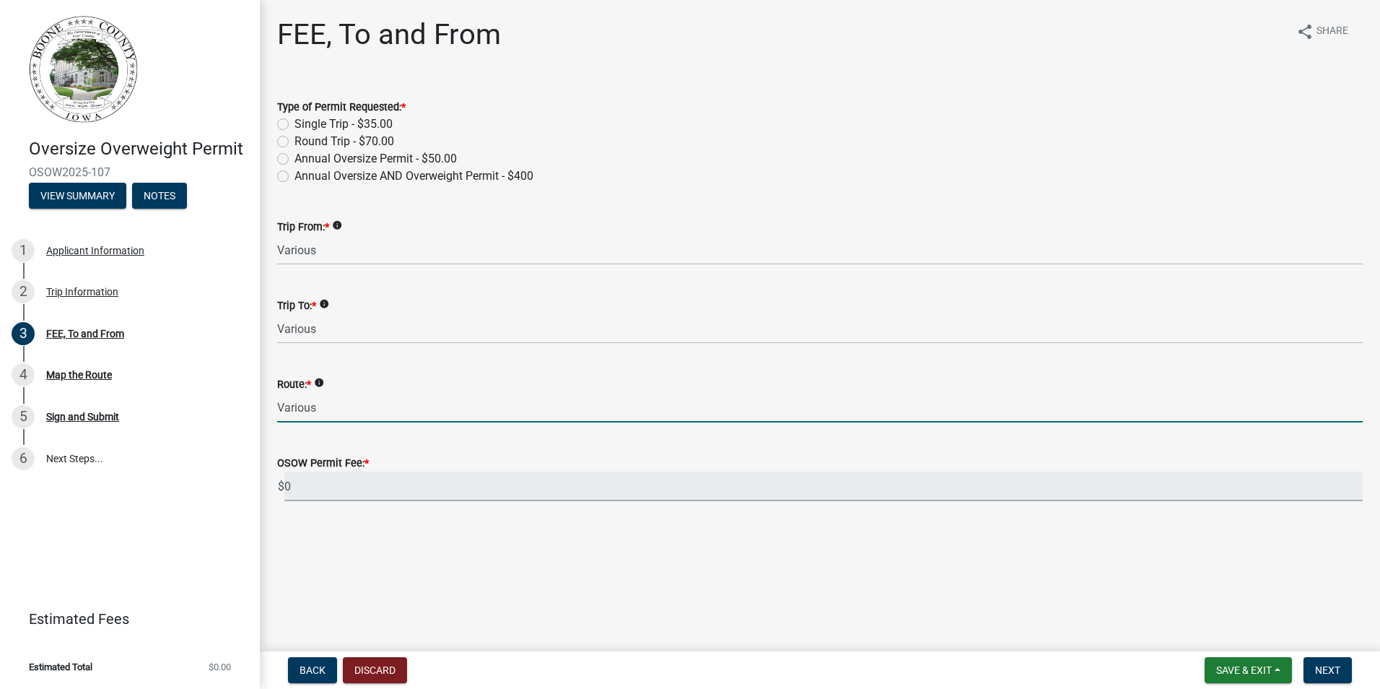
click at [354, 402] on input "Various" at bounding box center [820, 408] width 1086 height 30
type input "Various"
click at [282, 489] on span "$" at bounding box center [281, 486] width 8 height 30
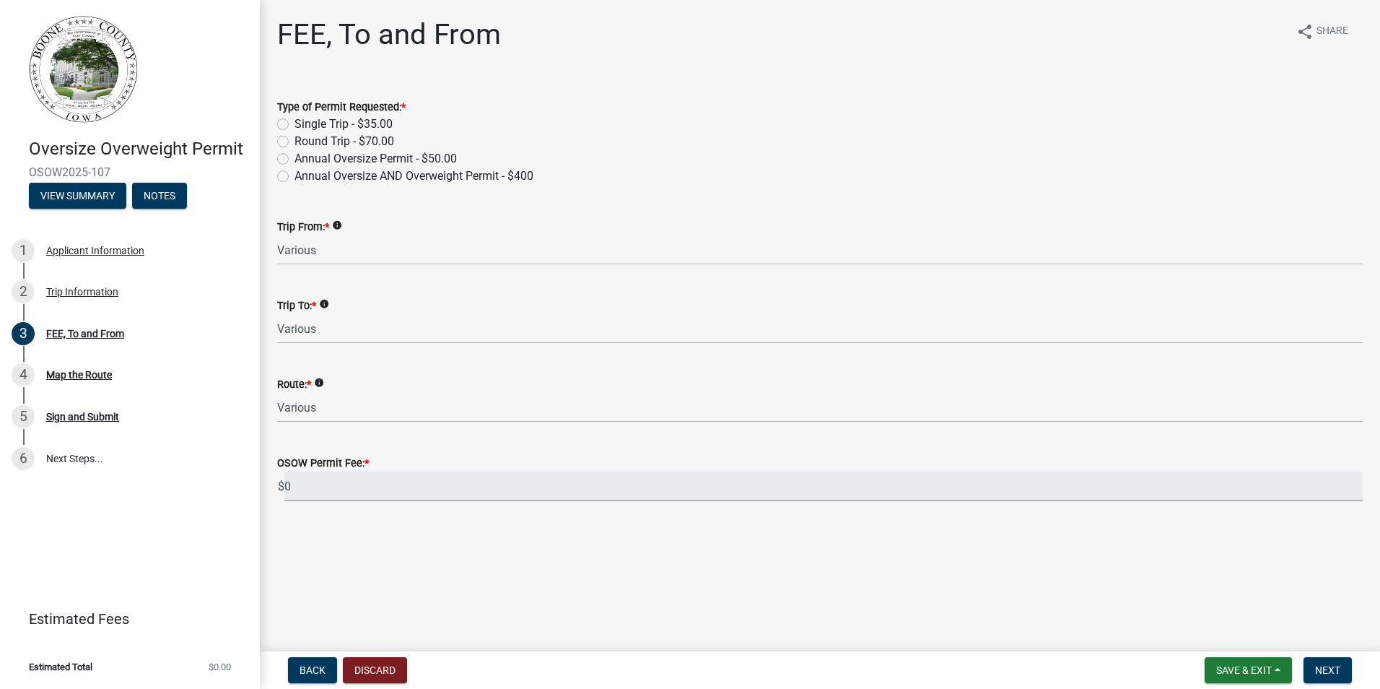
click at [287, 487] on input "0" at bounding box center [823, 486] width 1078 height 30
click at [288, 487] on input "0" at bounding box center [823, 486] width 1078 height 30
click at [289, 486] on input "0" at bounding box center [823, 486] width 1078 height 30
click at [302, 480] on input "0" at bounding box center [823, 486] width 1078 height 30
click at [1333, 676] on span "Next" at bounding box center [1327, 670] width 25 height 12
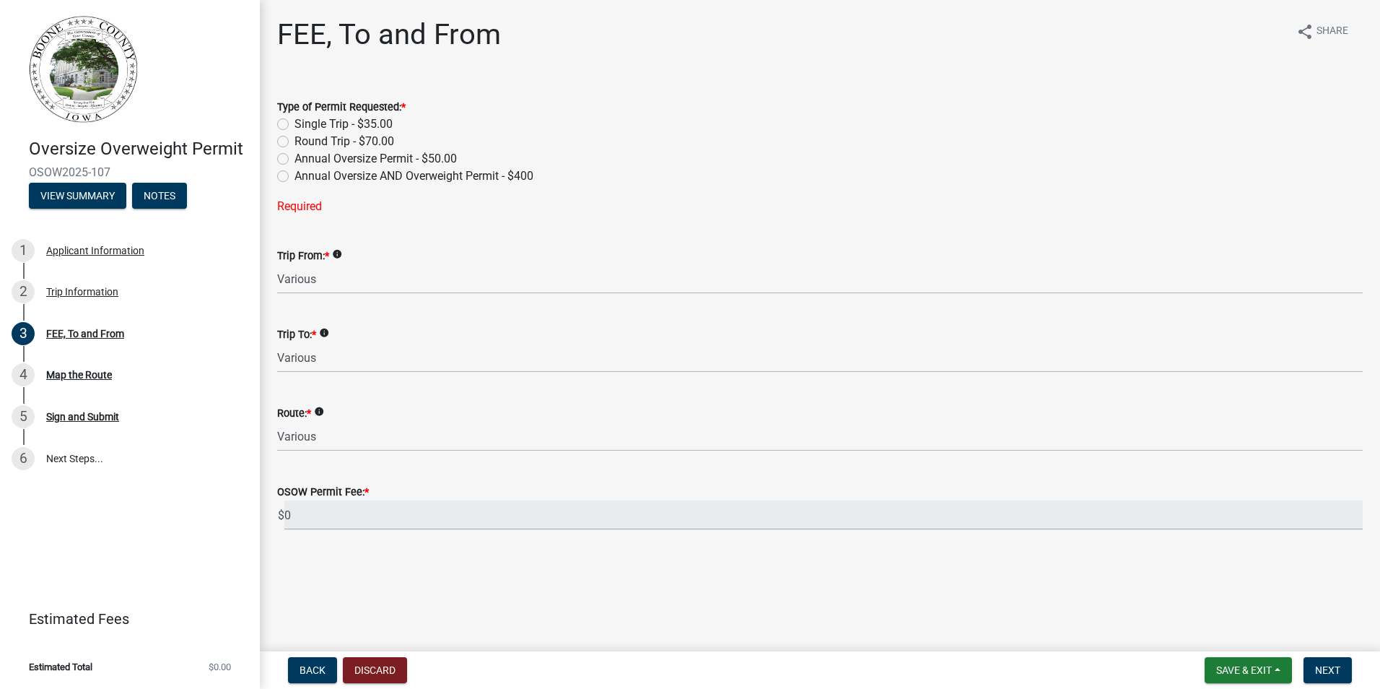
click at [295, 163] on label "Annual Oversize Permit - $50.00" at bounding box center [376, 158] width 162 height 17
click at [295, 160] on input "Annual Oversize Permit - $50.00" at bounding box center [299, 154] width 9 height 9
radio input "true"
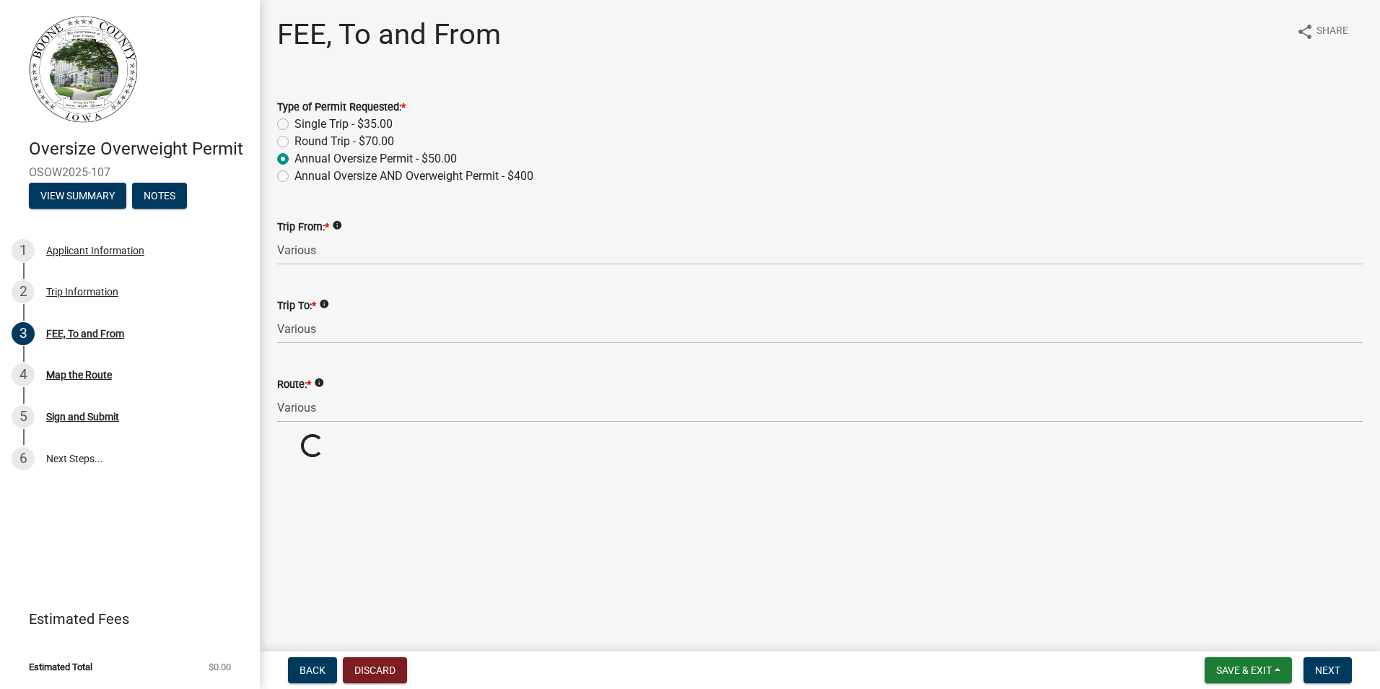
click at [284, 183] on div "Annual Oversize AND Overweight Permit - $400" at bounding box center [820, 175] width 1086 height 17
click at [295, 174] on label "Annual Oversize AND Overweight Permit - $400" at bounding box center [414, 175] width 239 height 17
click at [295, 174] on input "Annual Oversize AND Overweight Permit - $400" at bounding box center [299, 171] width 9 height 9
radio input "true"
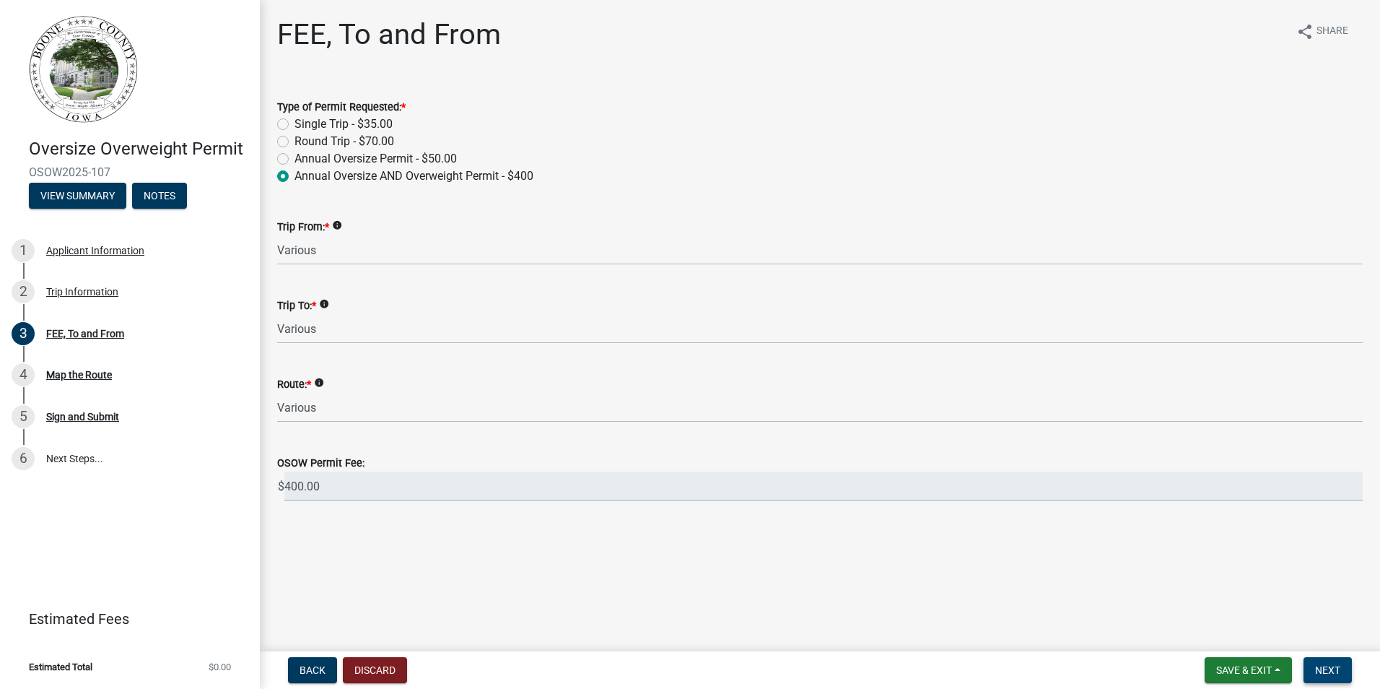
click at [1322, 676] on span "Next" at bounding box center [1327, 670] width 25 height 12
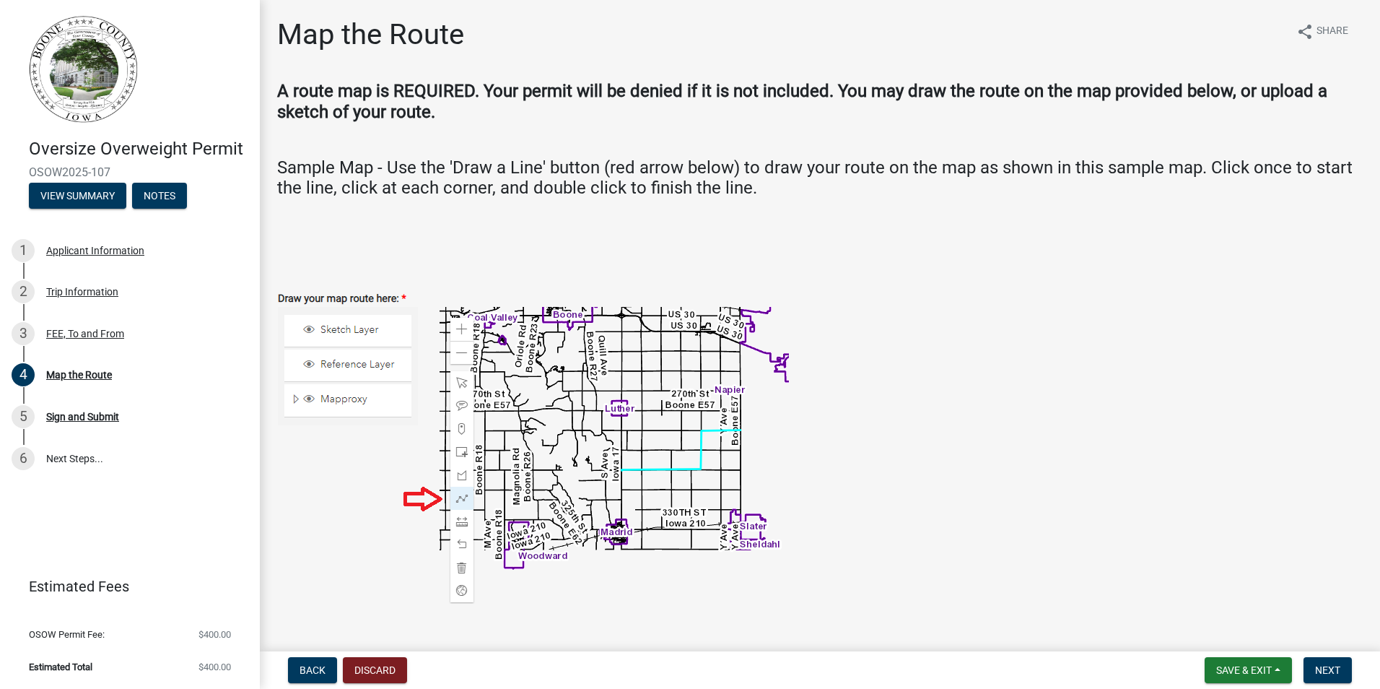
click at [344, 412] on img at bounding box center [533, 433] width 512 height 340
click at [352, 398] on img at bounding box center [533, 433] width 512 height 340
click at [429, 492] on img at bounding box center [533, 433] width 512 height 340
click at [459, 502] on img at bounding box center [533, 433] width 512 height 340
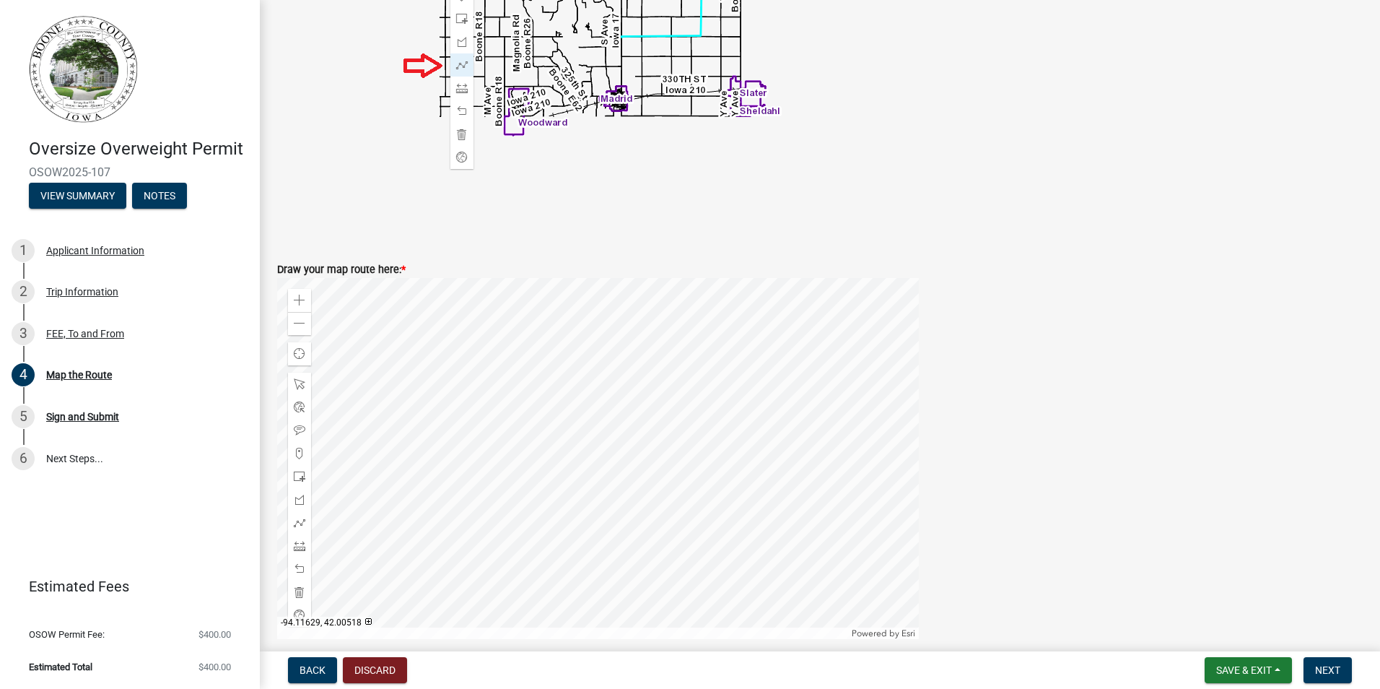
scroll to position [577, 0]
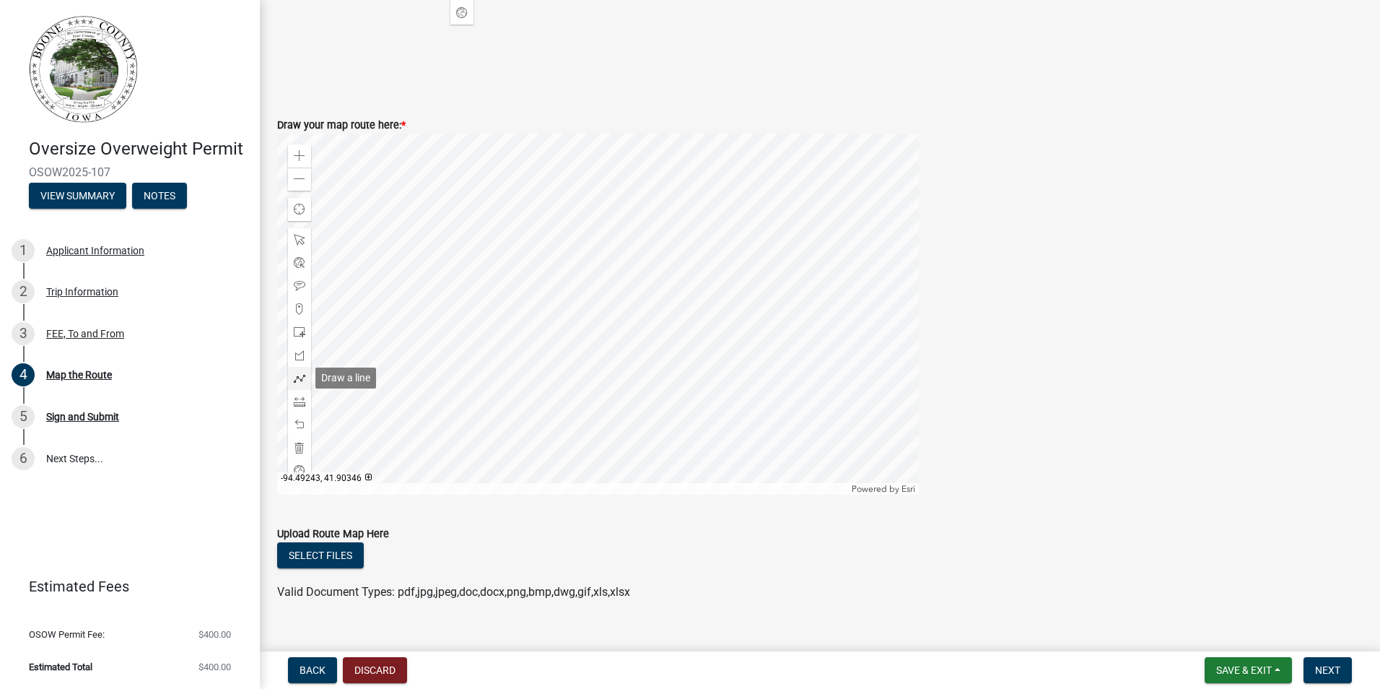
click at [295, 379] on span at bounding box center [300, 378] width 12 height 12
click at [547, 416] on div at bounding box center [598, 314] width 642 height 361
click at [535, 391] on div at bounding box center [598, 314] width 642 height 361
click at [593, 392] on div at bounding box center [598, 314] width 642 height 361
click at [593, 374] on div at bounding box center [598, 314] width 642 height 361
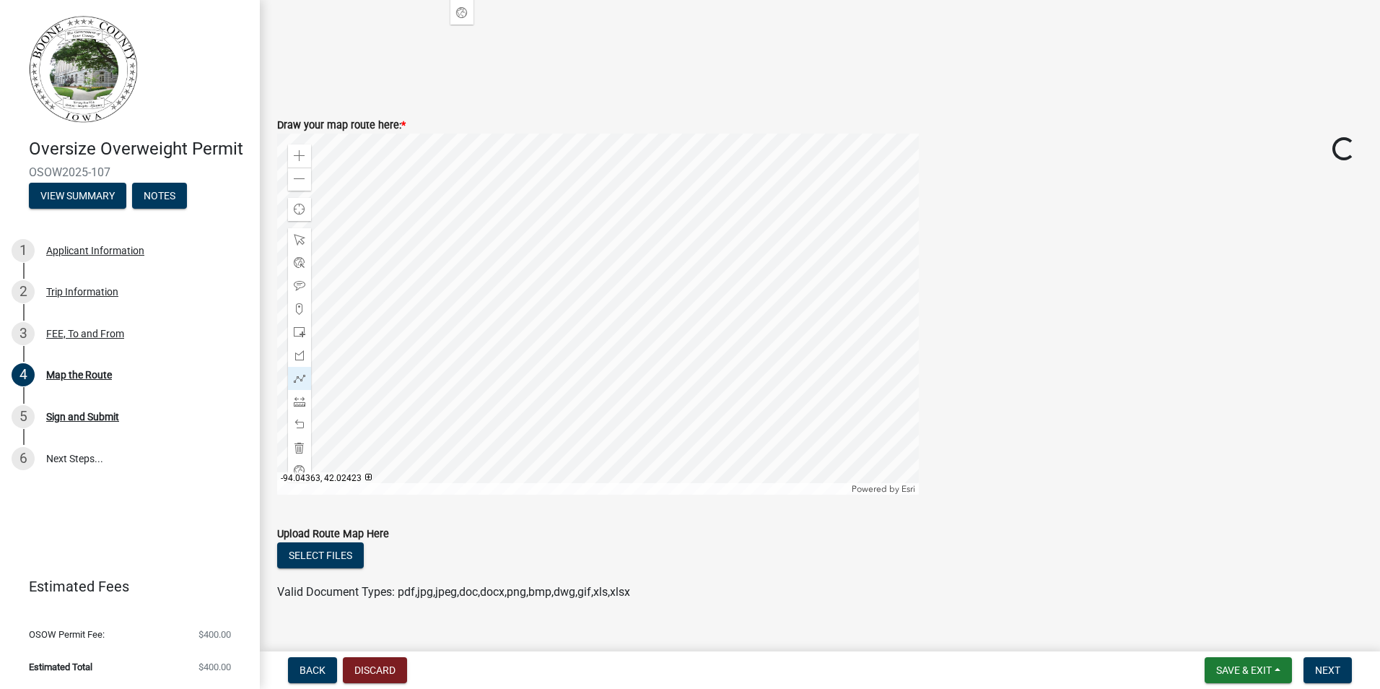
click at [563, 372] on div at bounding box center [598, 314] width 642 height 361
click at [559, 346] on div at bounding box center [598, 314] width 642 height 361
click at [526, 346] on div at bounding box center [598, 314] width 642 height 361
click at [525, 377] on div at bounding box center [598, 314] width 642 height 361
click at [545, 384] on div at bounding box center [598, 314] width 642 height 361
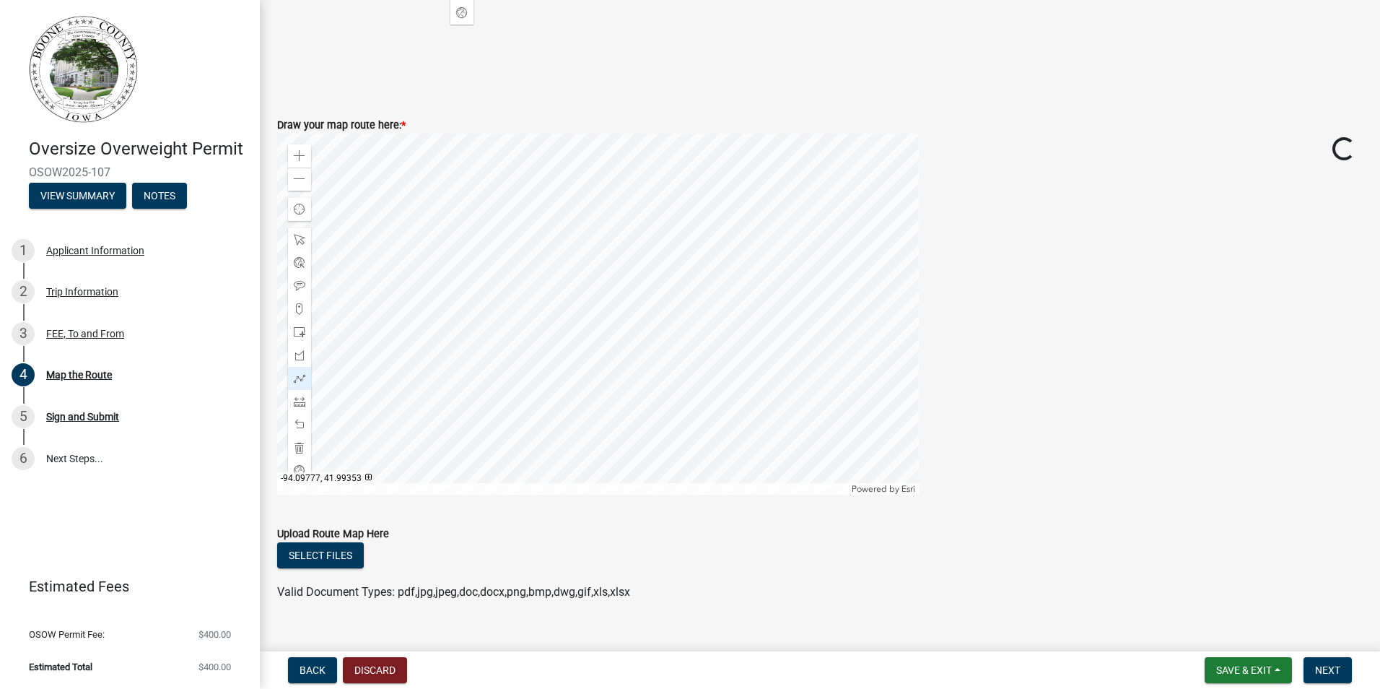
click at [536, 393] on div at bounding box center [598, 314] width 642 height 361
click at [535, 392] on div at bounding box center [598, 314] width 642 height 361
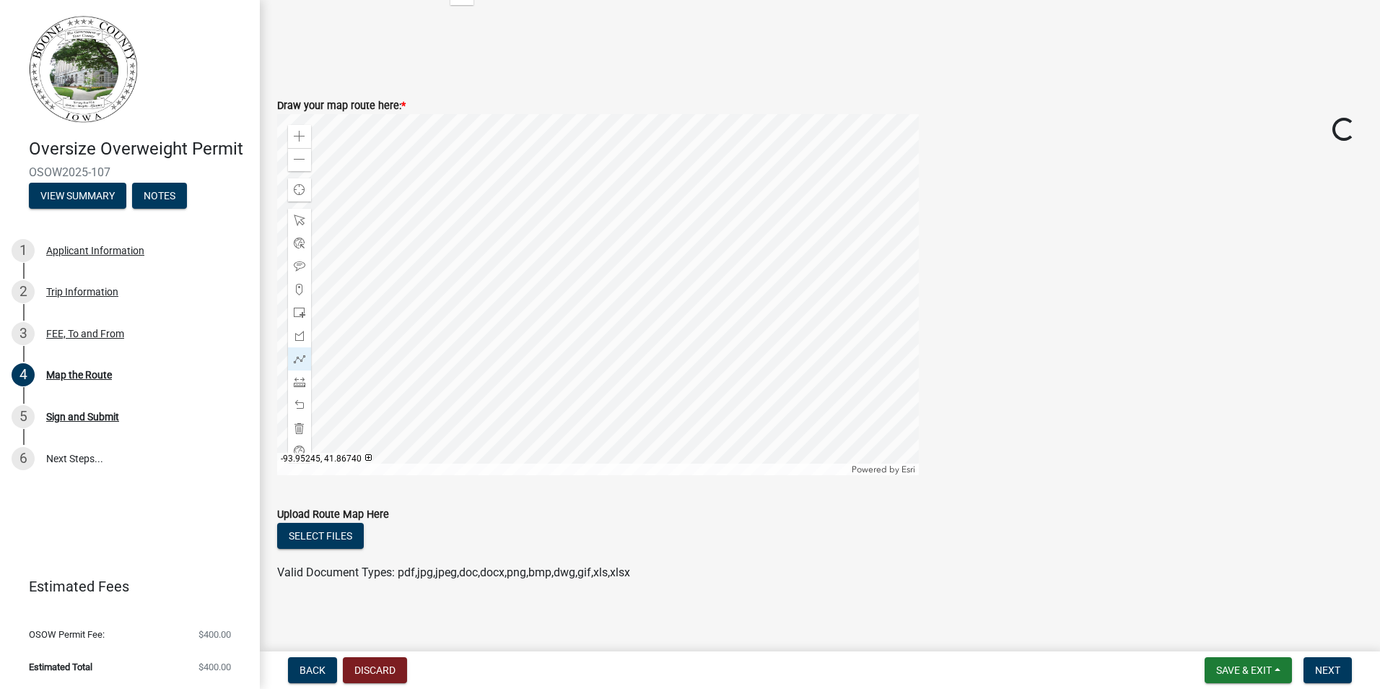
scroll to position [602, 0]
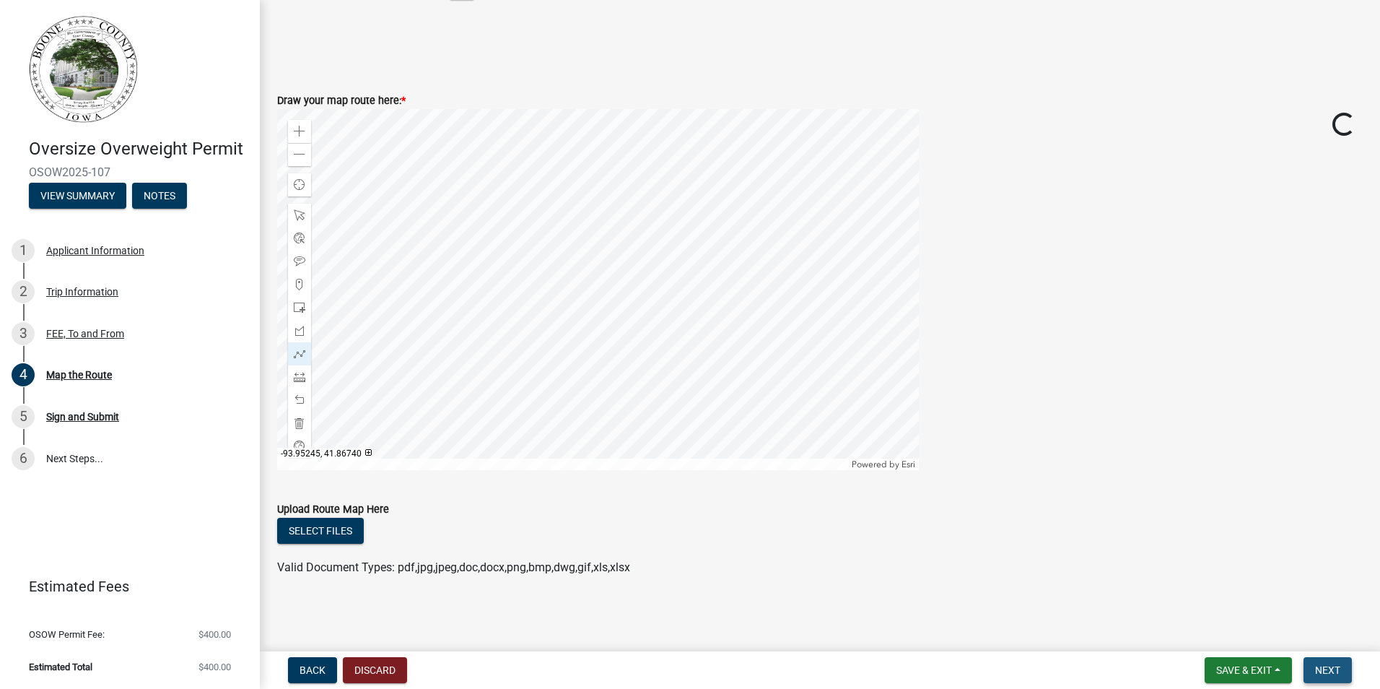
click at [1337, 658] on button "Next" at bounding box center [1328, 670] width 48 height 26
click at [1324, 673] on span "Next" at bounding box center [1327, 670] width 25 height 12
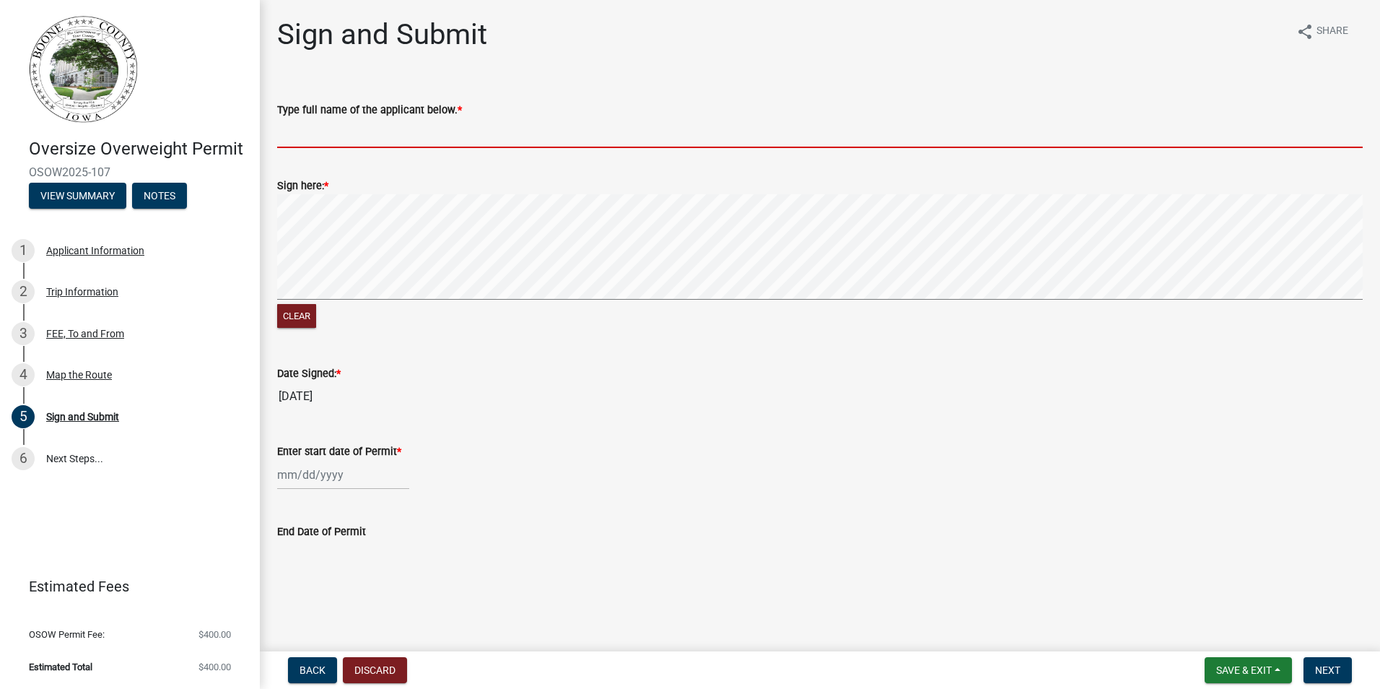
click at [356, 139] on input "Type full name of the applicant below. *" at bounding box center [820, 133] width 1086 height 30
type input "[PERSON_NAME]"
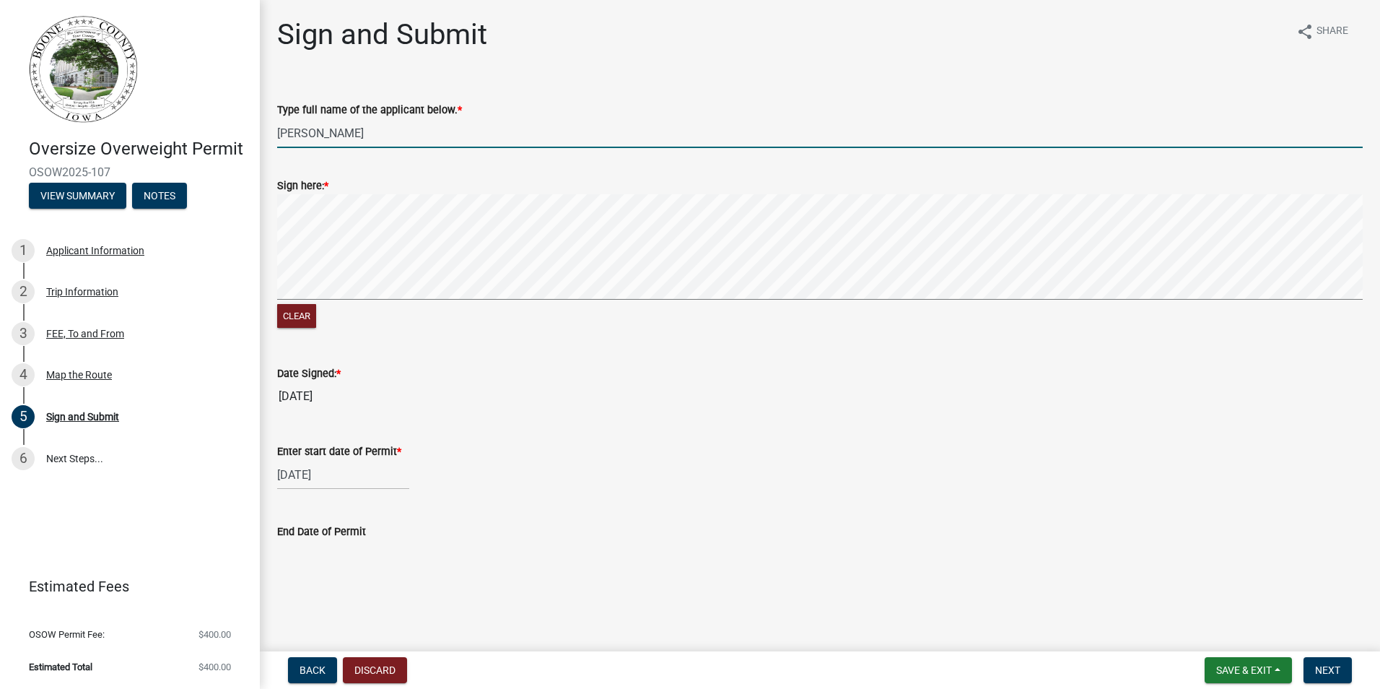
type input "[DATE]"
select select "10"
select select "2025"
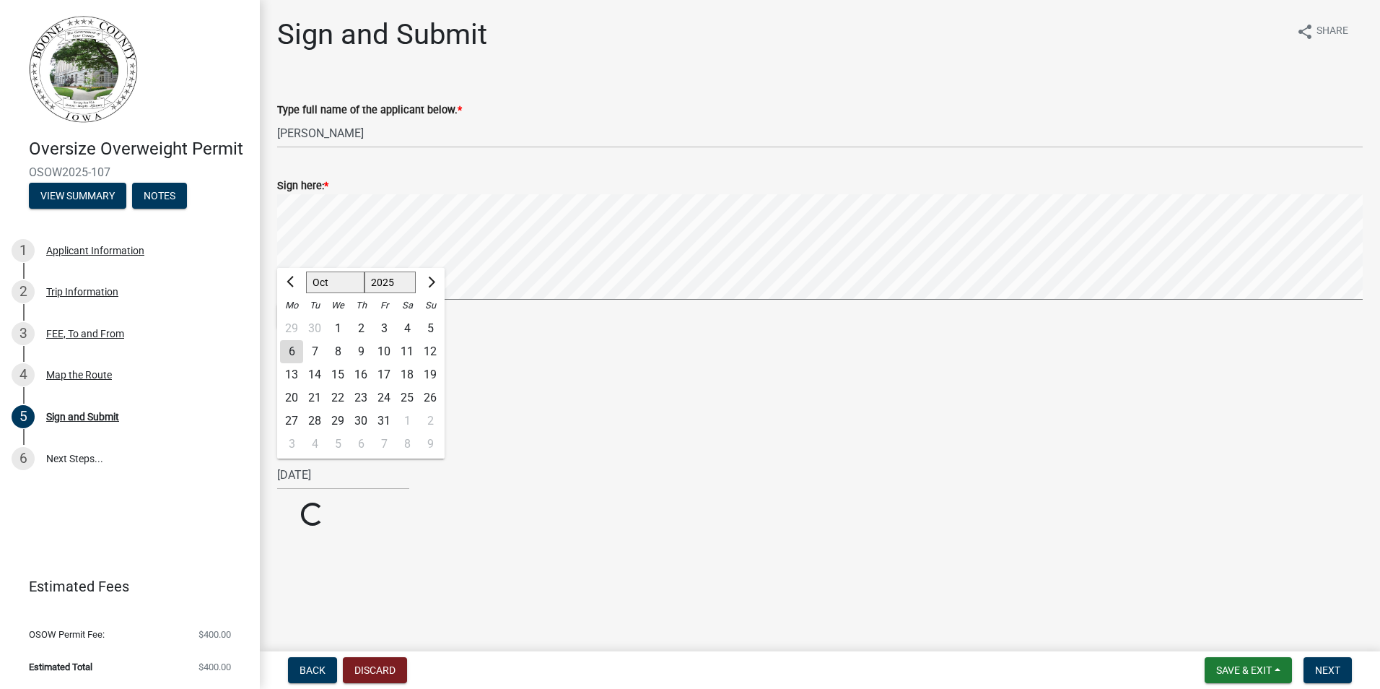
click at [293, 345] on div "6" at bounding box center [291, 351] width 23 height 23
type input "[DATE]"
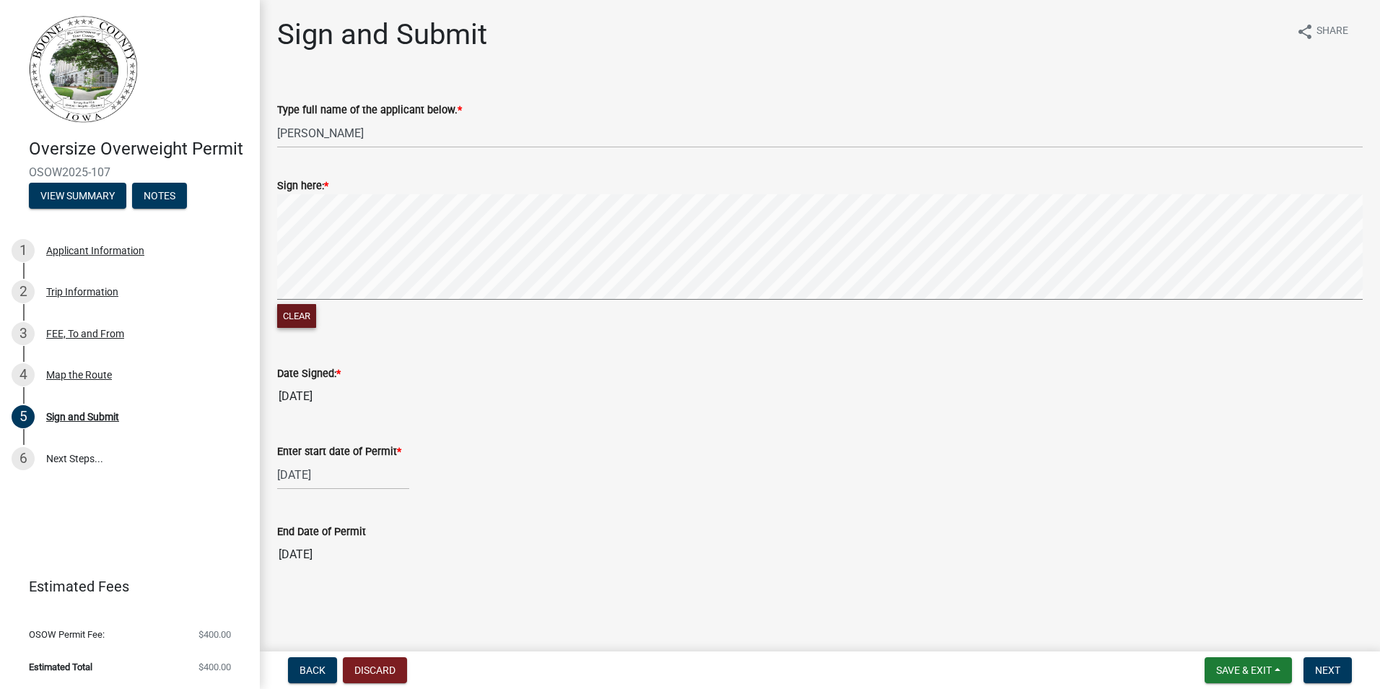
click at [284, 312] on button "Clear" at bounding box center [296, 316] width 39 height 24
click at [276, 241] on div "Sign here: * Clear" at bounding box center [819, 246] width 1107 height 172
click at [285, 315] on button "Clear" at bounding box center [296, 316] width 39 height 24
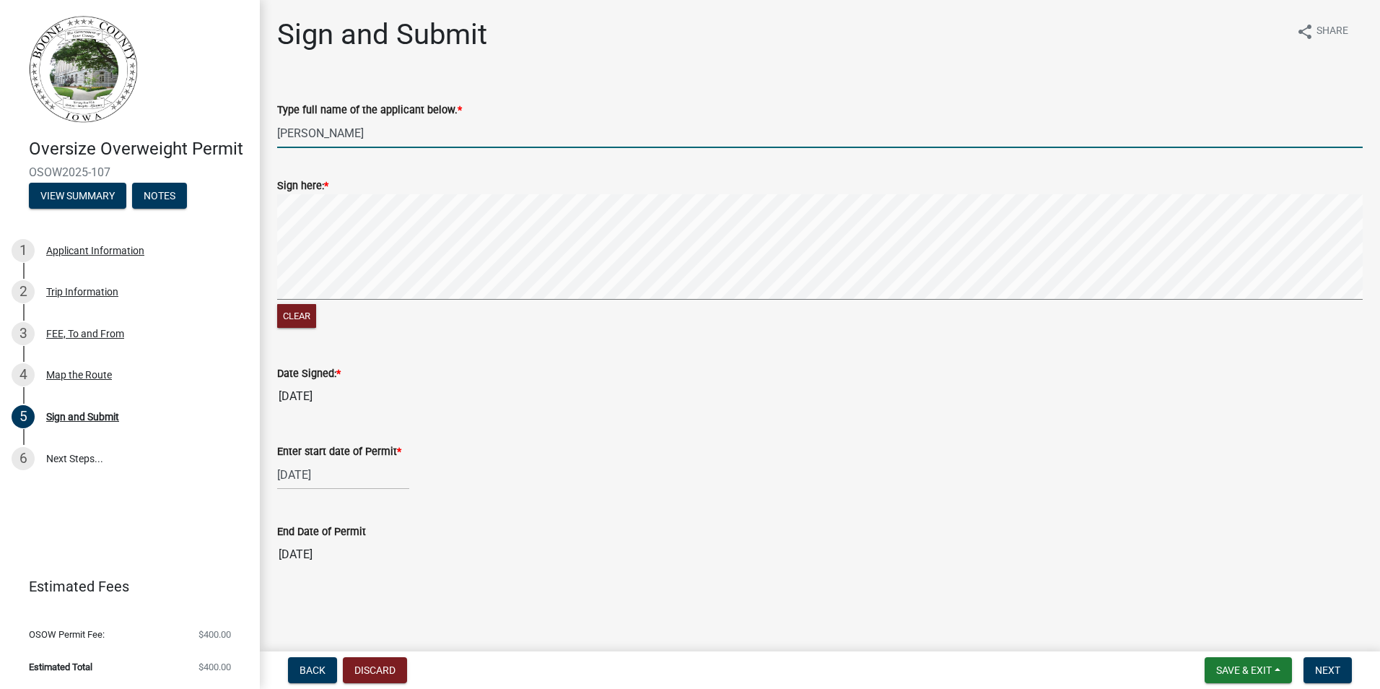
click at [370, 129] on input "[PERSON_NAME]" at bounding box center [820, 133] width 1086 height 30
click at [287, 317] on button "Clear" at bounding box center [296, 316] width 39 height 24
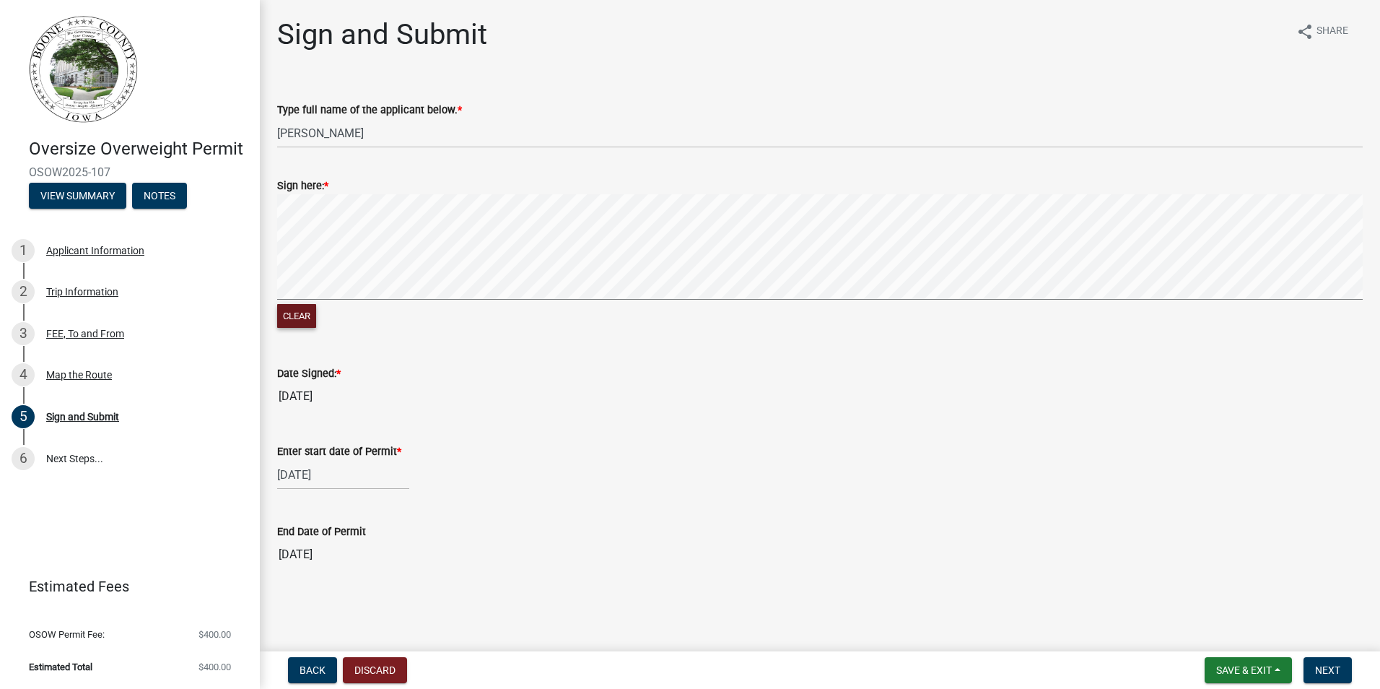
click at [398, 327] on div "Clear" at bounding box center [820, 262] width 1086 height 137
click at [287, 313] on button "Clear" at bounding box center [296, 316] width 39 height 24
click at [301, 563] on input "[DATE]" at bounding box center [820, 554] width 1086 height 29
click at [286, 553] on input "[DATE]" at bounding box center [820, 554] width 1086 height 29
click at [292, 551] on input "[DATE]" at bounding box center [820, 554] width 1086 height 29
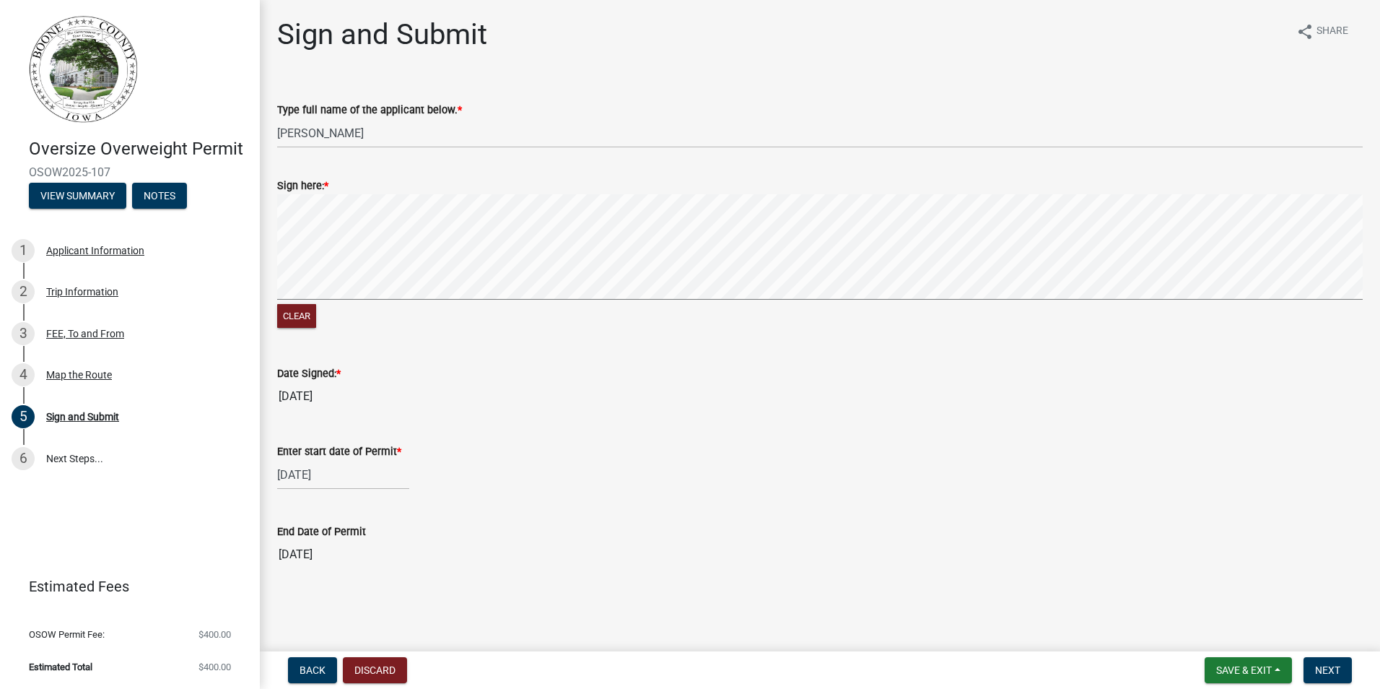
drag, startPoint x: 288, startPoint y: 562, endPoint x: 321, endPoint y: 552, distance: 34.7
click at [288, 562] on input "[DATE]" at bounding box center [820, 554] width 1086 height 29
click at [347, 559] on input "[DATE]" at bounding box center [820, 554] width 1086 height 29
click at [284, 556] on input "[DATE]" at bounding box center [820, 554] width 1086 height 29
click at [286, 556] on input "[DATE]" at bounding box center [820, 554] width 1086 height 29
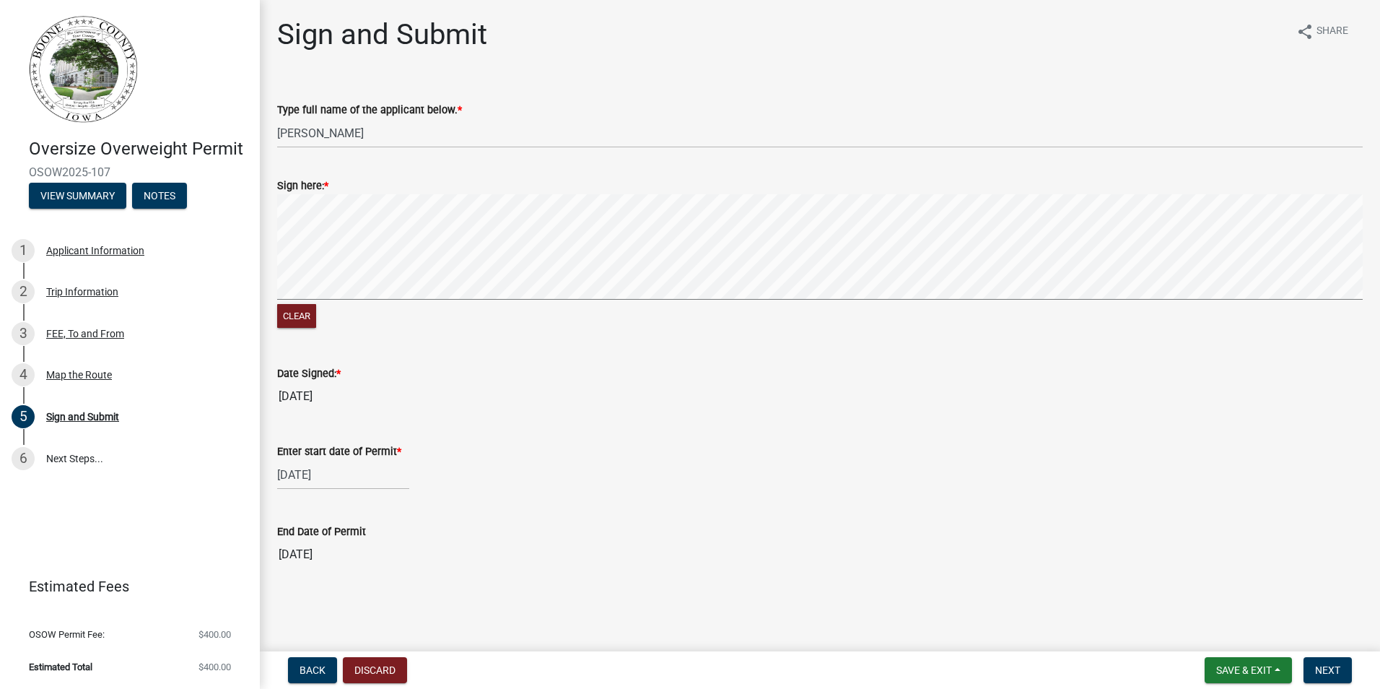
drag, startPoint x: 286, startPoint y: 556, endPoint x: 313, endPoint y: 555, distance: 26.7
click at [310, 557] on input "[DATE]" at bounding box center [820, 554] width 1086 height 29
click at [344, 562] on input "[DATE]" at bounding box center [820, 554] width 1086 height 29
click at [1340, 667] on span "Next" at bounding box center [1327, 670] width 25 height 12
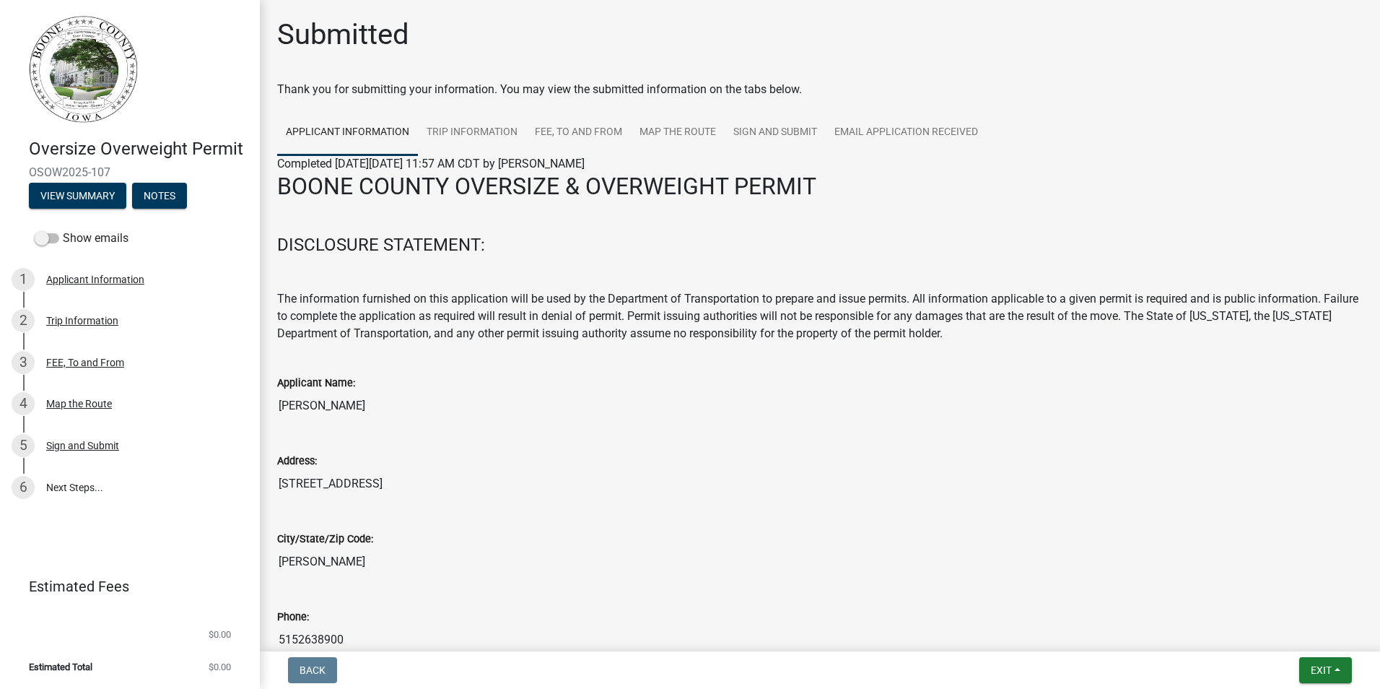
scroll to position [218, 0]
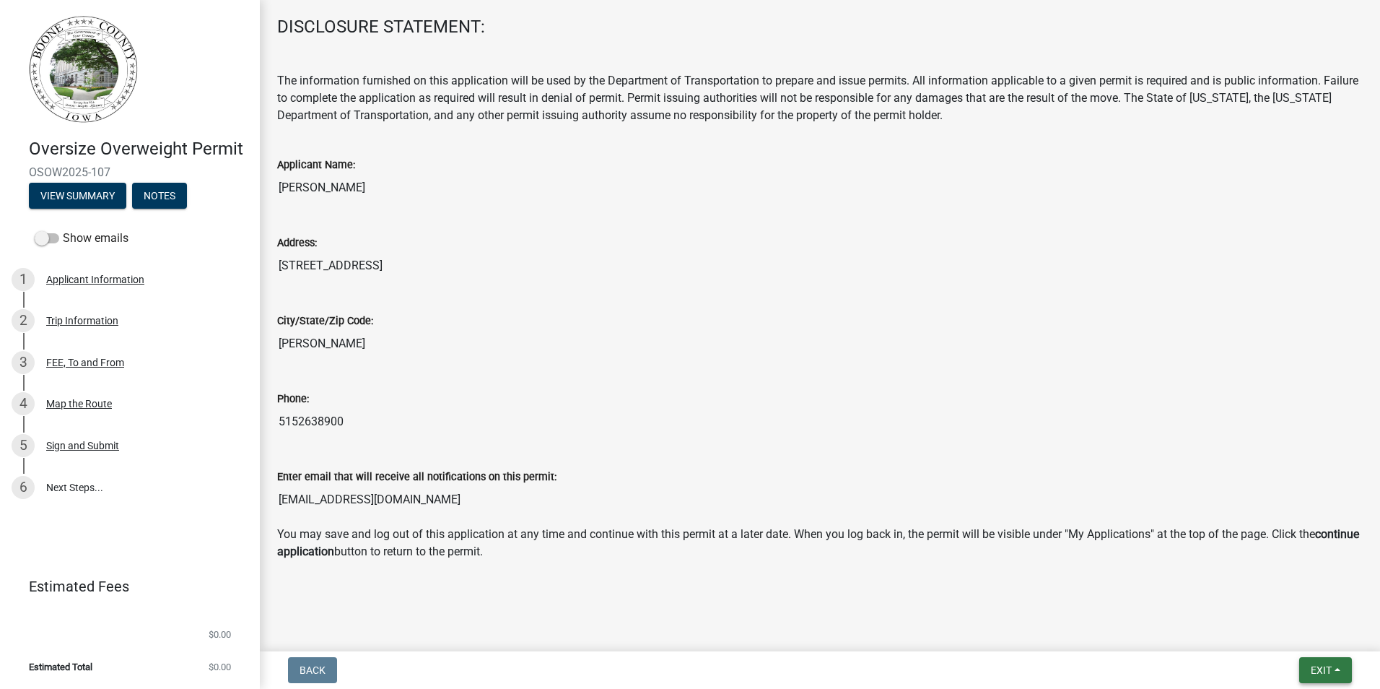
click at [1324, 672] on span "Exit" at bounding box center [1321, 670] width 21 height 12
click at [1269, 651] on div "Save Save & Exit" at bounding box center [1294, 615] width 115 height 81
click at [1265, 635] on button "Save & Exit" at bounding box center [1294, 632] width 115 height 35
